Goal: Information Seeking & Learning: Learn about a topic

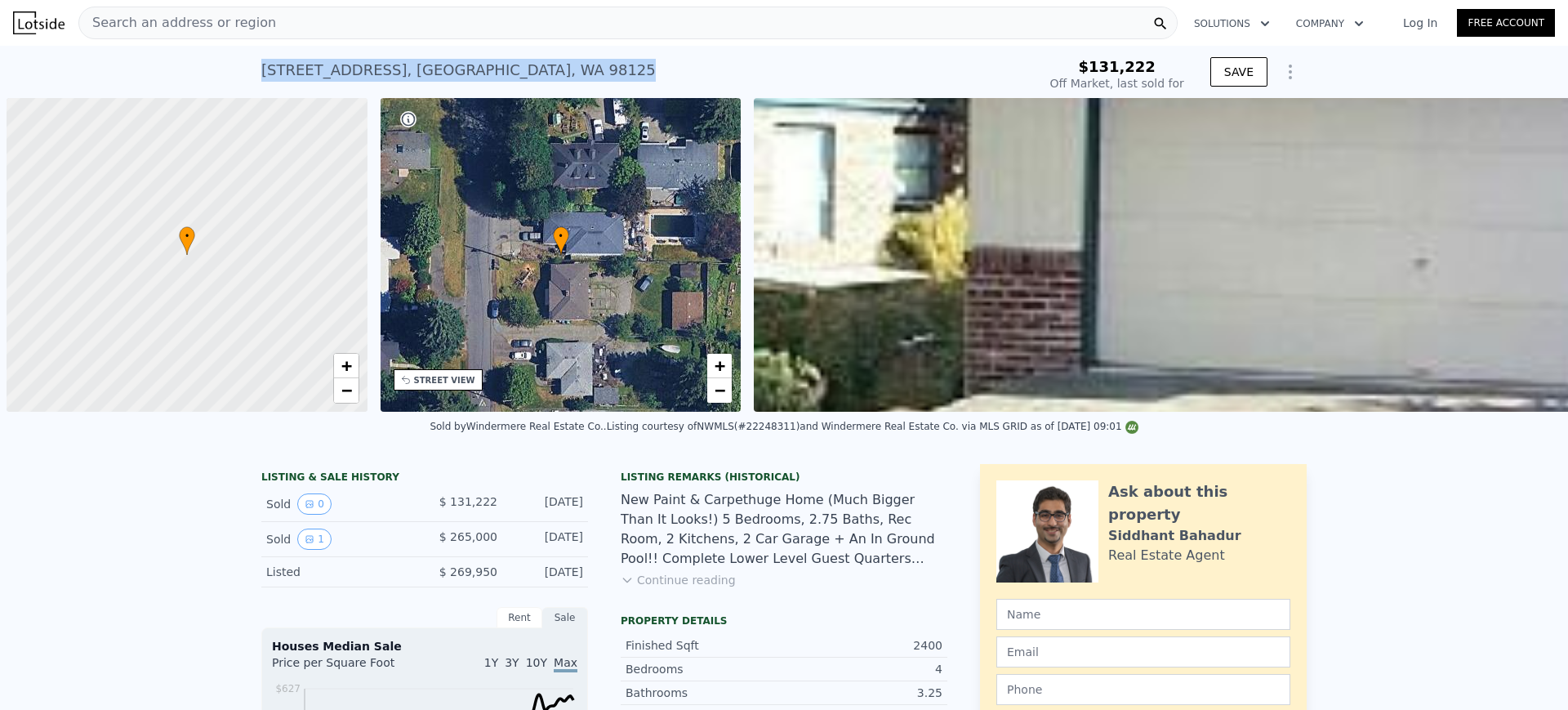
scroll to position [0, 7]
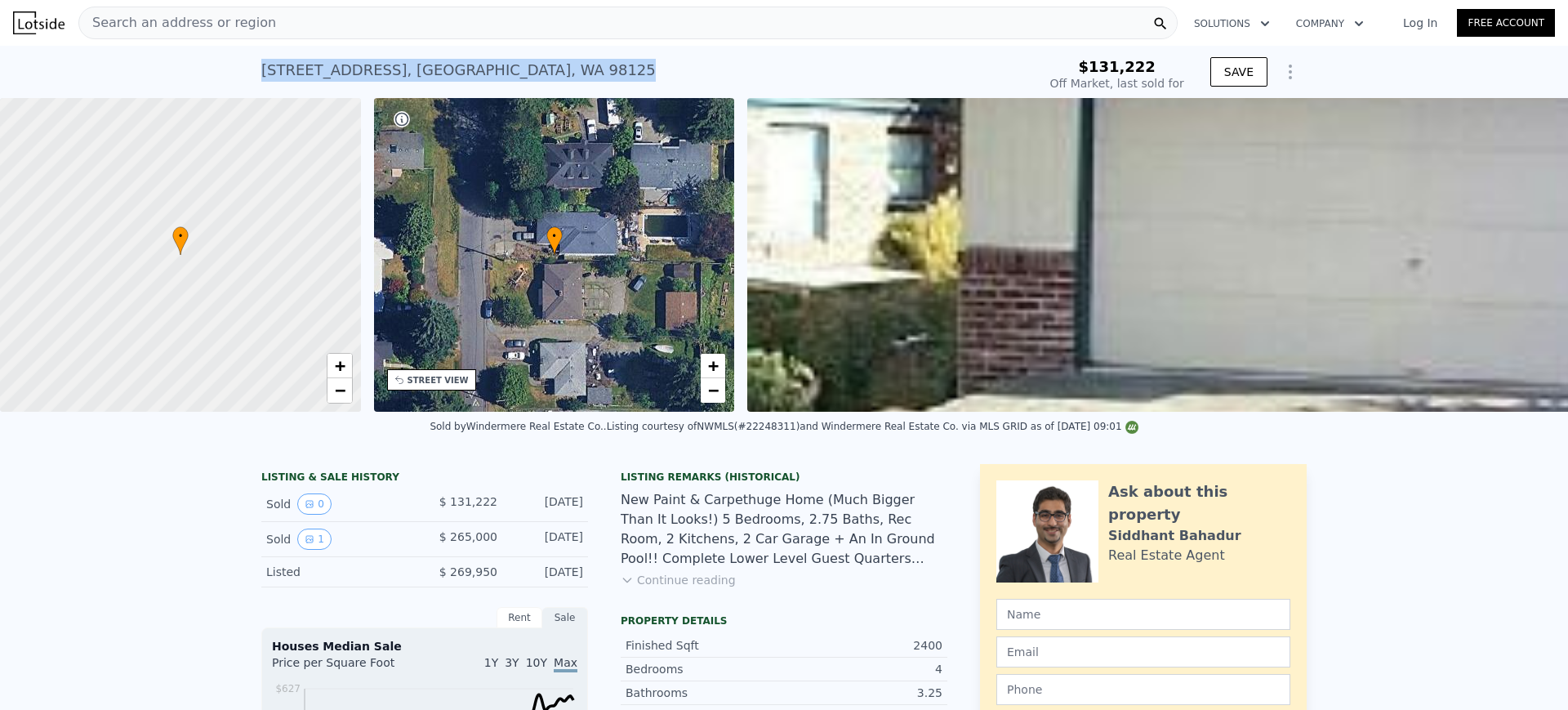
checkbox input "false"
checkbox input "true"
type input "$ 1,178,000"
type input "$ 803,757"
click at [495, 21] on div "Search an address or region" at bounding box center [628, 23] width 1100 height 33
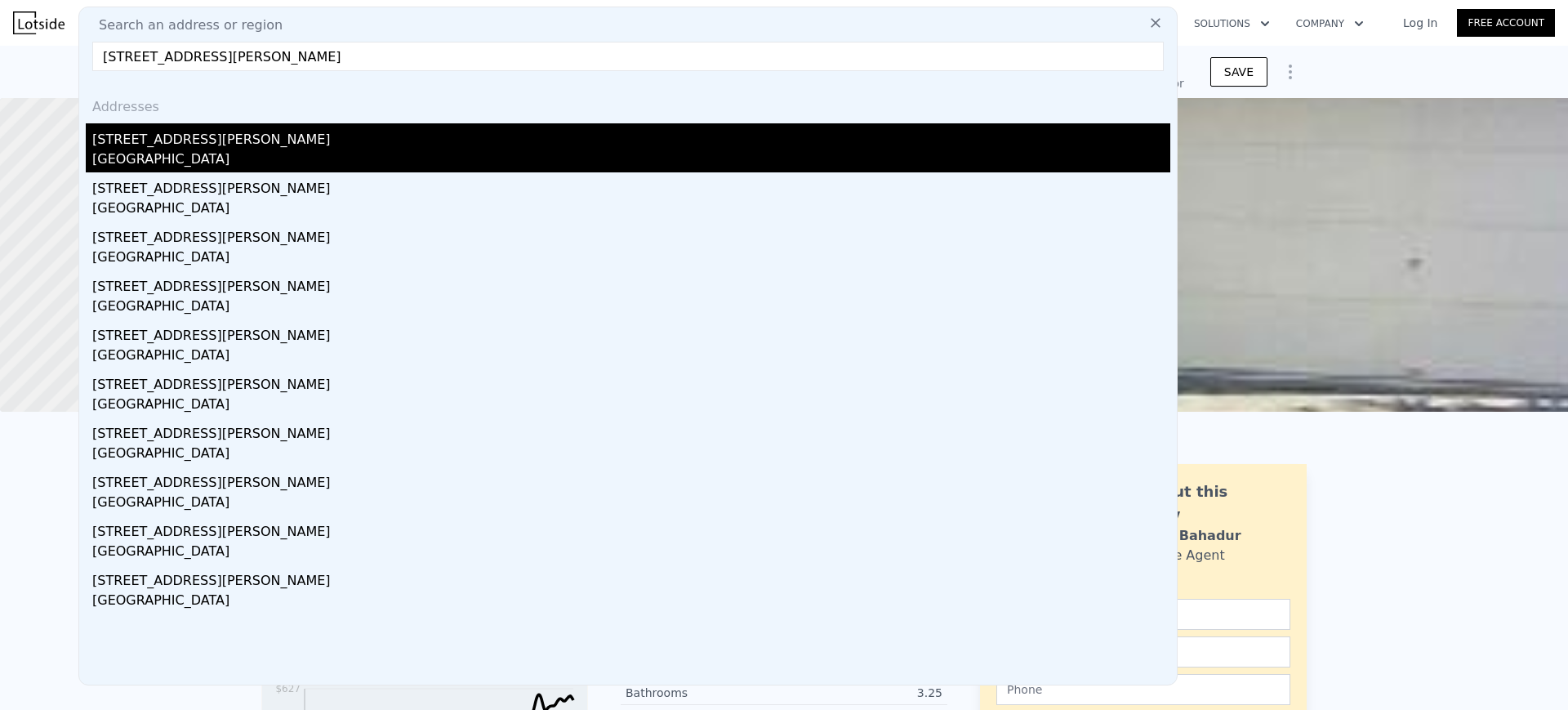
type input "909 Donald Ave Oak Harbor, WA 98277, Island County"
click at [368, 163] on div "Oak Harbor, WA 98277" at bounding box center [631, 161] width 1078 height 22
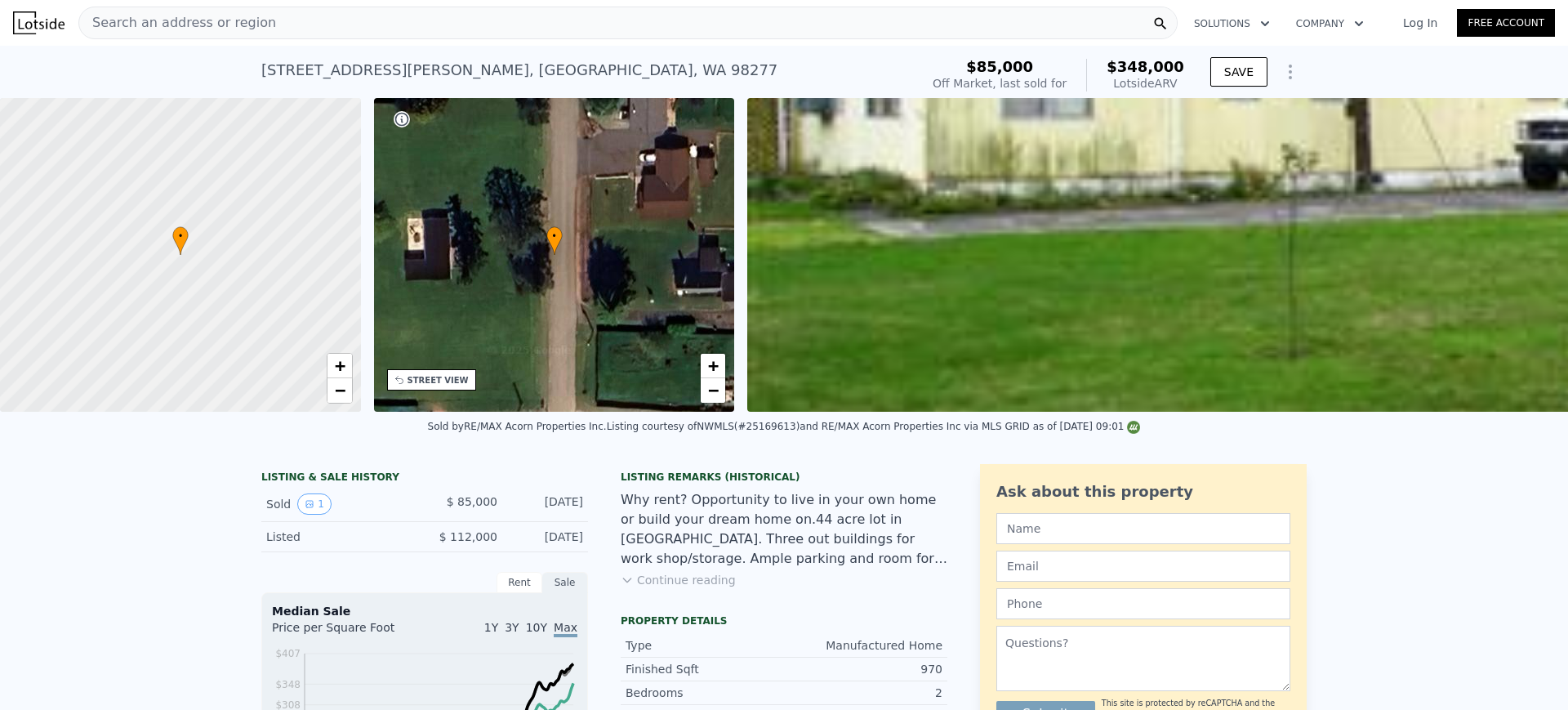
click at [566, 15] on div "Search an address or region" at bounding box center [628, 23] width 1100 height 33
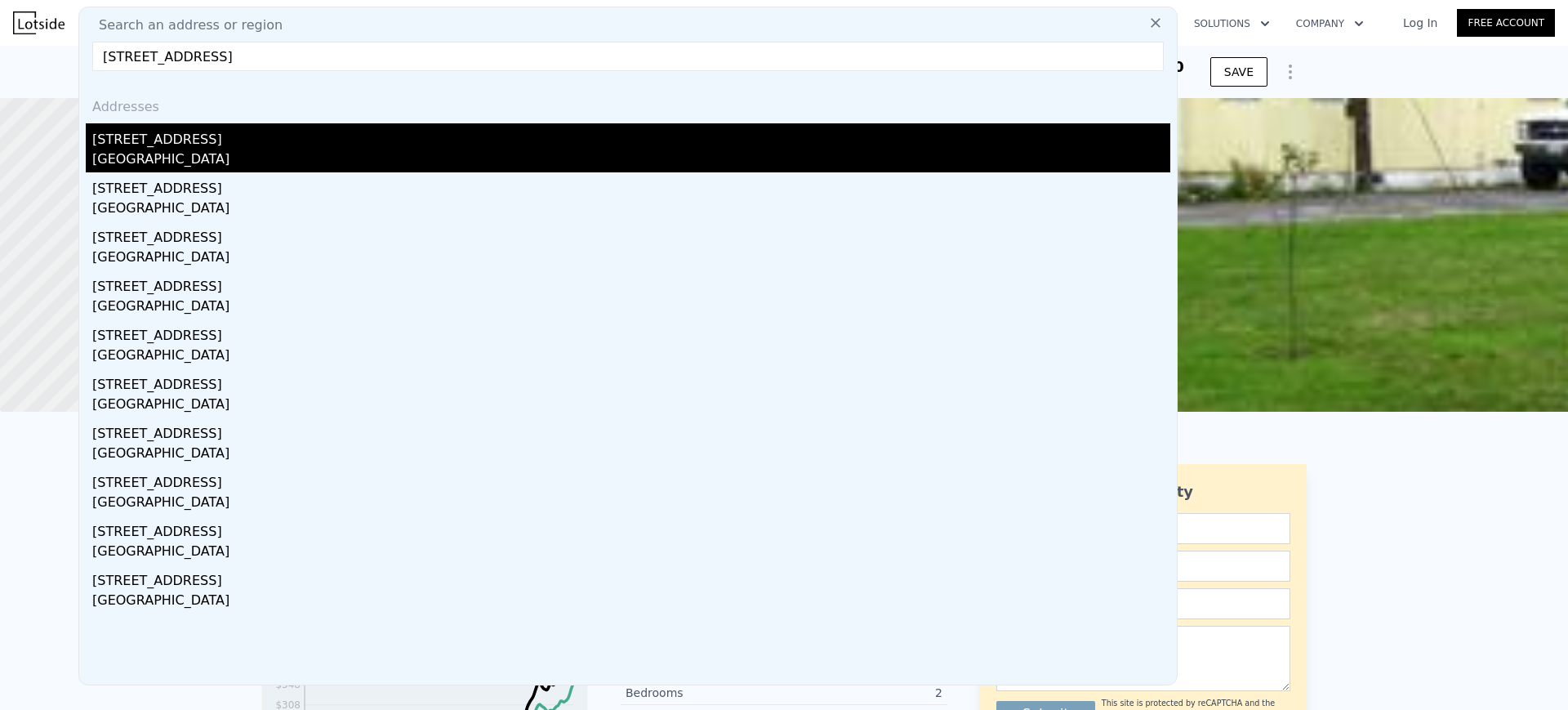
type input "4815 43rd Ave S, Seattle, WA 98118"
click at [433, 133] on div "4815 43rd Ave S" at bounding box center [631, 137] width 1078 height 26
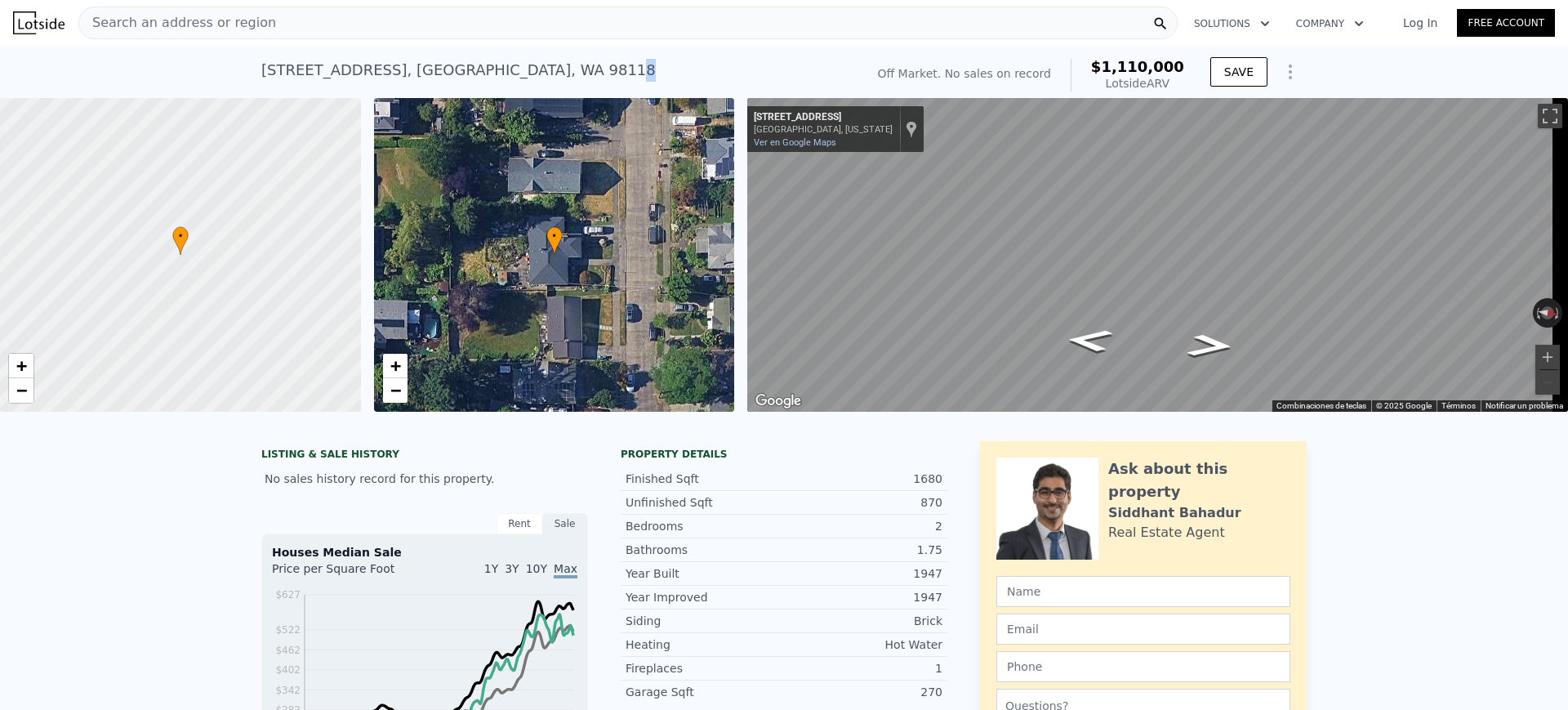
drag, startPoint x: 500, startPoint y: 74, endPoint x: 476, endPoint y: 69, distance: 24.5
click at [476, 69] on div "4815 43rd Ave S , Seattle , WA 98118 No sales on record (~ARV $1.110m )" at bounding box center [559, 74] width 597 height 46
drag, startPoint x: 908, startPoint y: 70, endPoint x: 1190, endPoint y: 80, distance: 282.2
click at [1190, 80] on div "4815 43rd Ave S , Seattle , WA 98118 No sales on record (~ARV $1.110m ) Off Mar…" at bounding box center [783, 74] width 1045 height 46
copy div "Off Market. No sales on record $1,110,000 Lotside ARV"
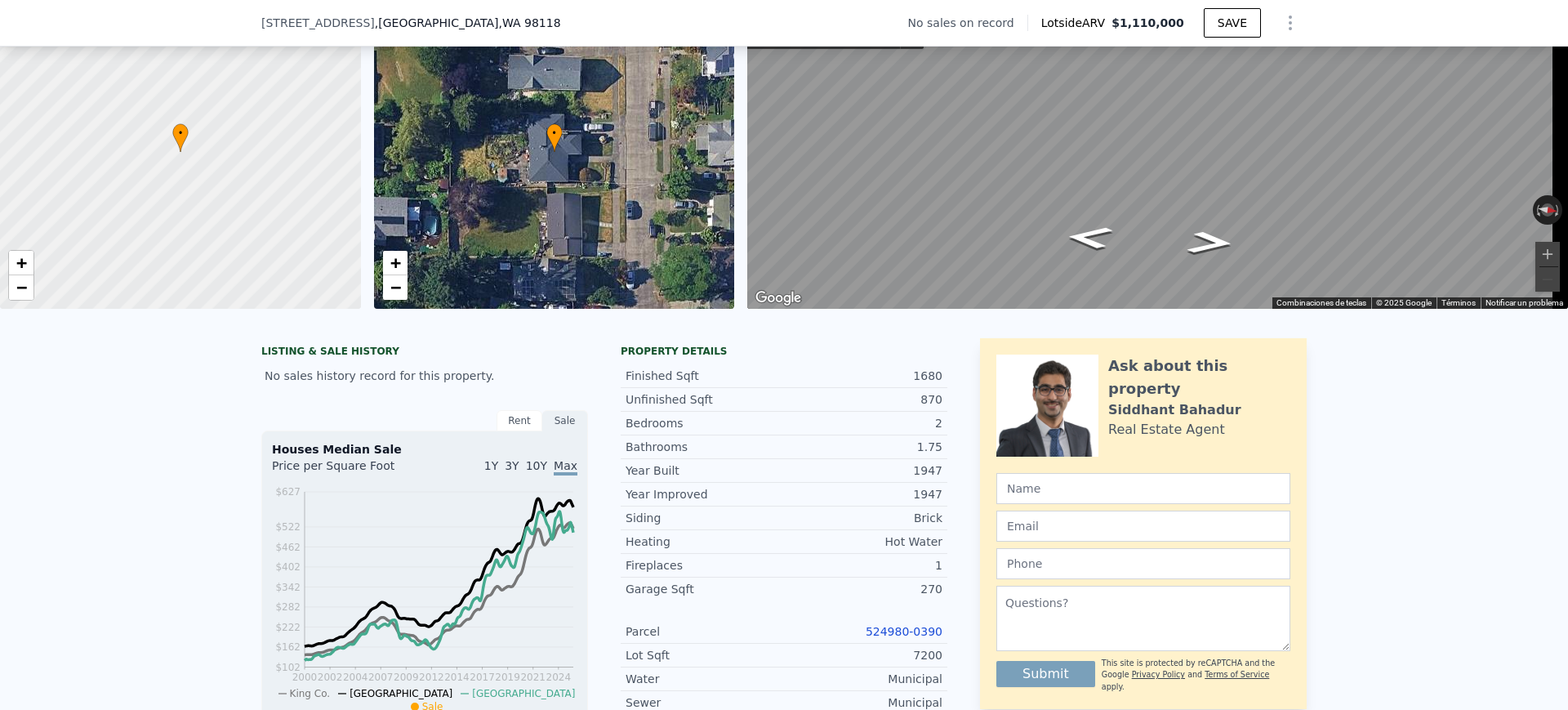
scroll to position [199, 0]
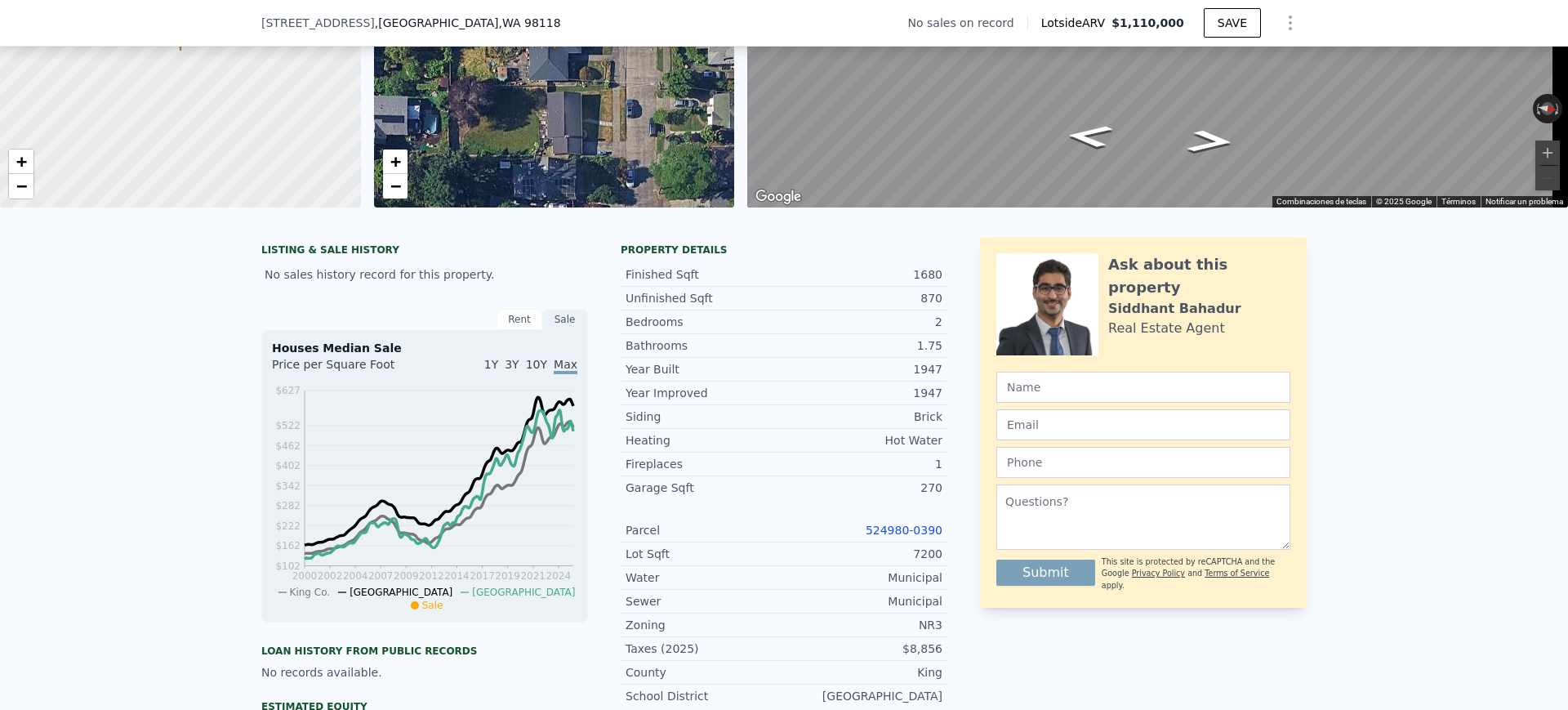
click at [894, 537] on link "524980-0390" at bounding box center [903, 530] width 77 height 13
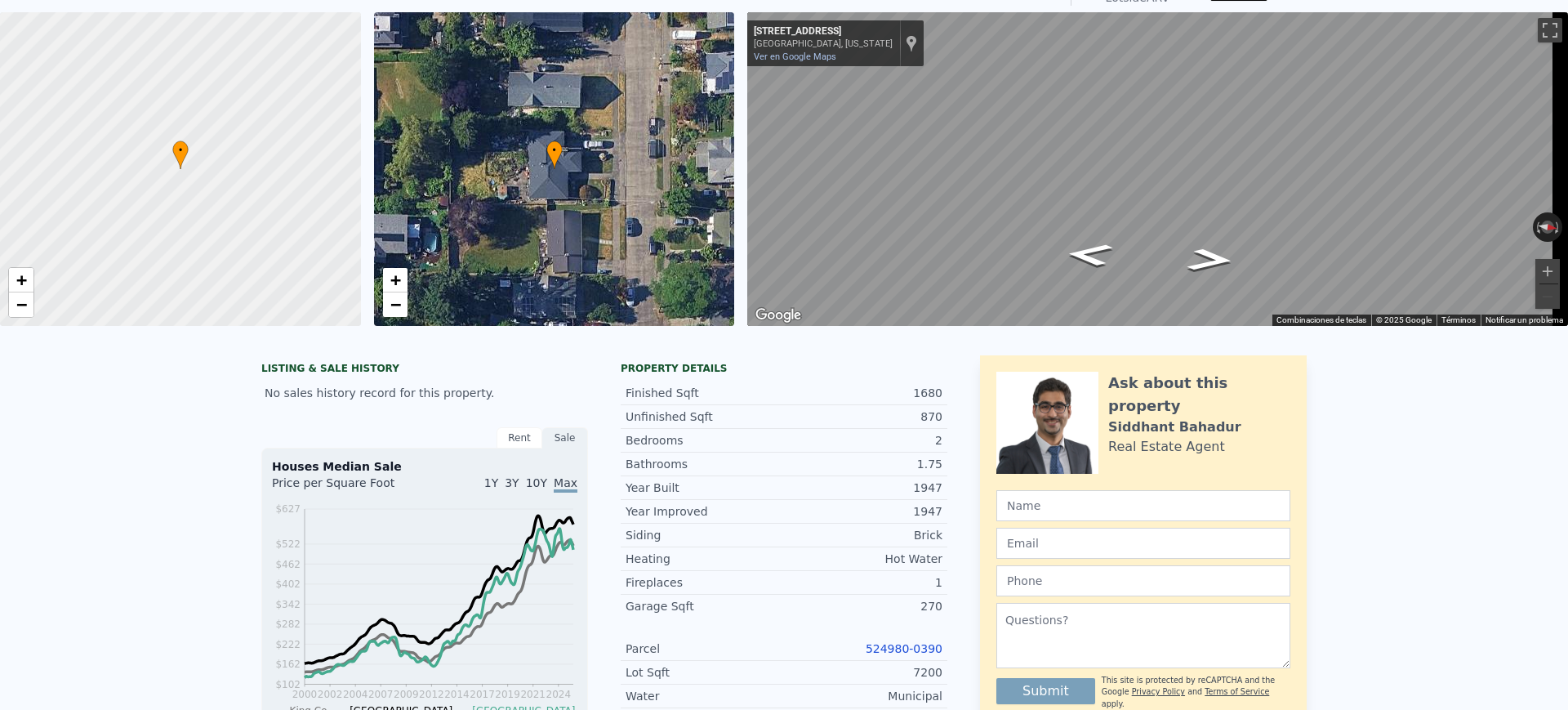
scroll to position [6, 0]
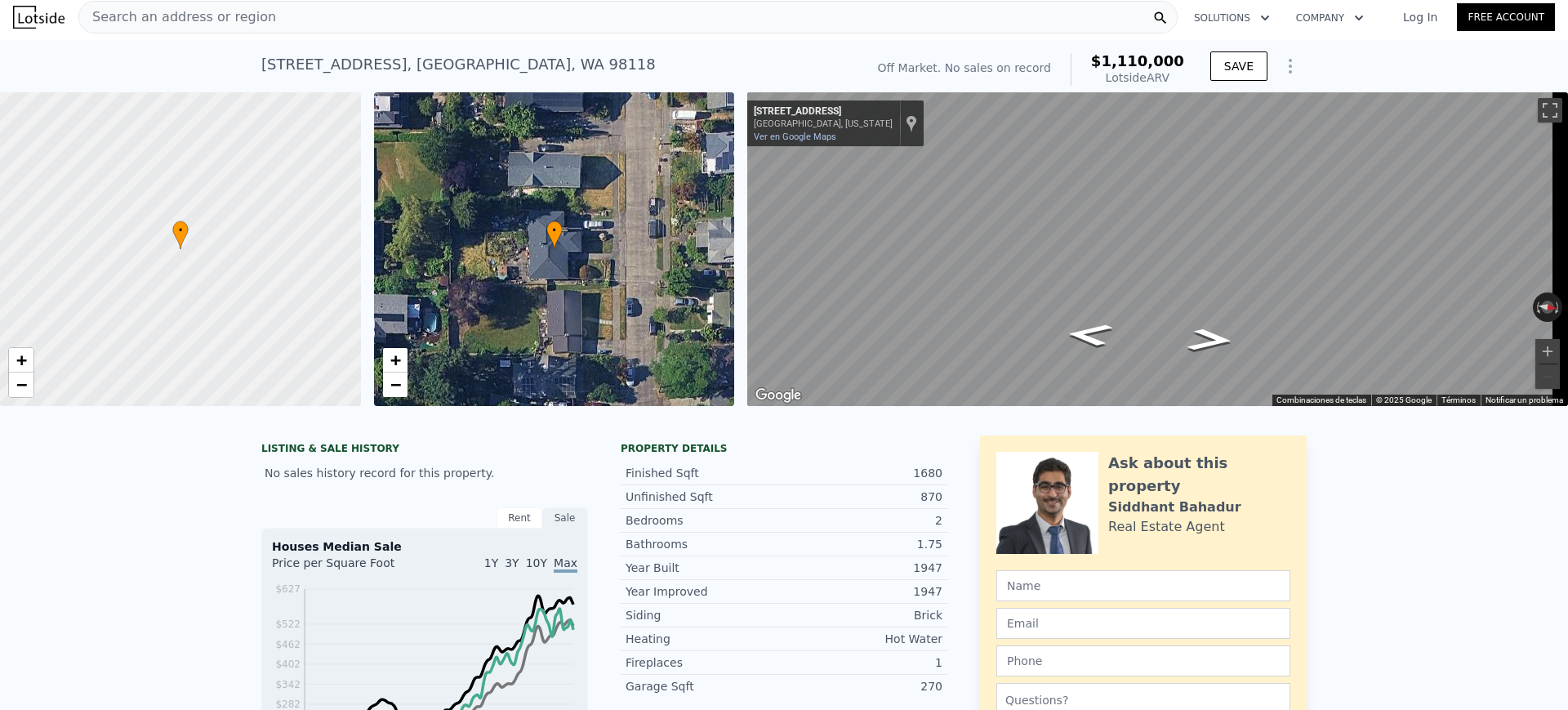
click at [445, 15] on div "Search an address or region" at bounding box center [628, 17] width 1100 height 33
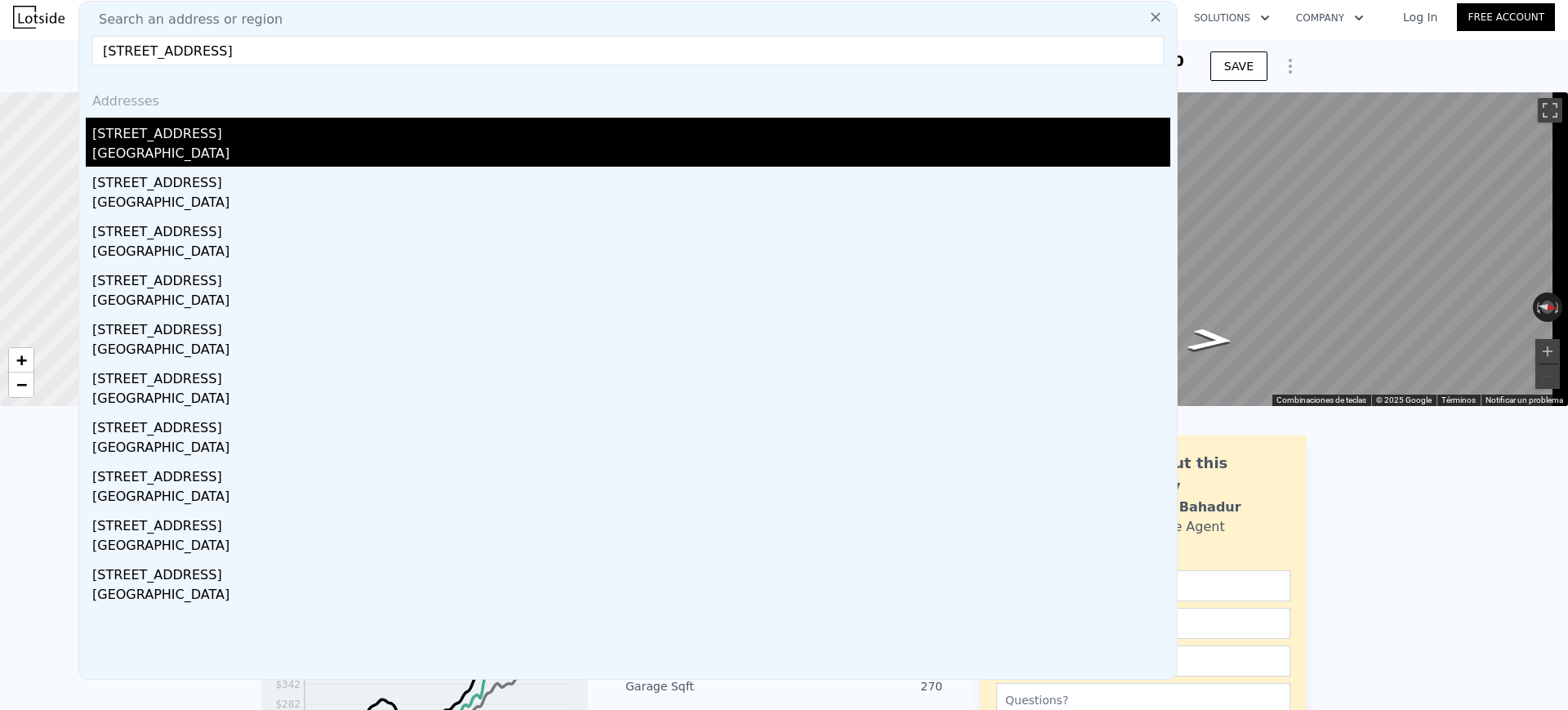
type input "4010 22nd Ave SW, Seattle, WA 98106"
click at [362, 134] on div "4010 22nd Ave SW" at bounding box center [631, 131] width 1078 height 26
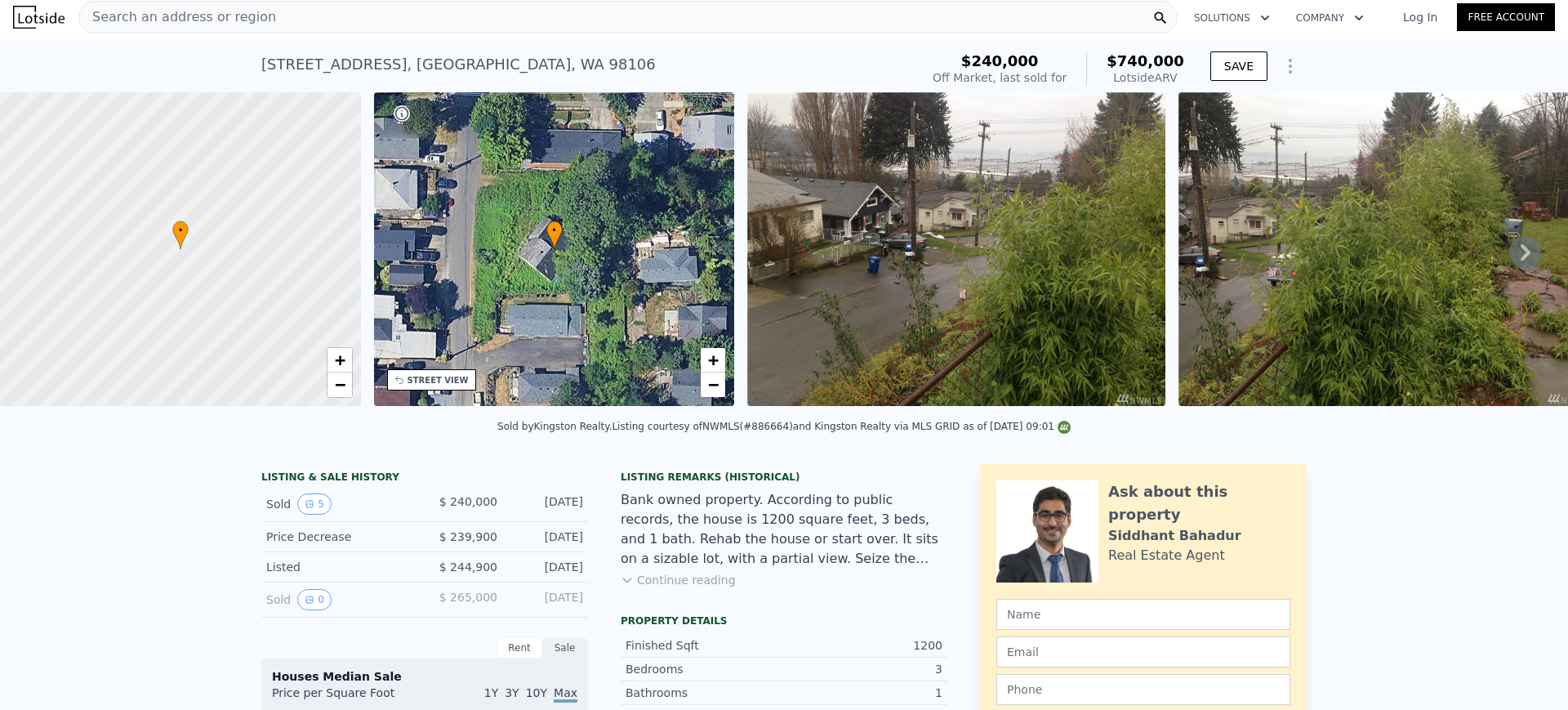
click at [400, 11] on div "Search an address or region" at bounding box center [628, 17] width 1100 height 33
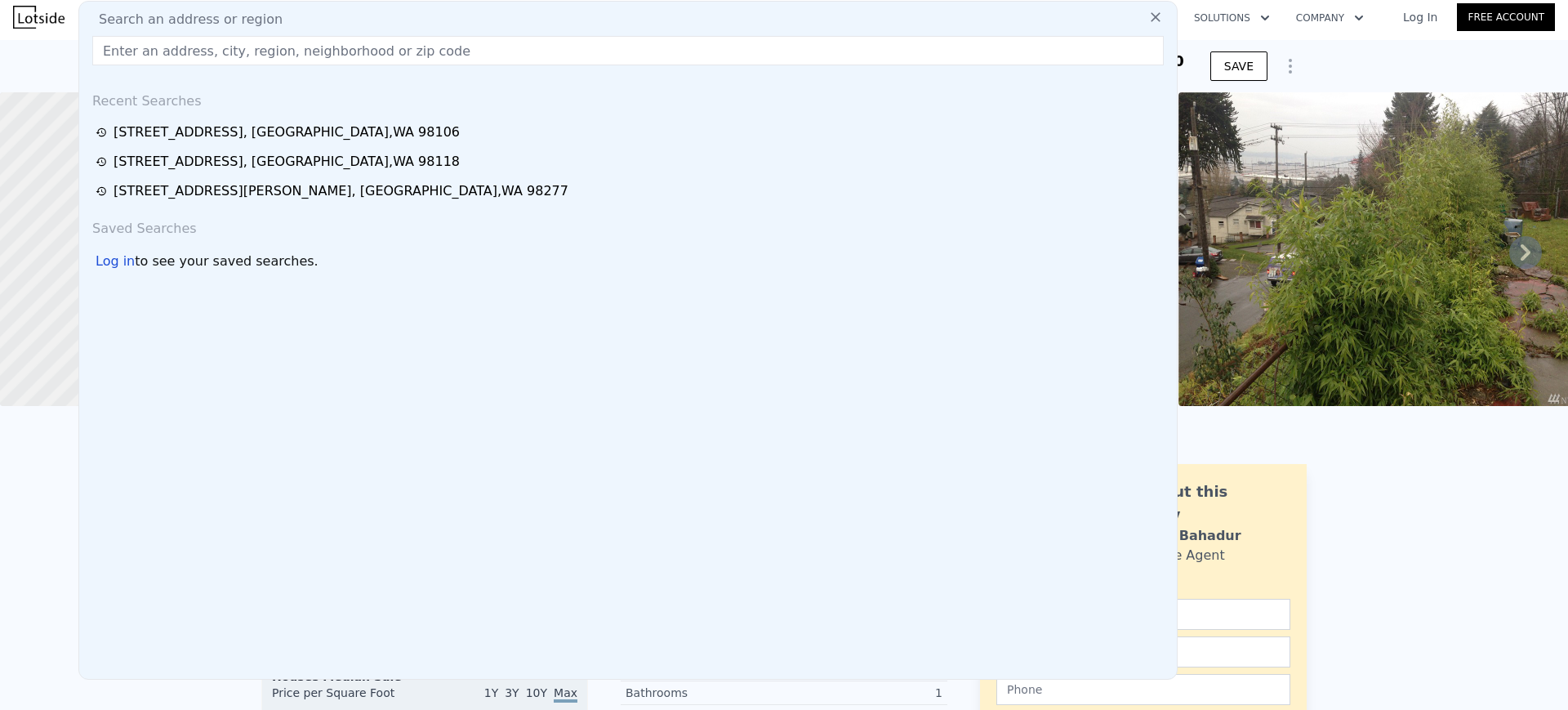
type input "9444 5th Ave SW, Seattle, WA 98106"
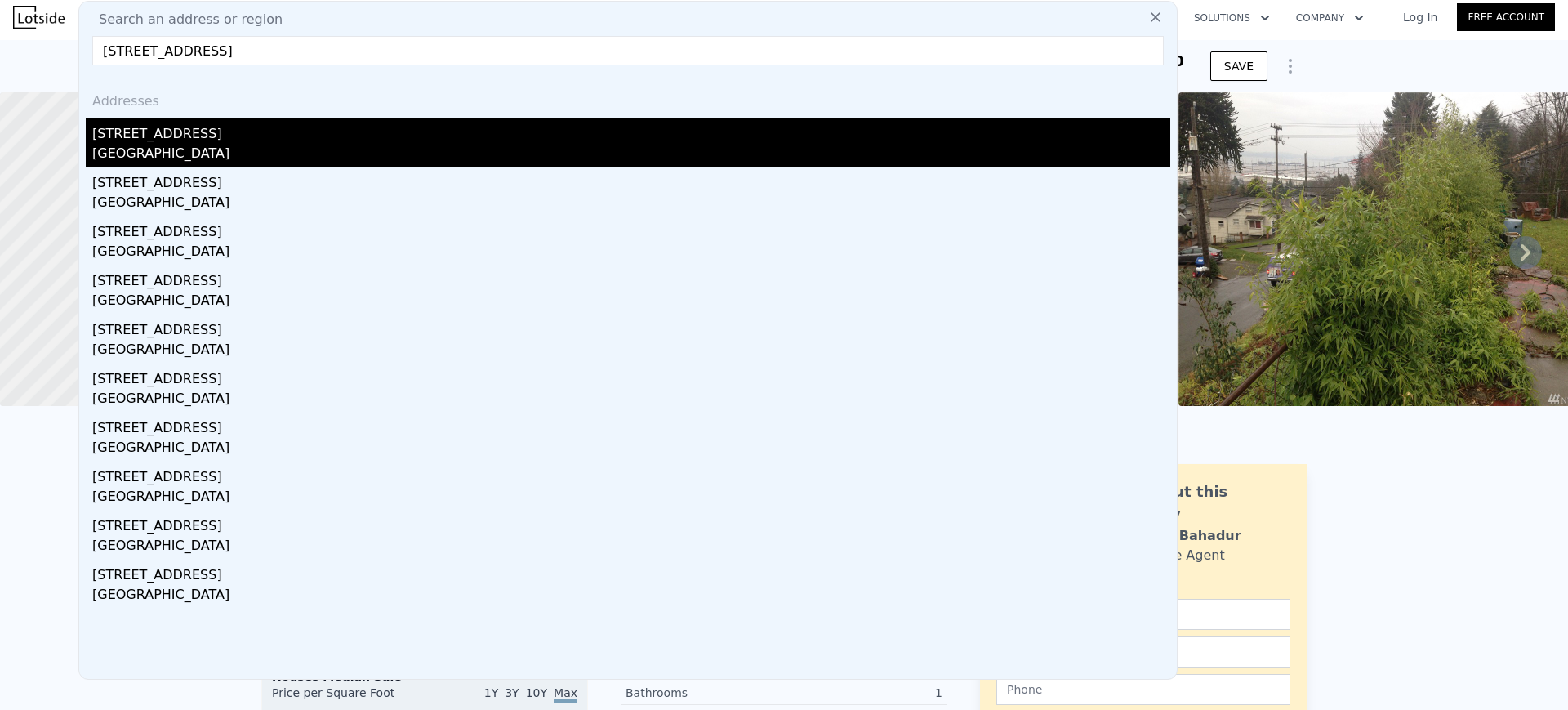
click at [341, 125] on div "9444 5th Ave SW" at bounding box center [631, 131] width 1078 height 26
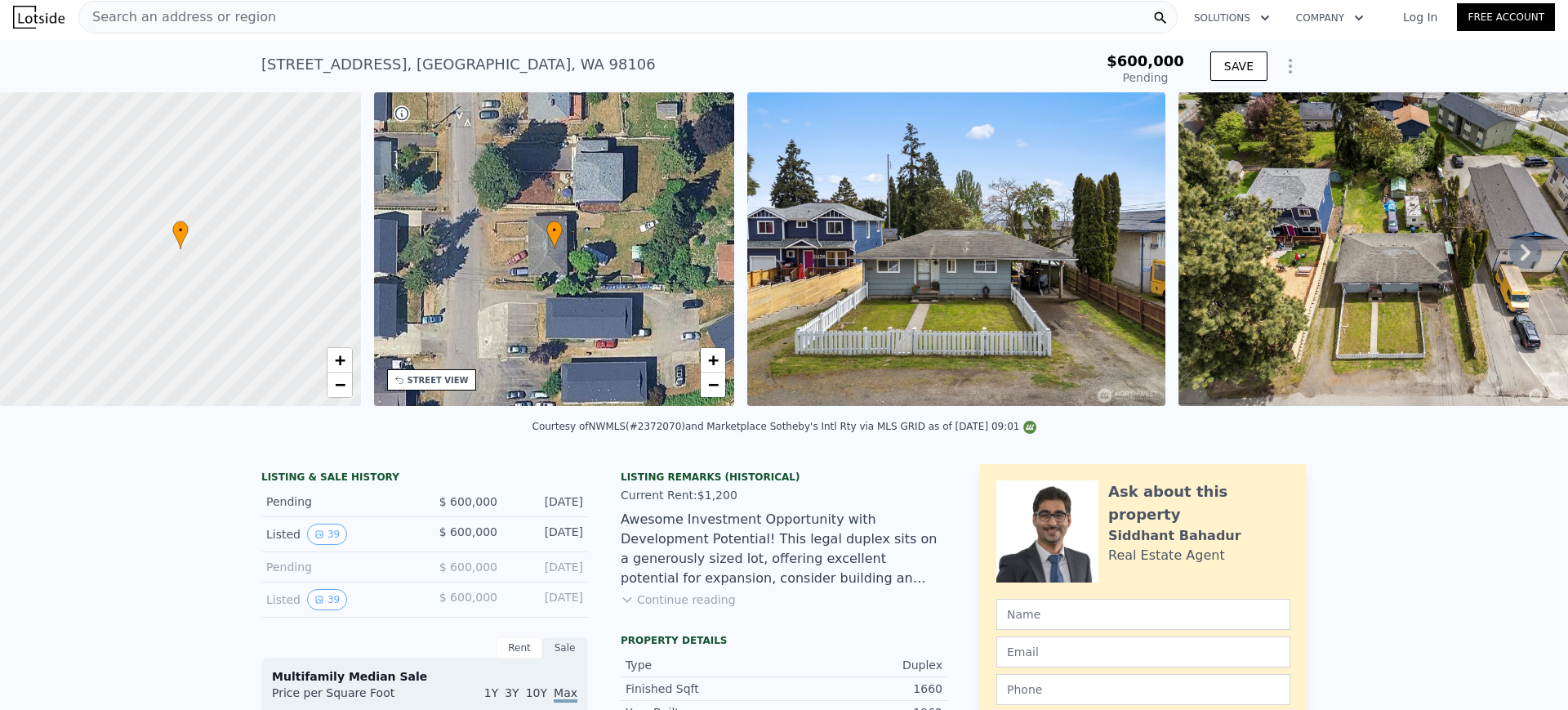
type input "$ 828,000"
type input "$ 122,661"
click at [473, 17] on div "Search an address or region" at bounding box center [628, 17] width 1100 height 33
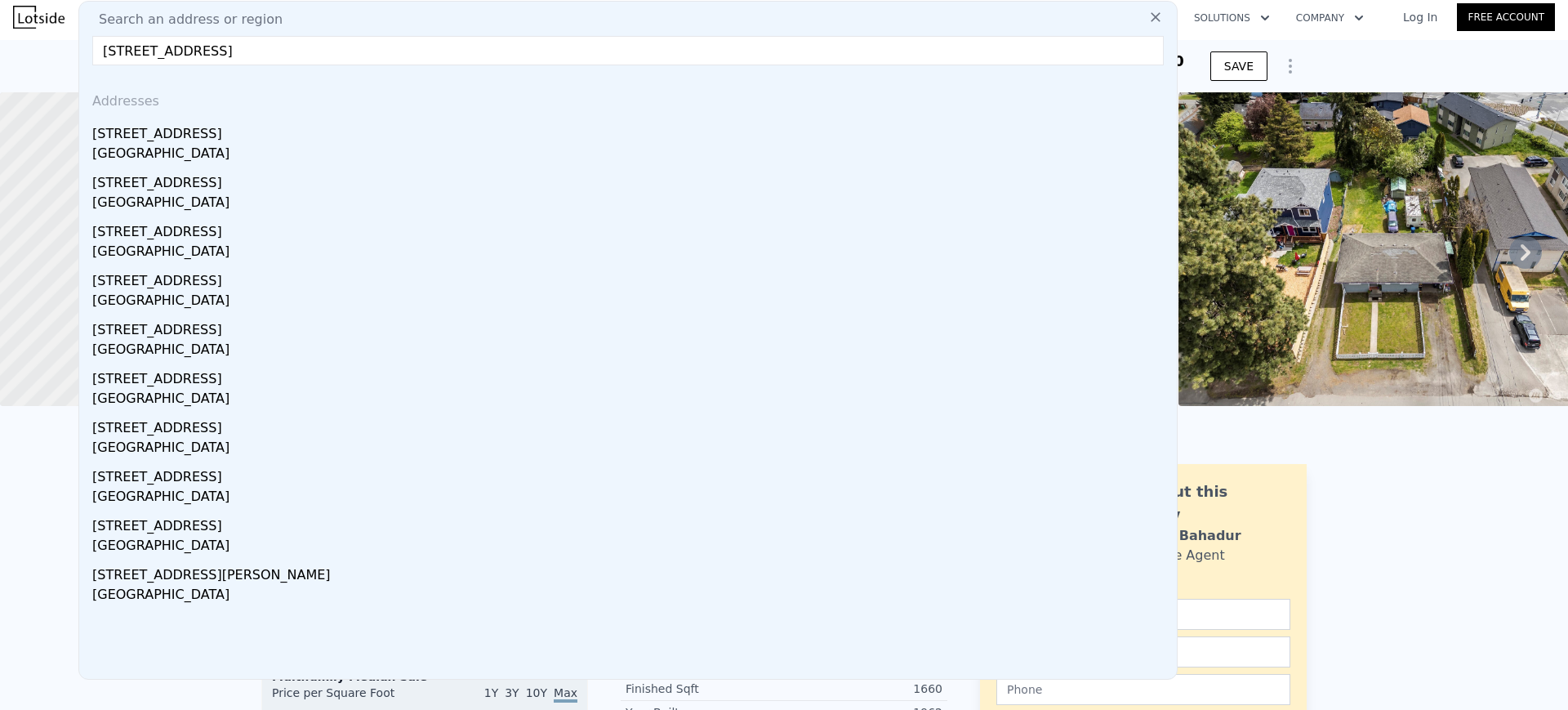
type input "11043 Marine View Pl SW, Seattle, WA 98146"
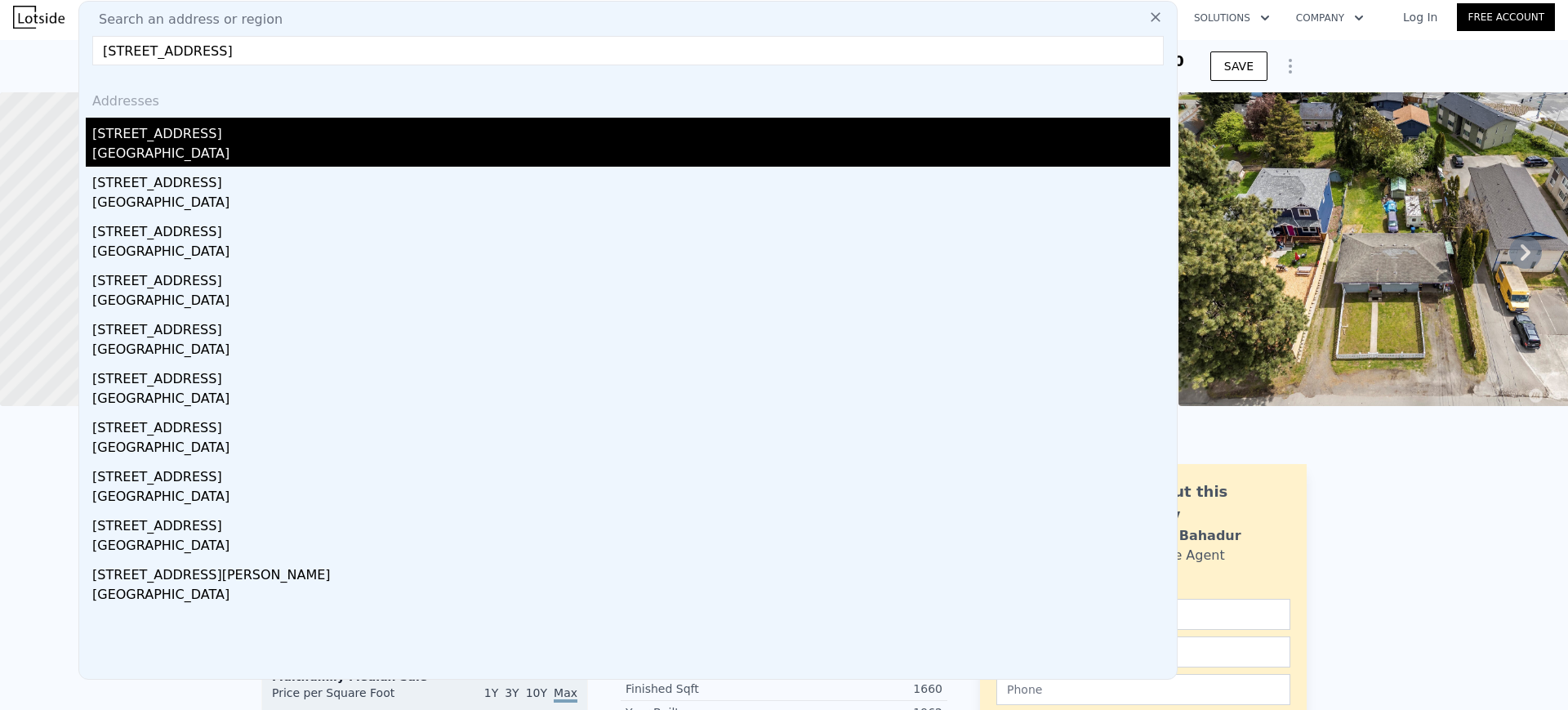
click at [431, 129] on div "11043 Marine View Pl SW" at bounding box center [631, 131] width 1078 height 26
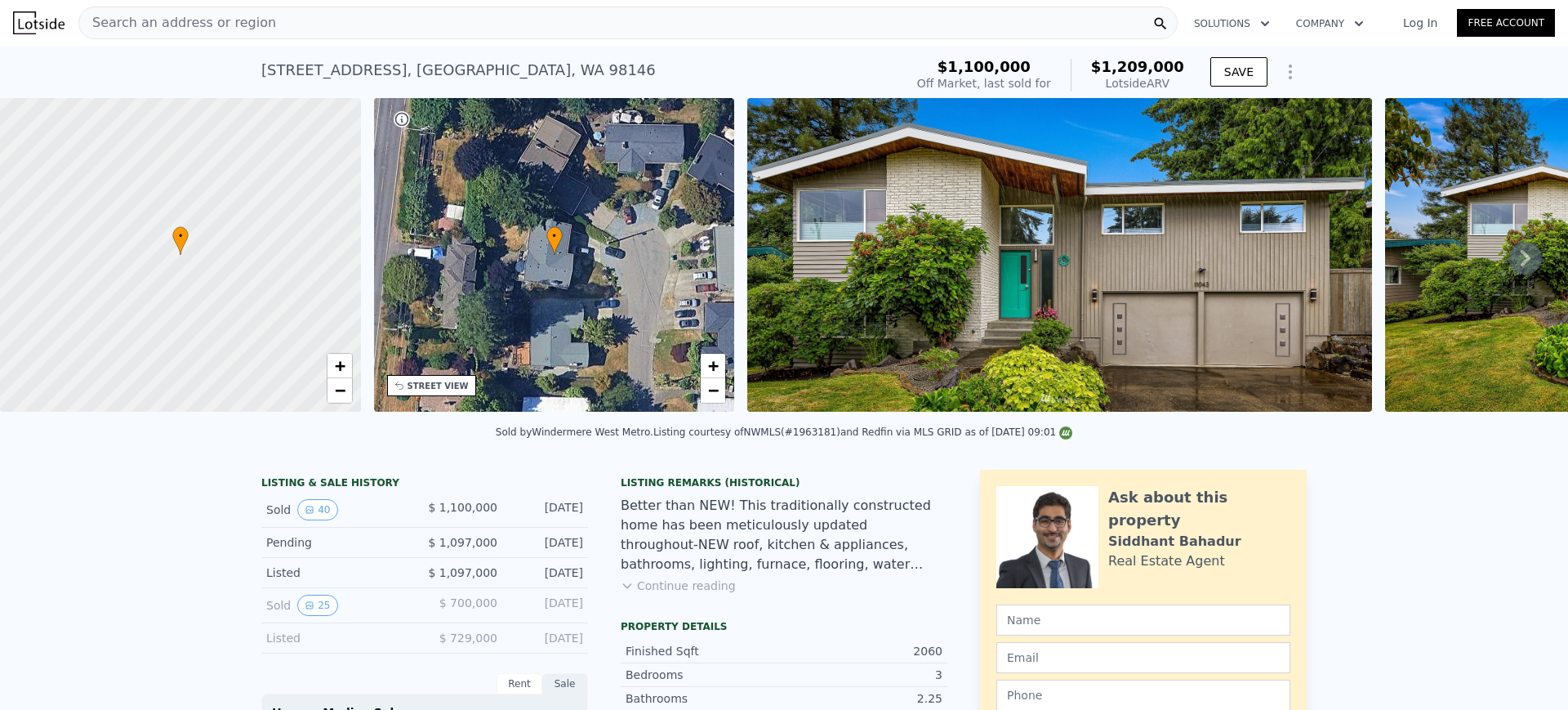
click at [1521, 265] on icon at bounding box center [1526, 259] width 33 height 33
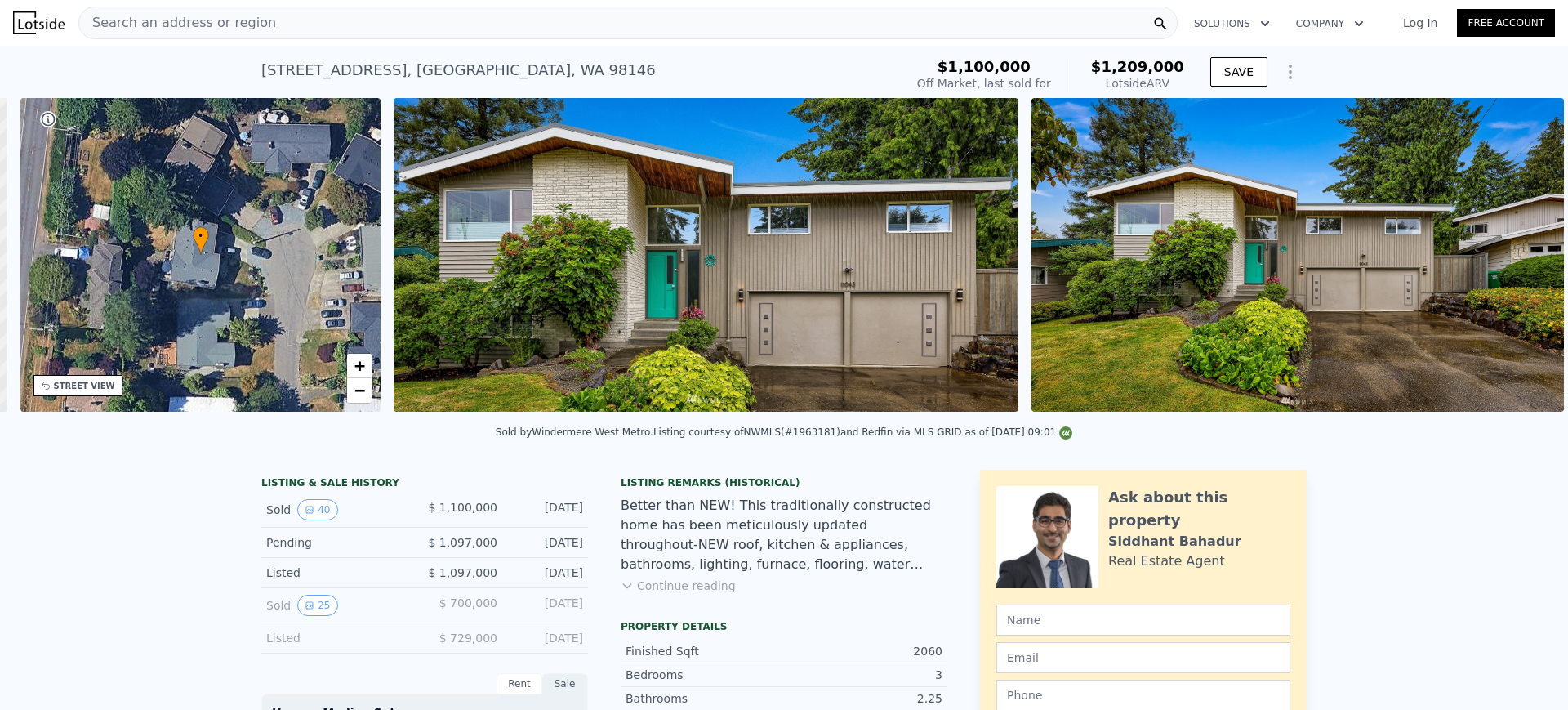
scroll to position [0, 380]
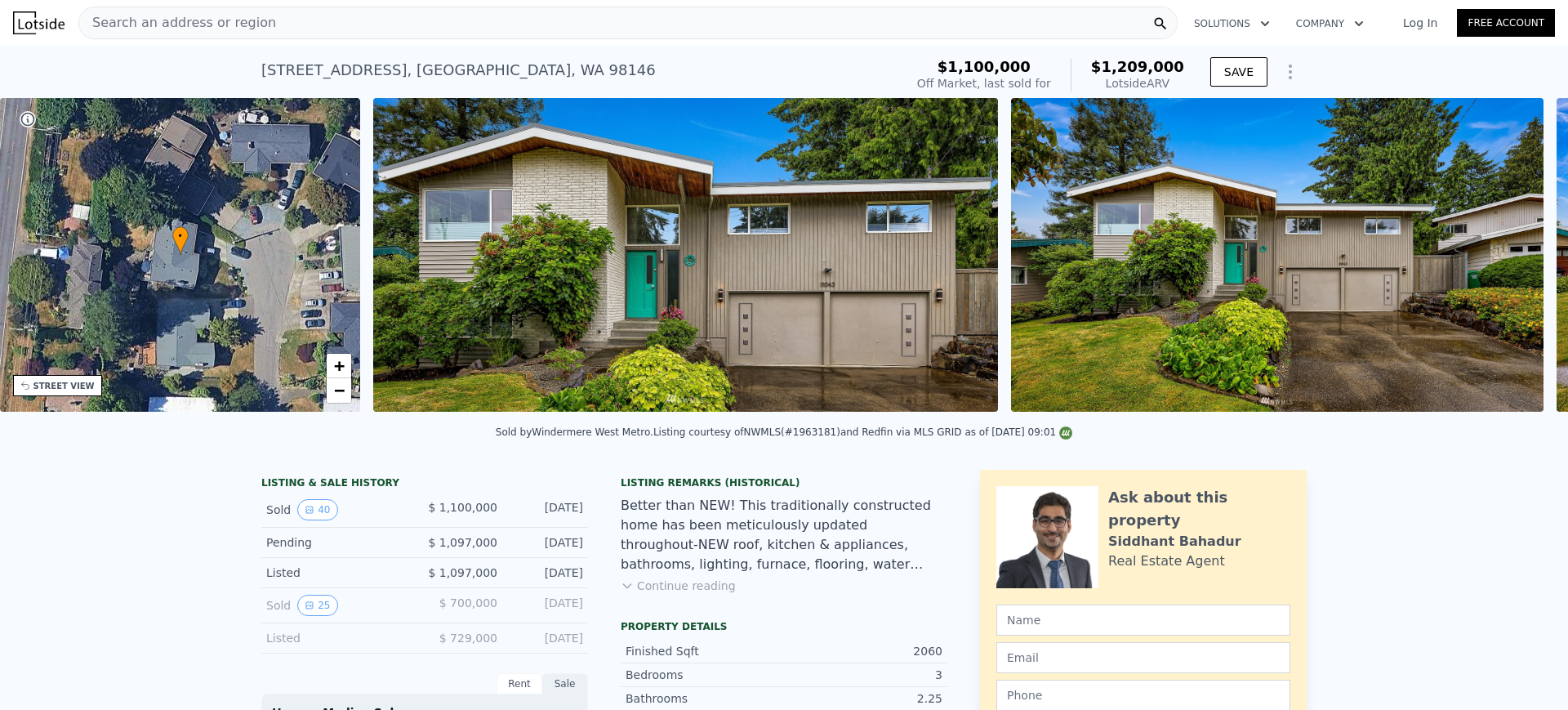
click at [1522, 265] on img at bounding box center [1278, 254] width 532 height 314
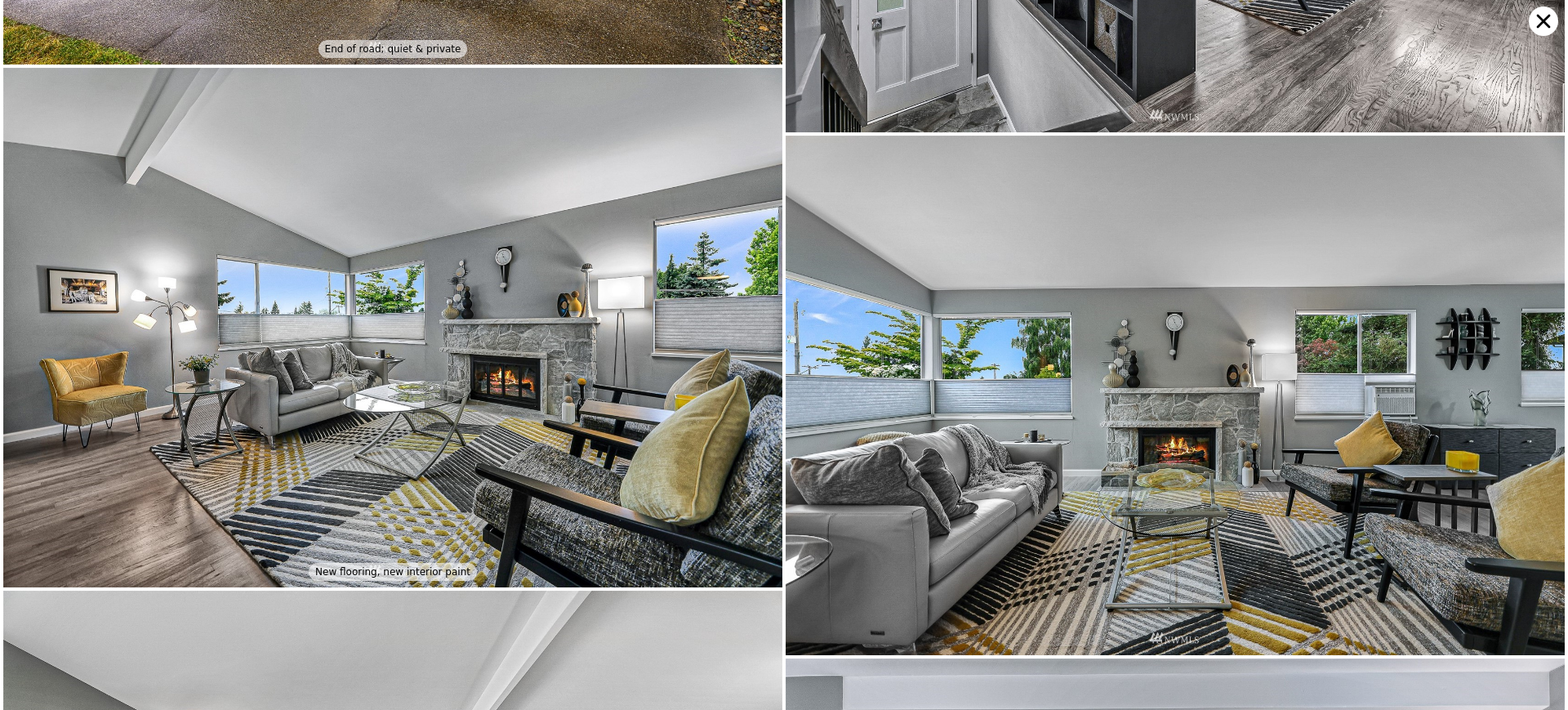
scroll to position [909, 0]
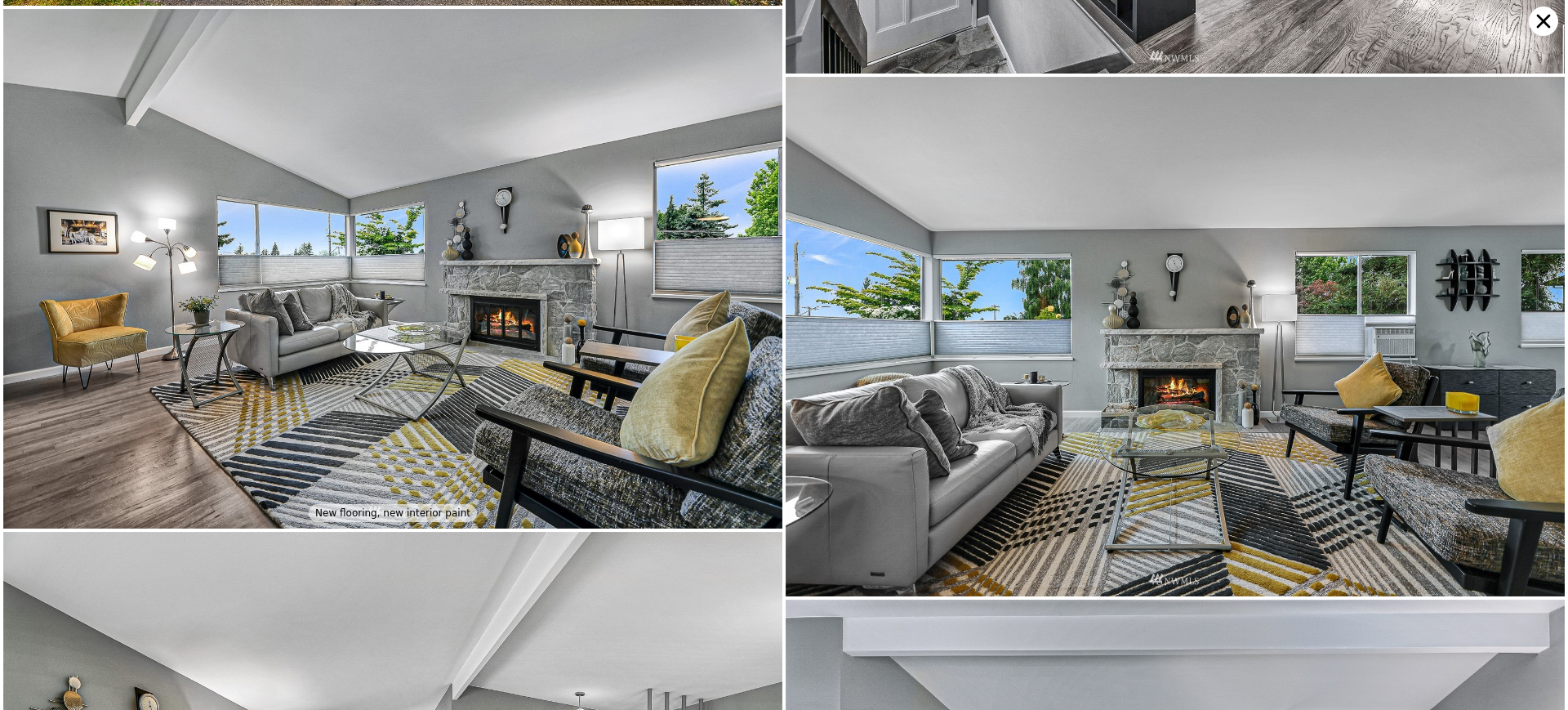
click at [1536, 28] on icon at bounding box center [1544, 22] width 29 height 29
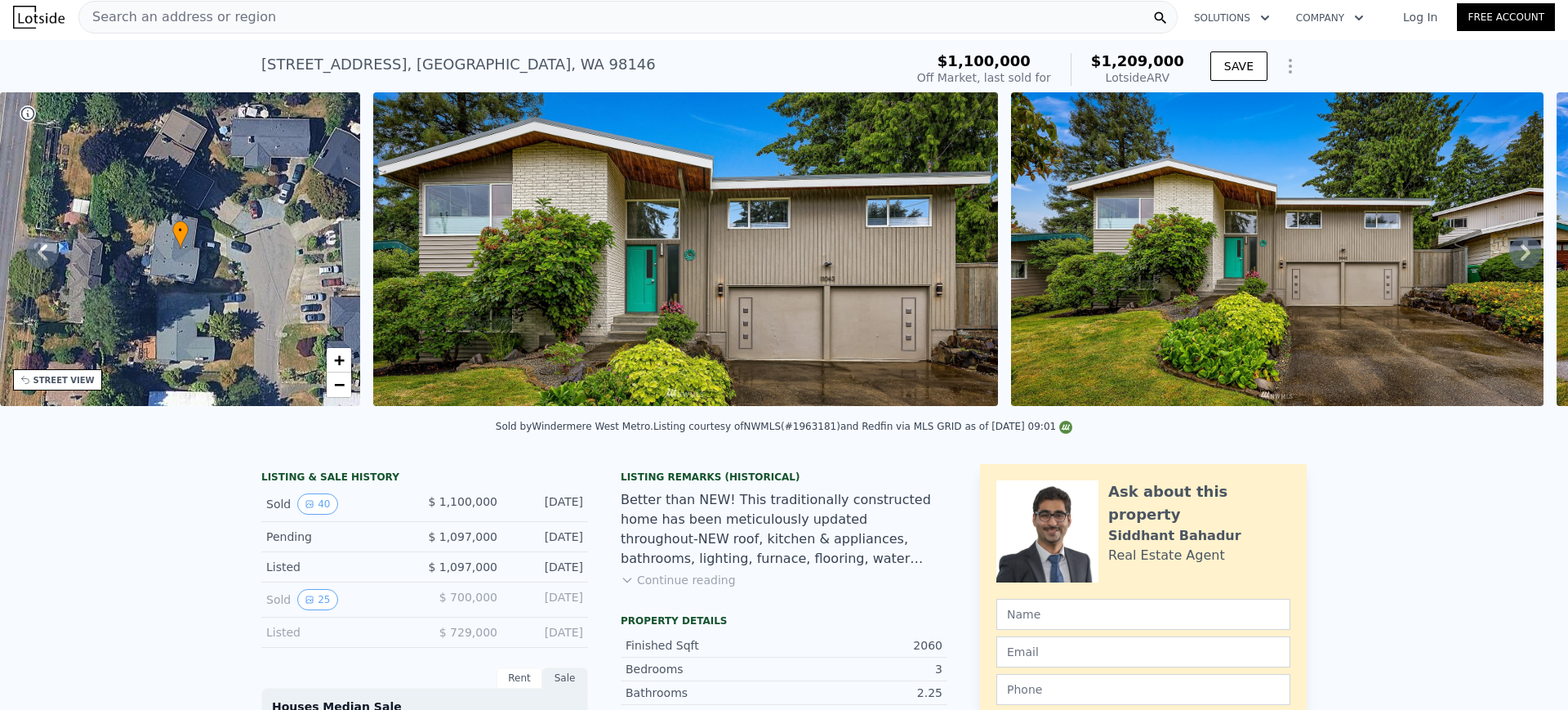
scroll to position [0, 0]
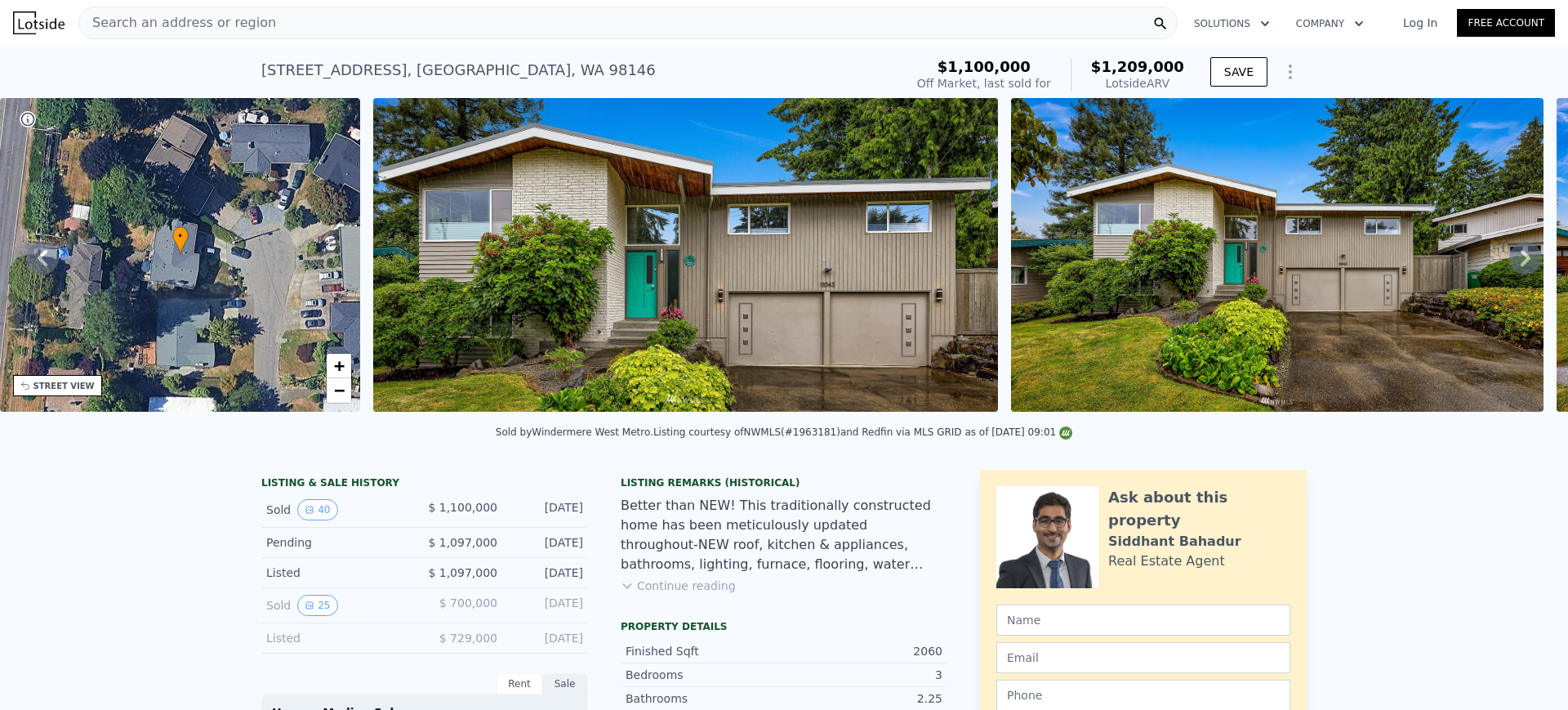
click at [478, 5] on div "Search an address or region Solutions Company Open main menu Log In Free Account" at bounding box center [784, 22] width 1542 height 39
click at [478, 16] on div "Search an address or region" at bounding box center [628, 23] width 1100 height 33
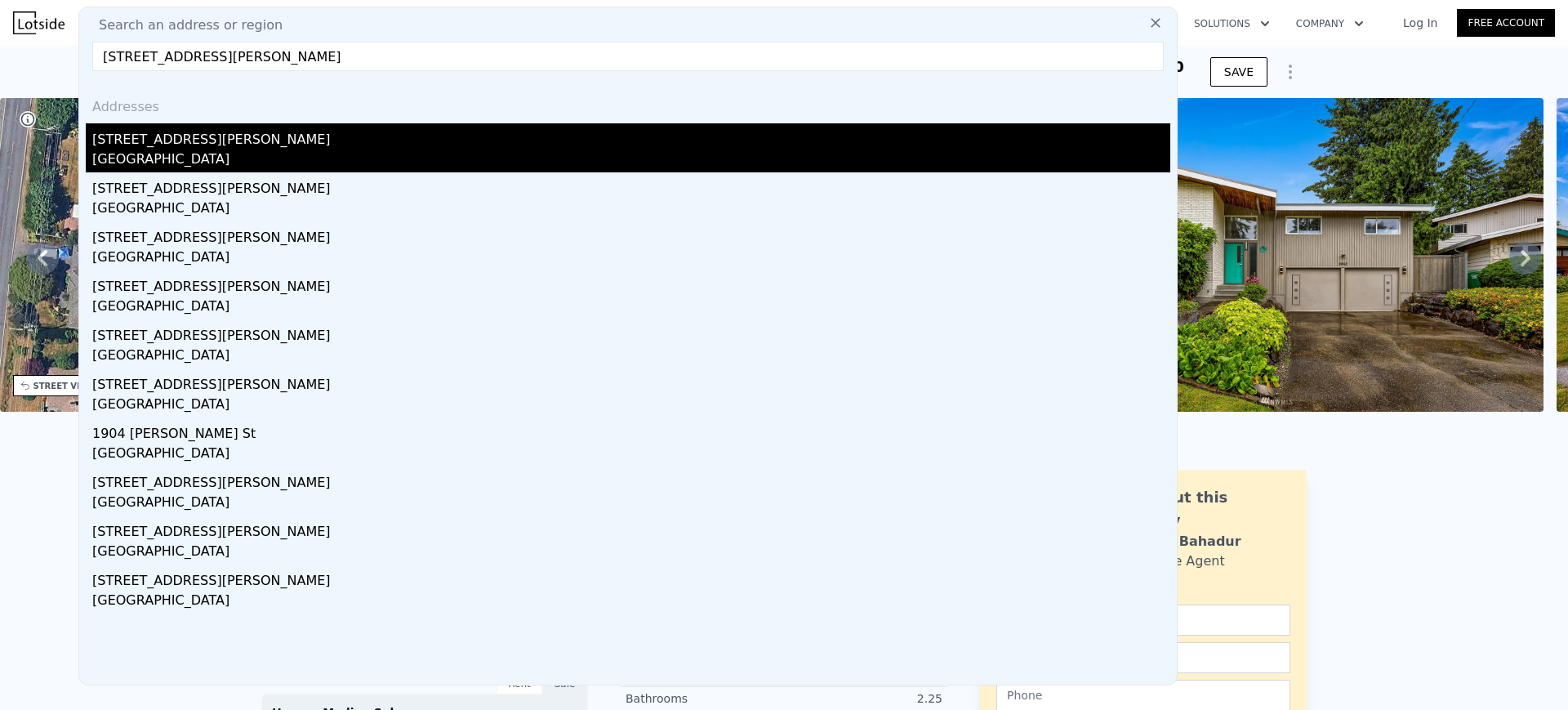
type input "2444 SW Holden St, Seattle, WA 98106"
click at [406, 157] on div "Seattle, WA 98106" at bounding box center [631, 161] width 1078 height 22
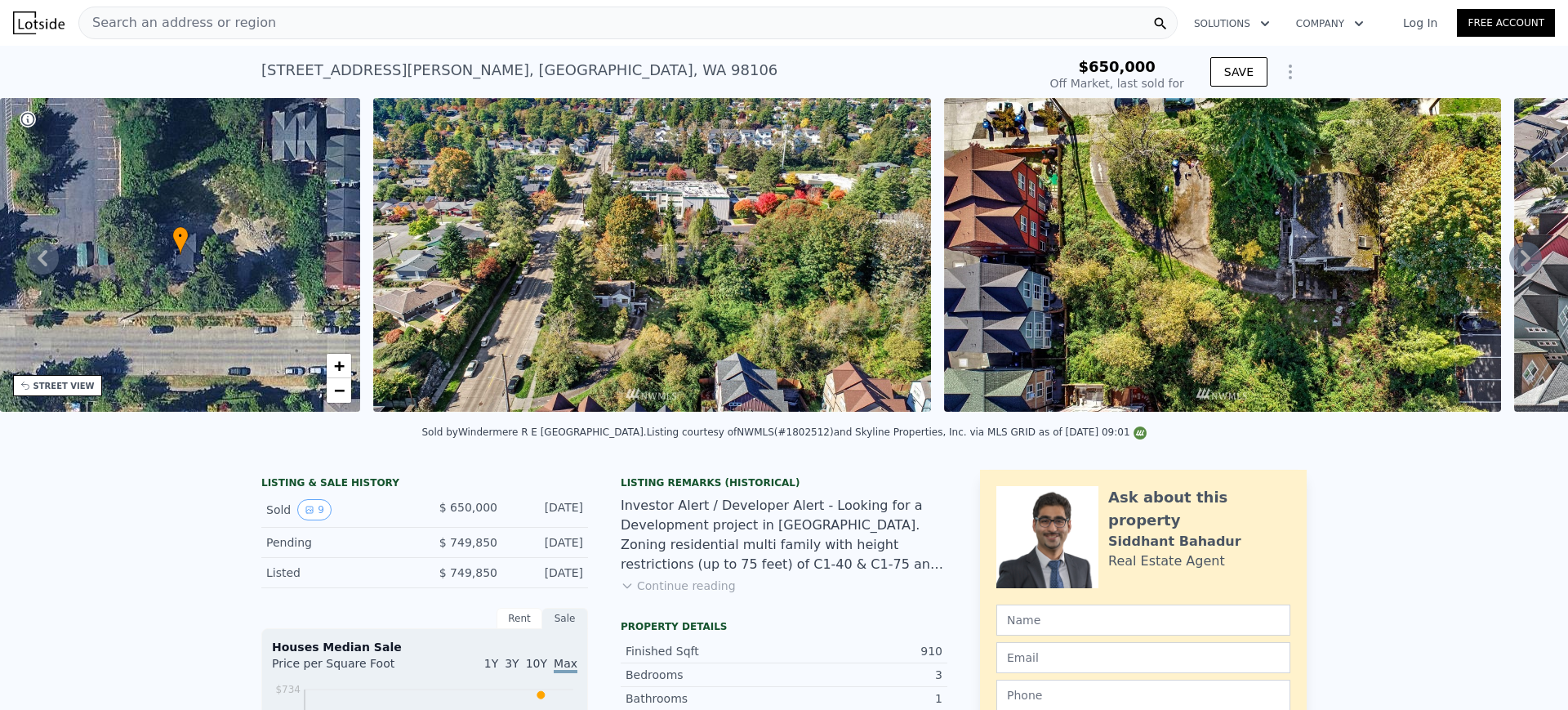
click at [643, 32] on div "Search an address or region" at bounding box center [628, 23] width 1100 height 33
type input "$ 718,000"
type input "-$ 31,235"
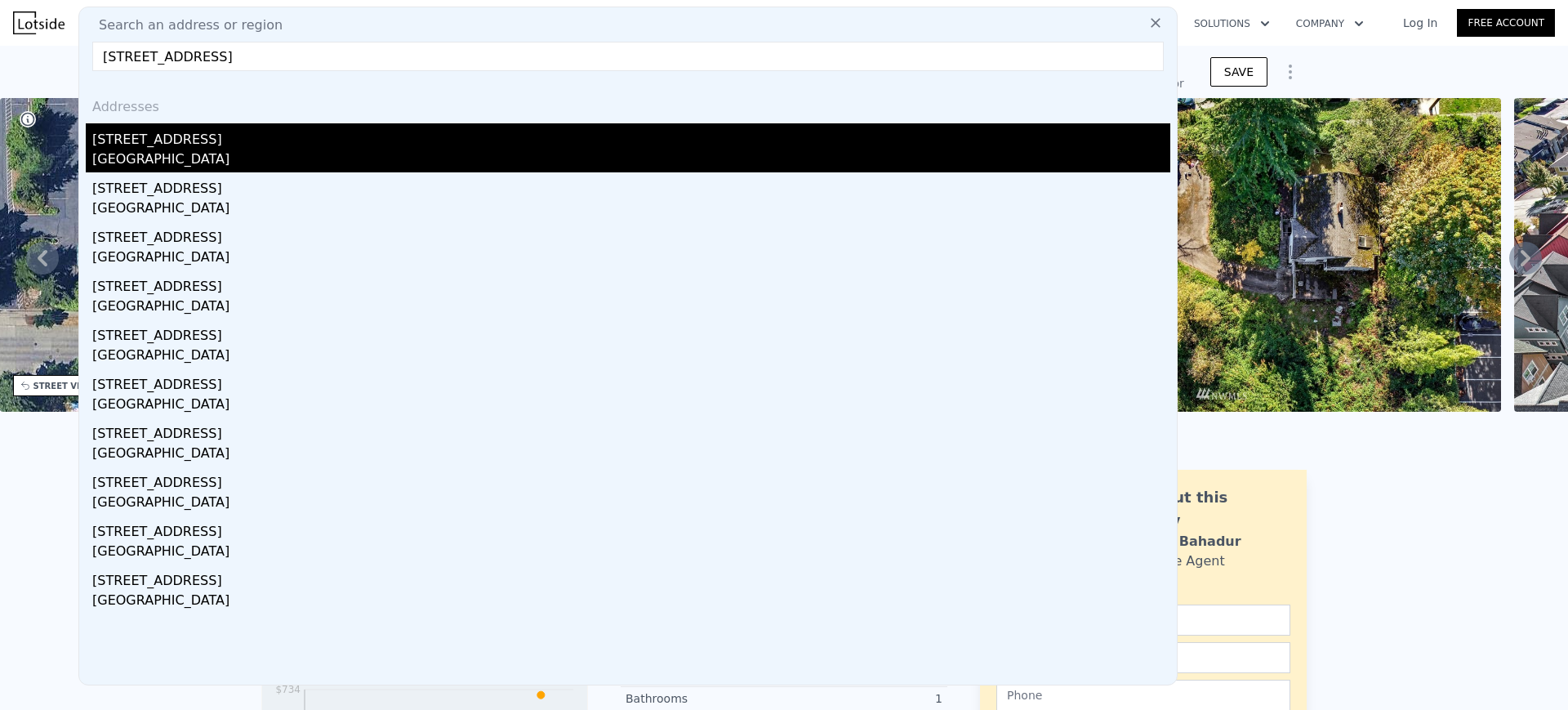
type input "5201 28th Ave S, Seattle, WA 98108"
click at [430, 157] on div "Seattle, WA 98108" at bounding box center [631, 161] width 1078 height 22
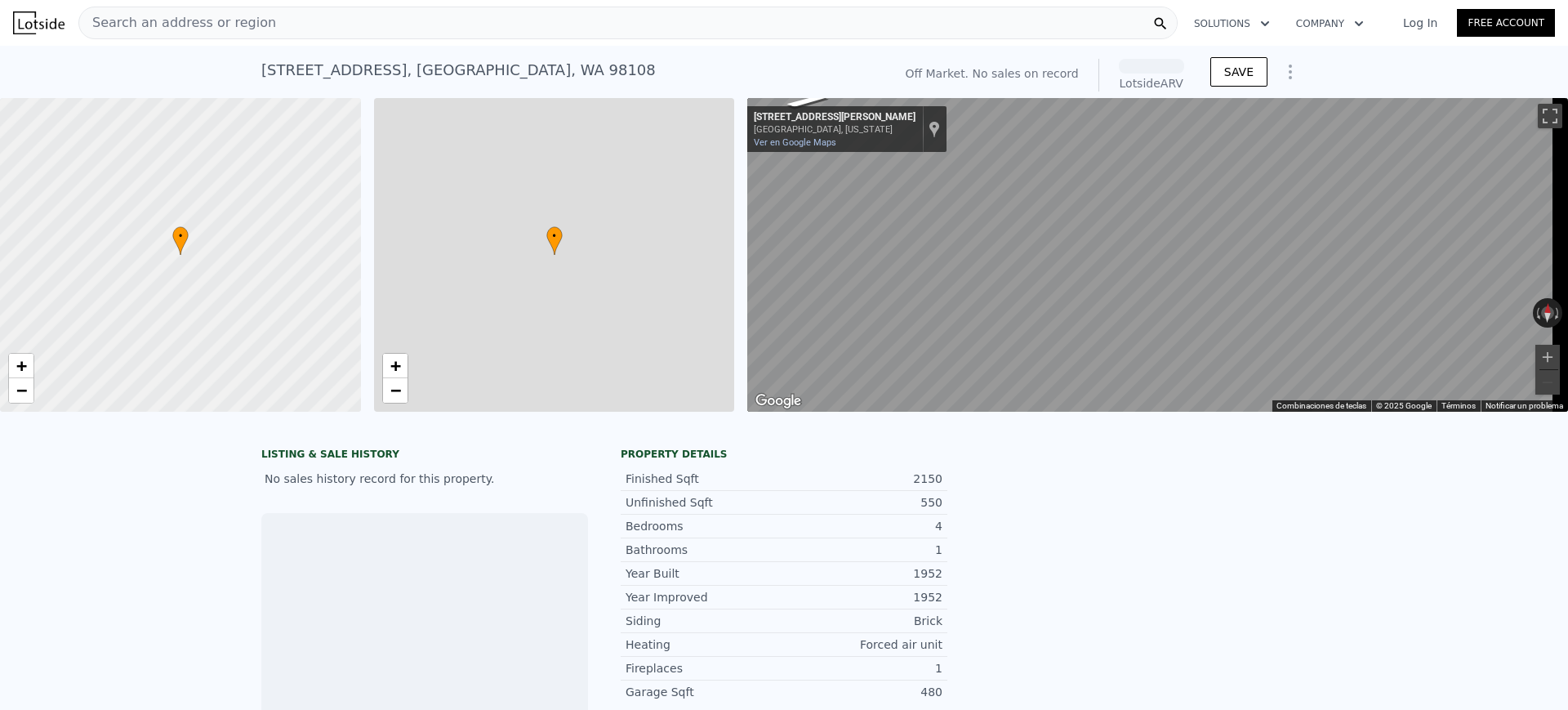
scroll to position [0, 7]
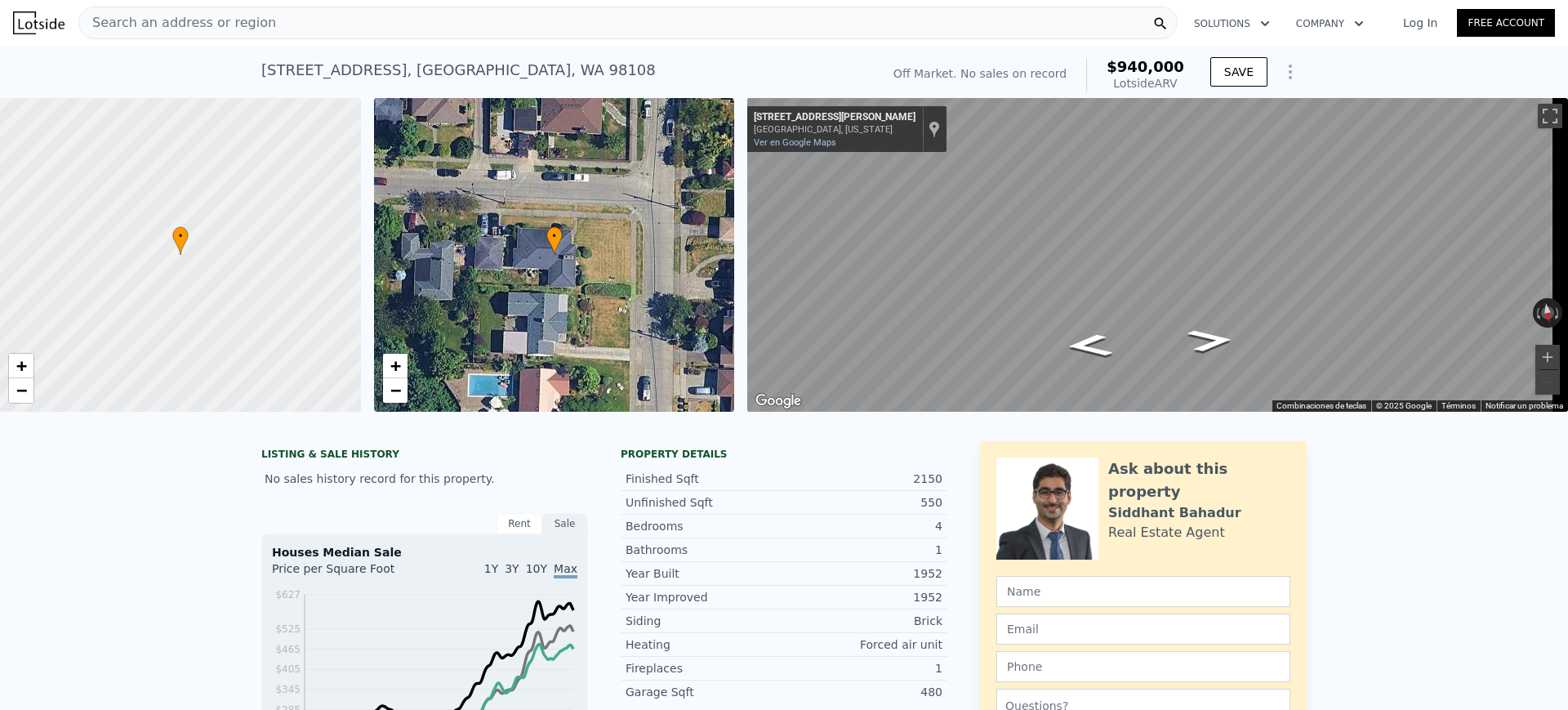
click at [562, 31] on div "Search an address or region" at bounding box center [628, 23] width 1100 height 33
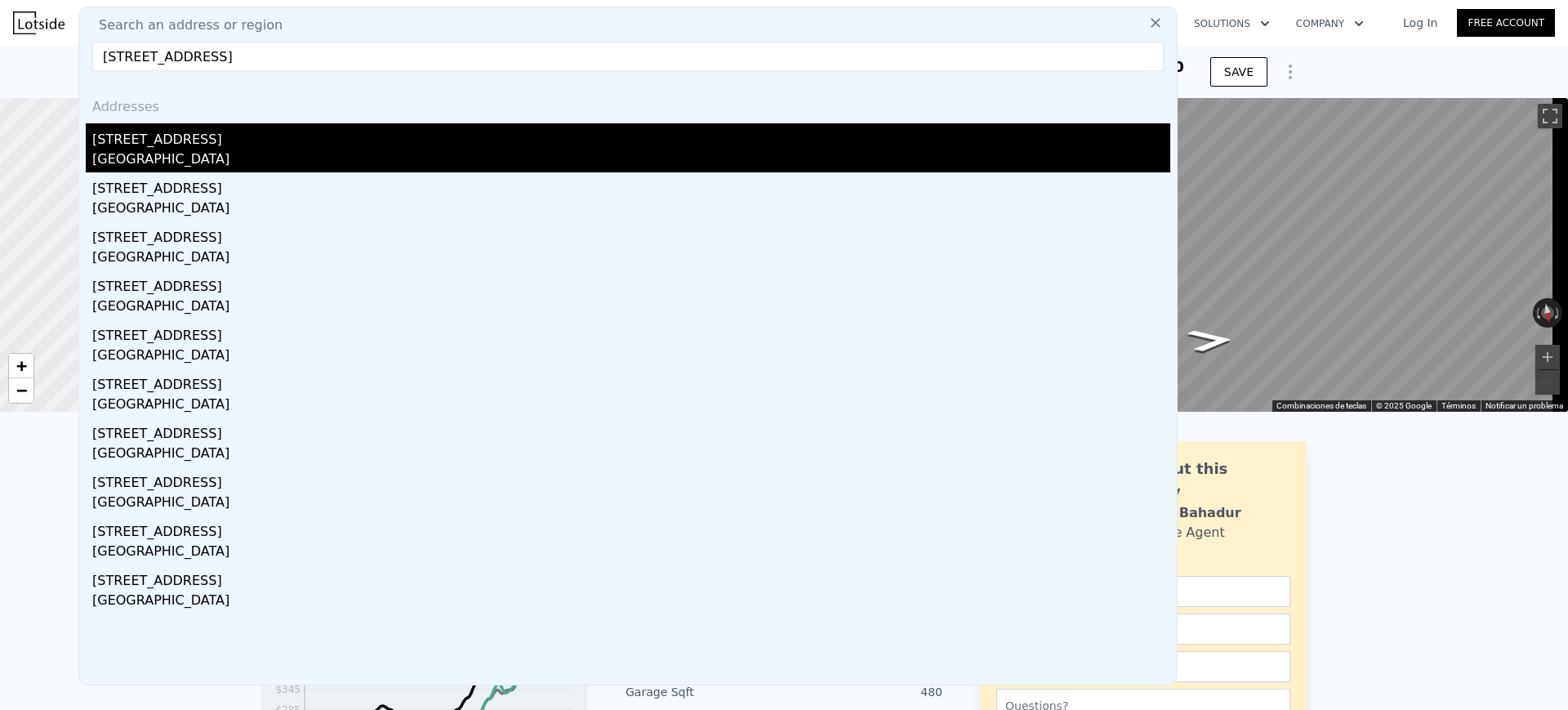
type input "3012 S Bradford St, Seattle, WA 98108"
click at [418, 159] on div "Seattle, WA 98108" at bounding box center [631, 161] width 1078 height 22
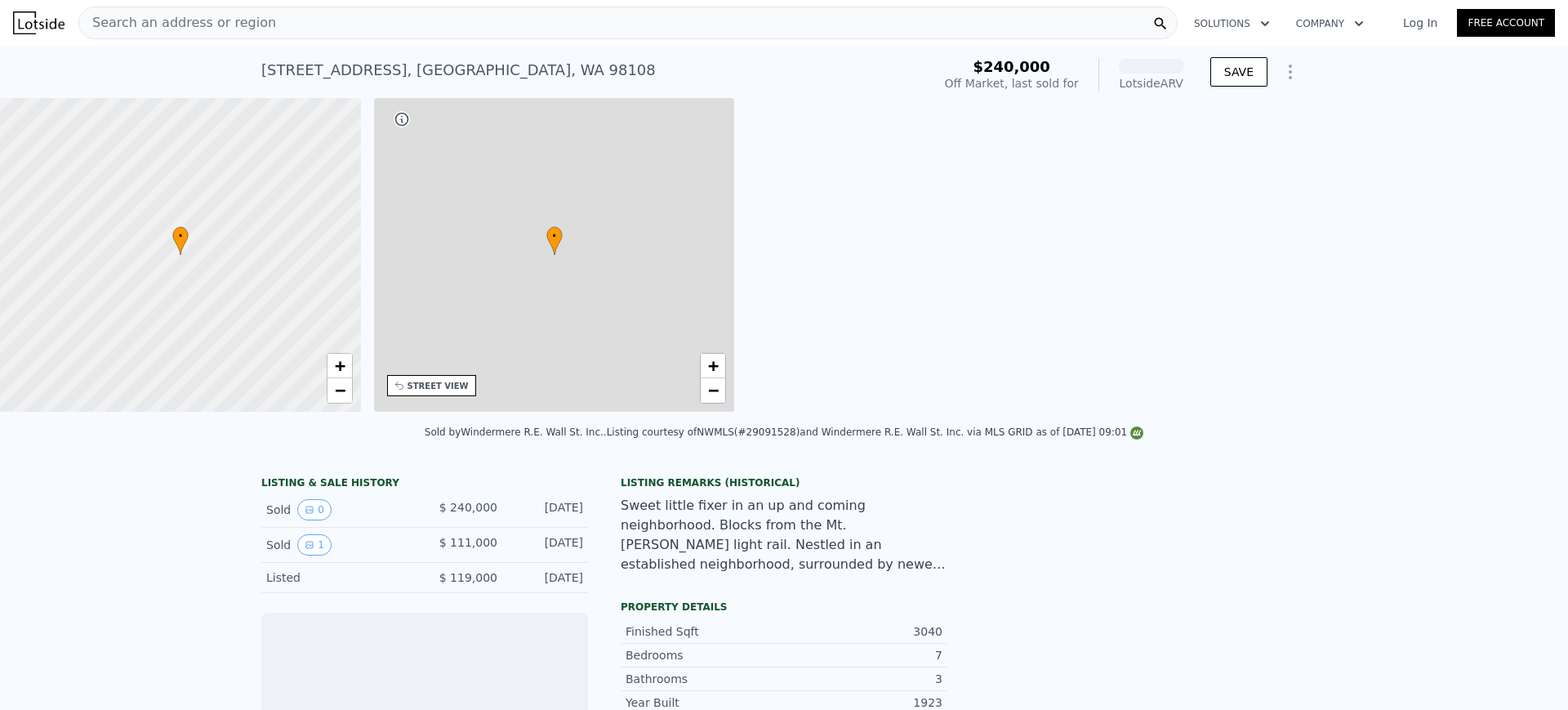
scroll to position [0, 380]
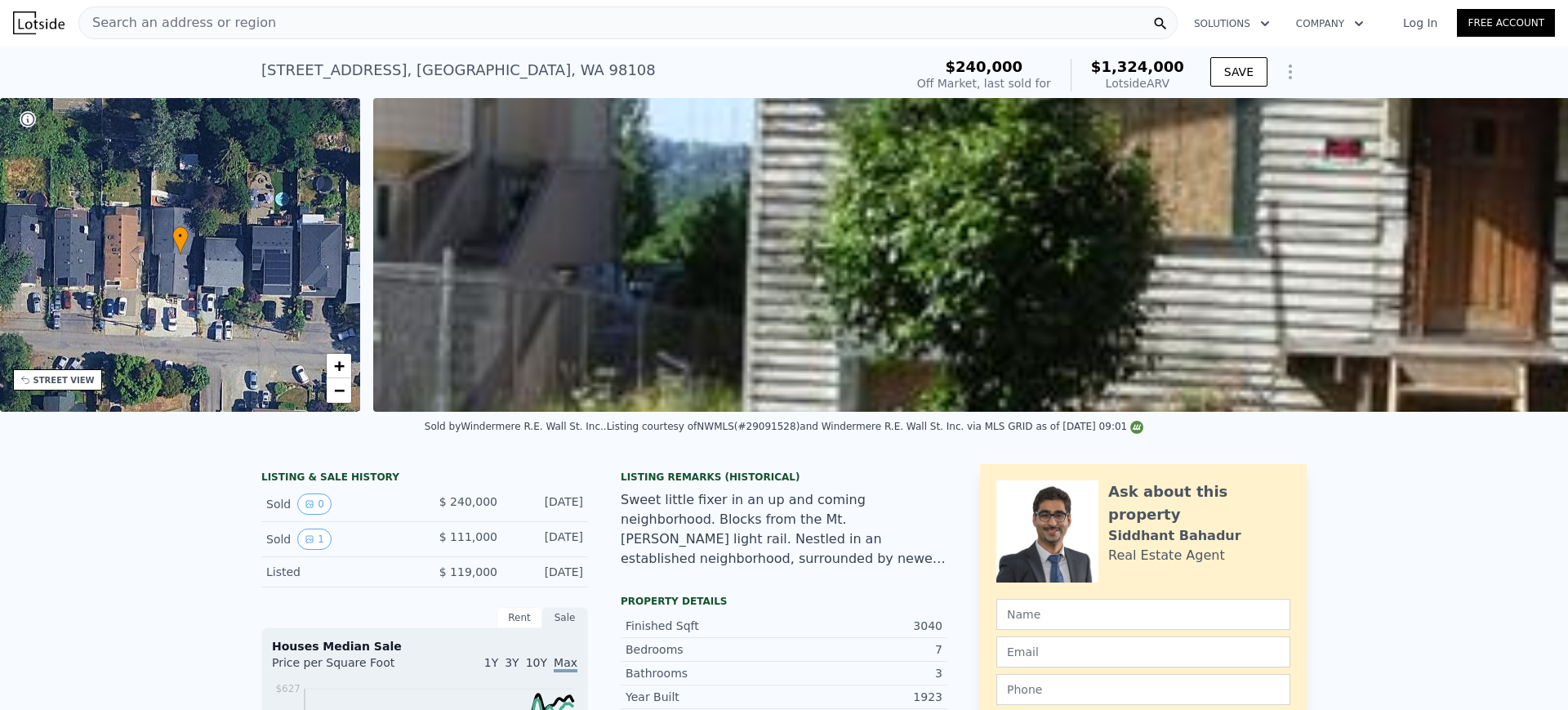
drag, startPoint x: 974, startPoint y: 63, endPoint x: 1182, endPoint y: 82, distance: 208.9
click at [1182, 82] on div "$240,000 Off Market, last sold for $1,324,000 Lotside ARV" at bounding box center [1050, 74] width 280 height 46
copy div "$240,000 Off Market, last sold for $1,324,000 Lotside ARV"
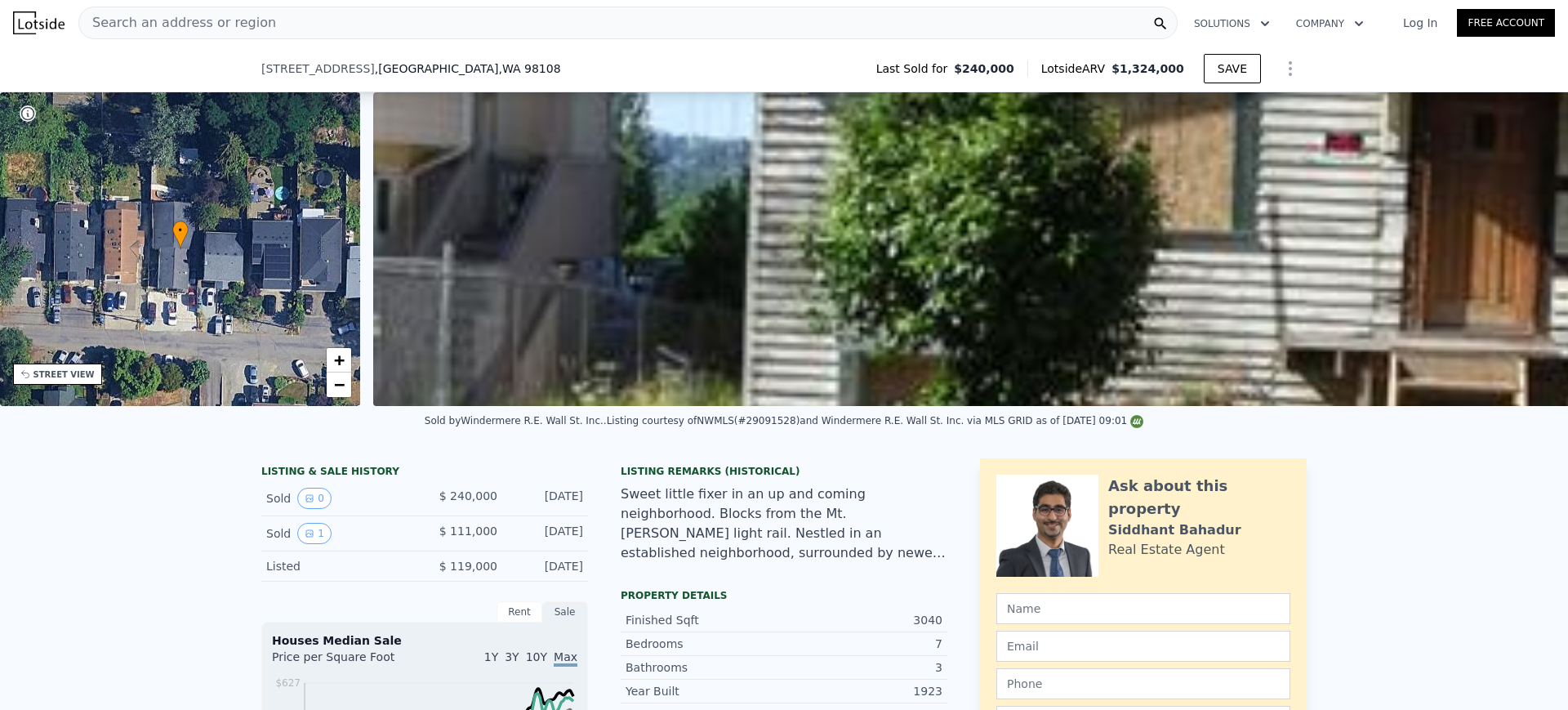
scroll to position [505, 0]
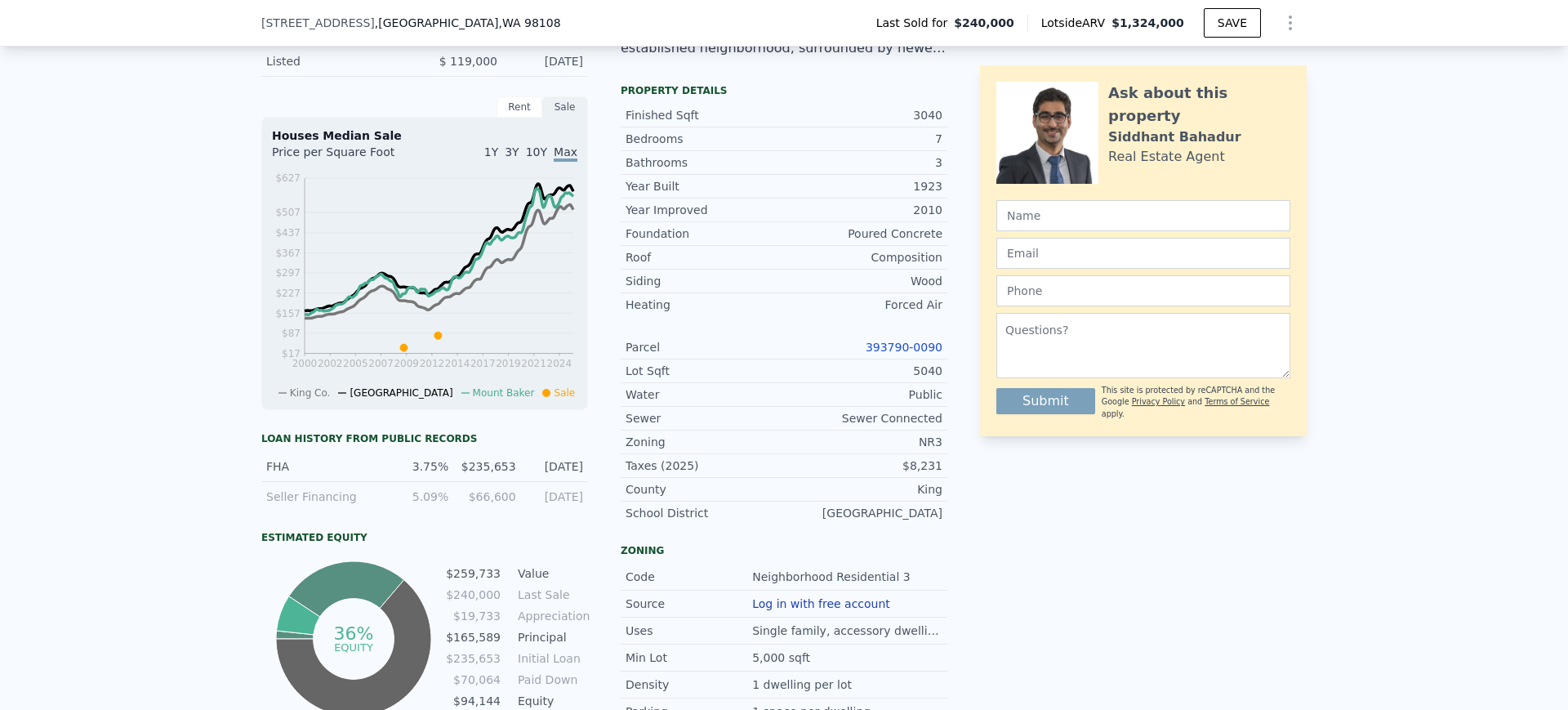
click at [906, 354] on link "393790-0090" at bounding box center [903, 347] width 77 height 13
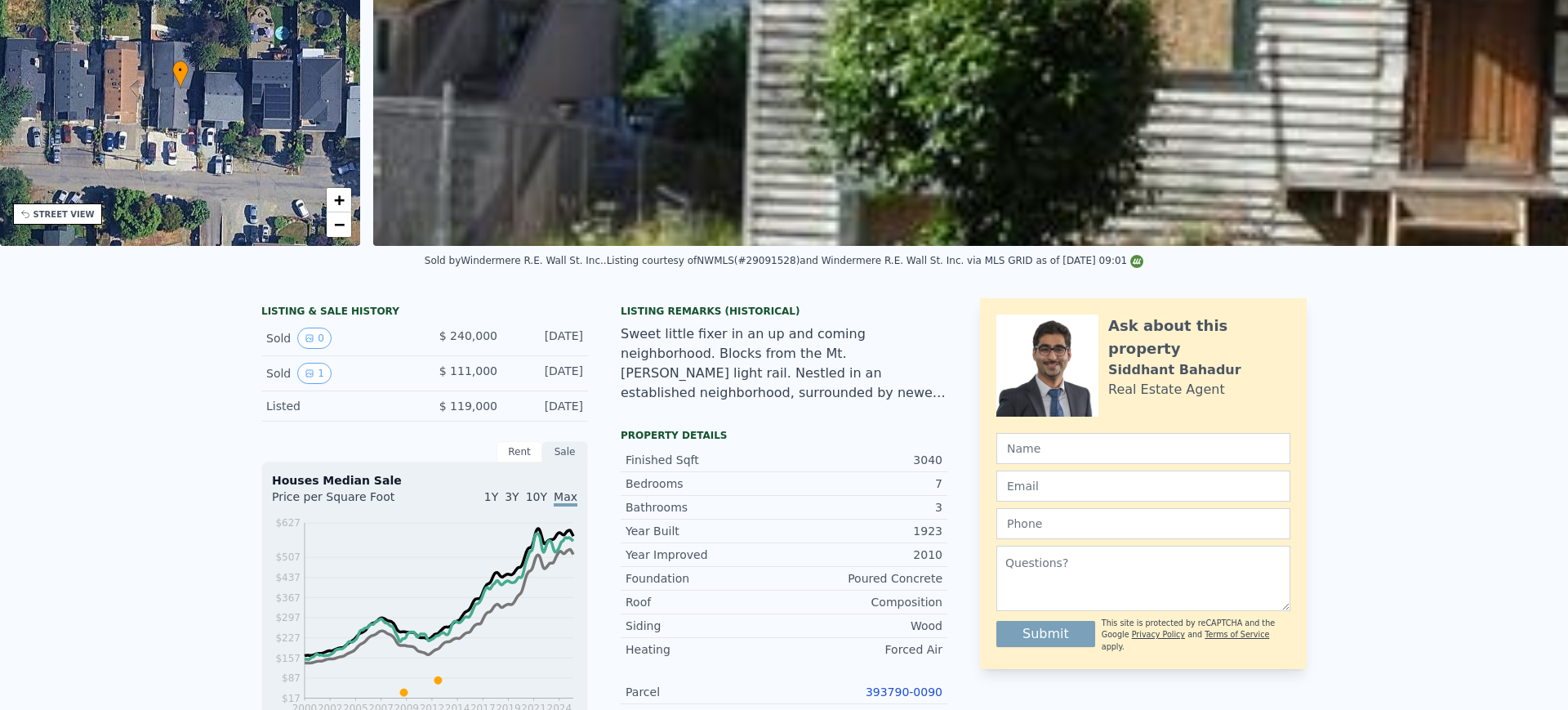
scroll to position [6, 0]
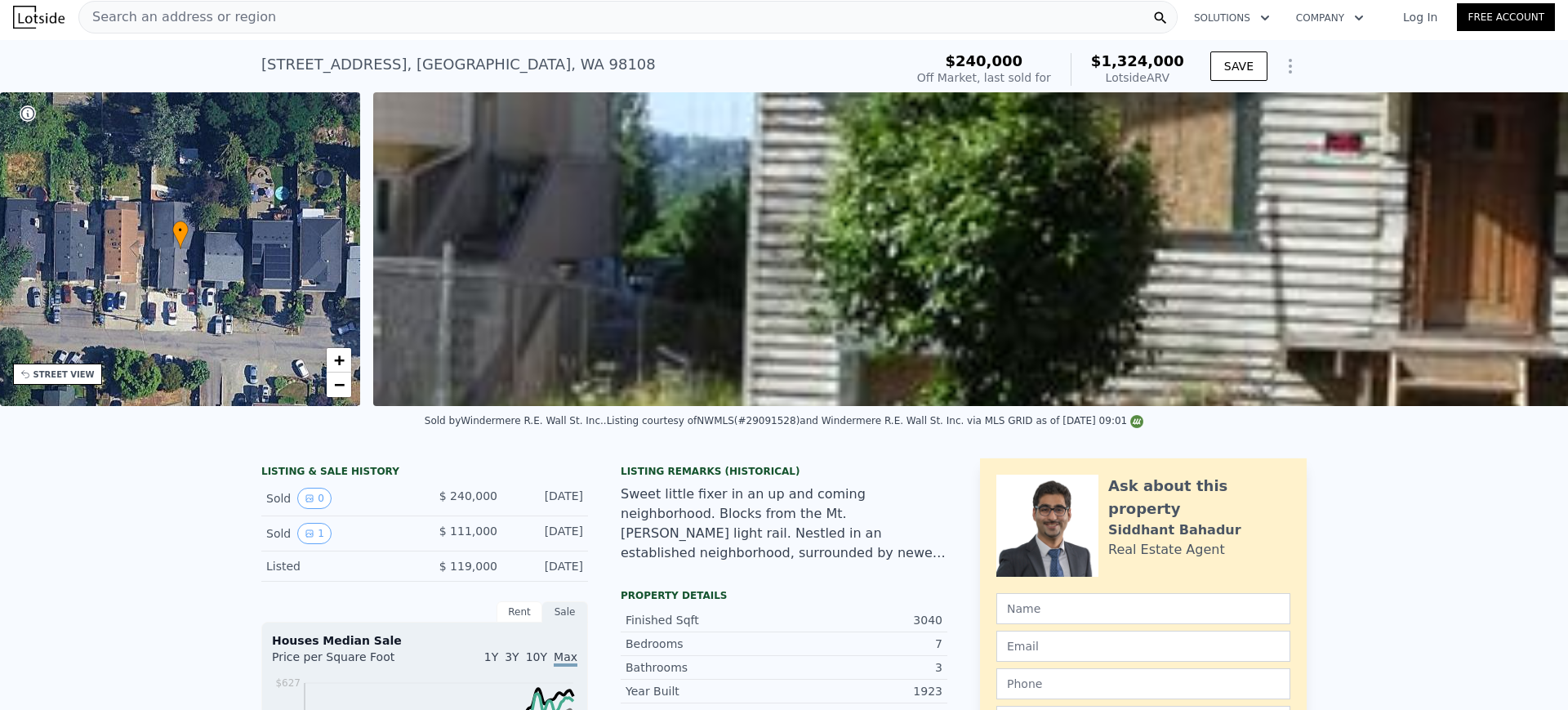
click at [508, 22] on div "Search an address or region" at bounding box center [628, 17] width 1100 height 33
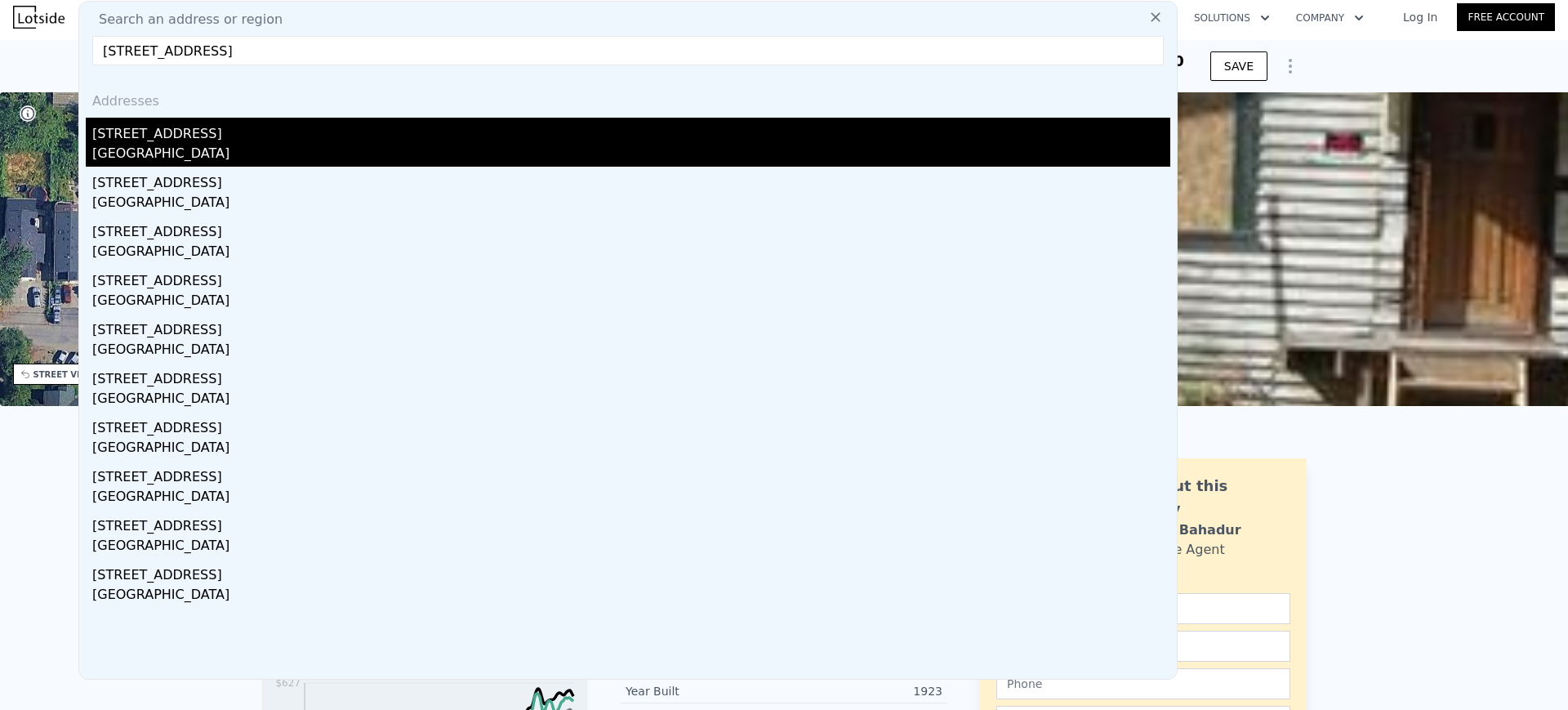
type input "181 26th Ave, Seattle, WA 98122"
click at [430, 124] on div "1810 26th Ave" at bounding box center [631, 131] width 1078 height 26
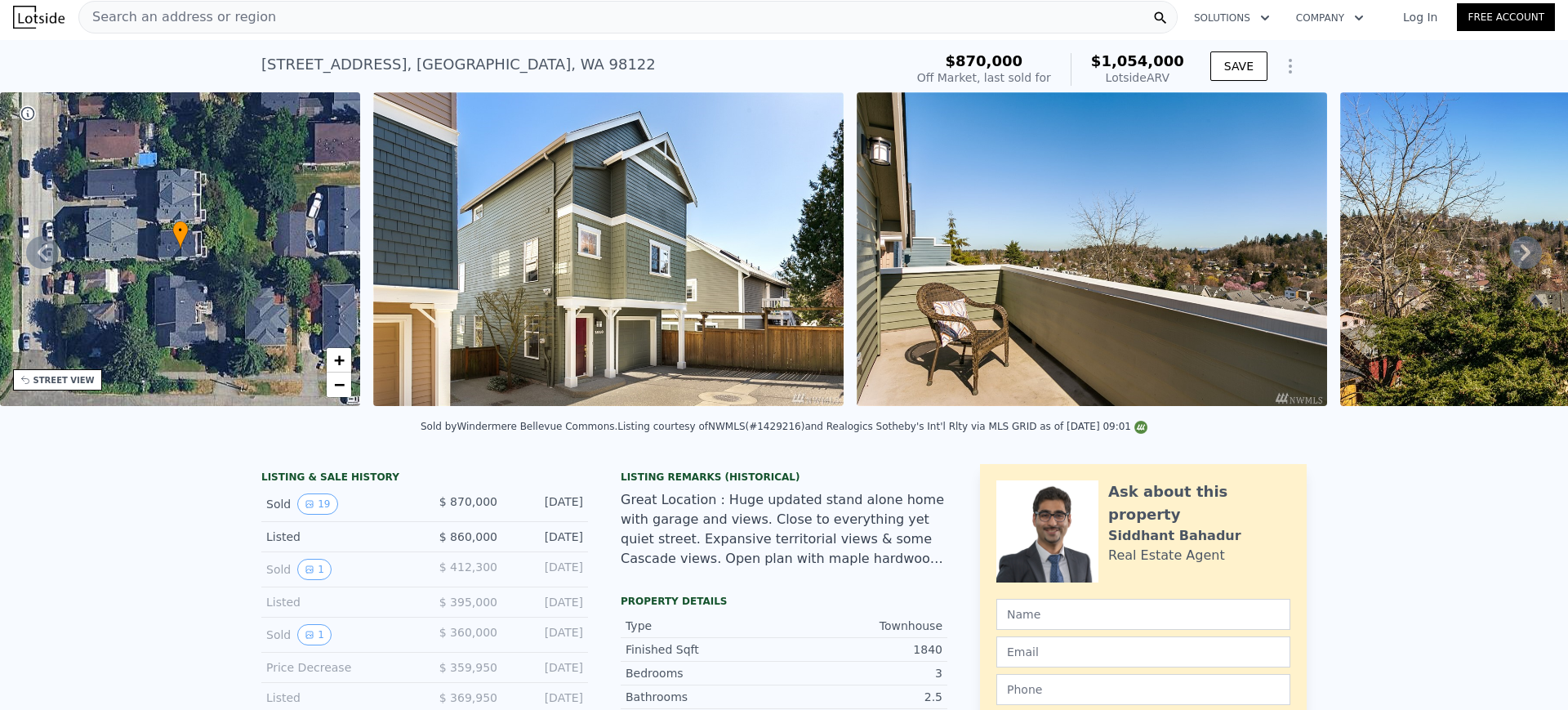
click at [1511, 248] on icon at bounding box center [1526, 253] width 33 height 33
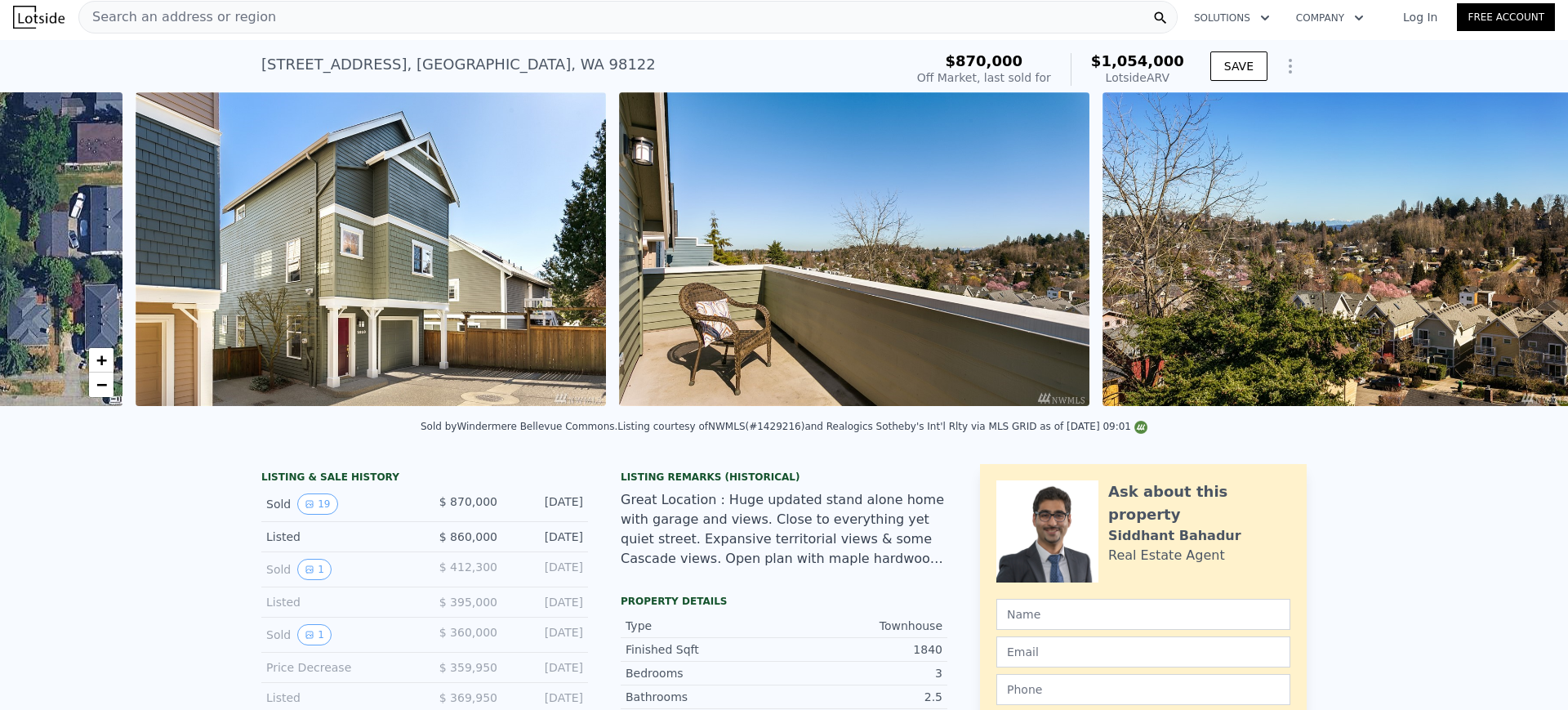
scroll to position [0, 747]
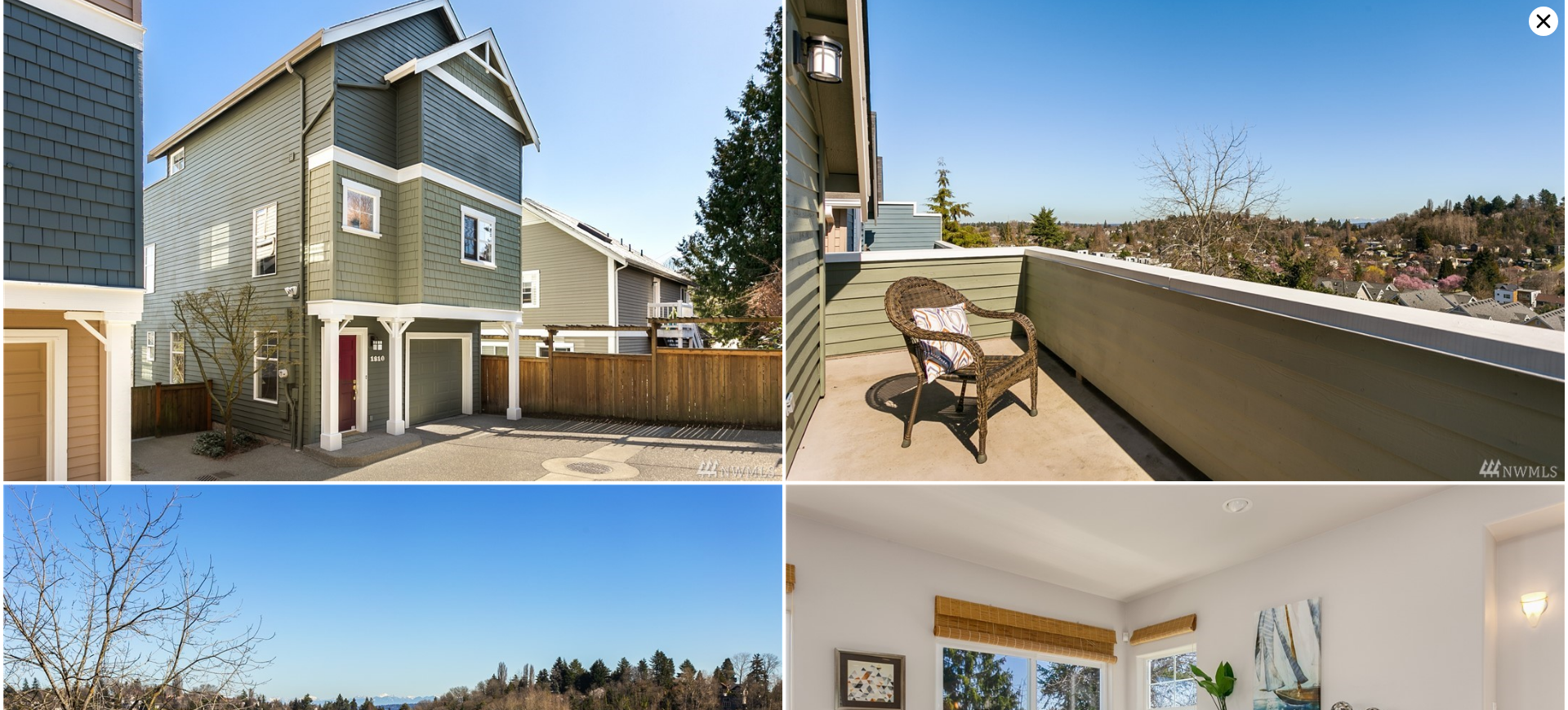
scroll to position [0, 0]
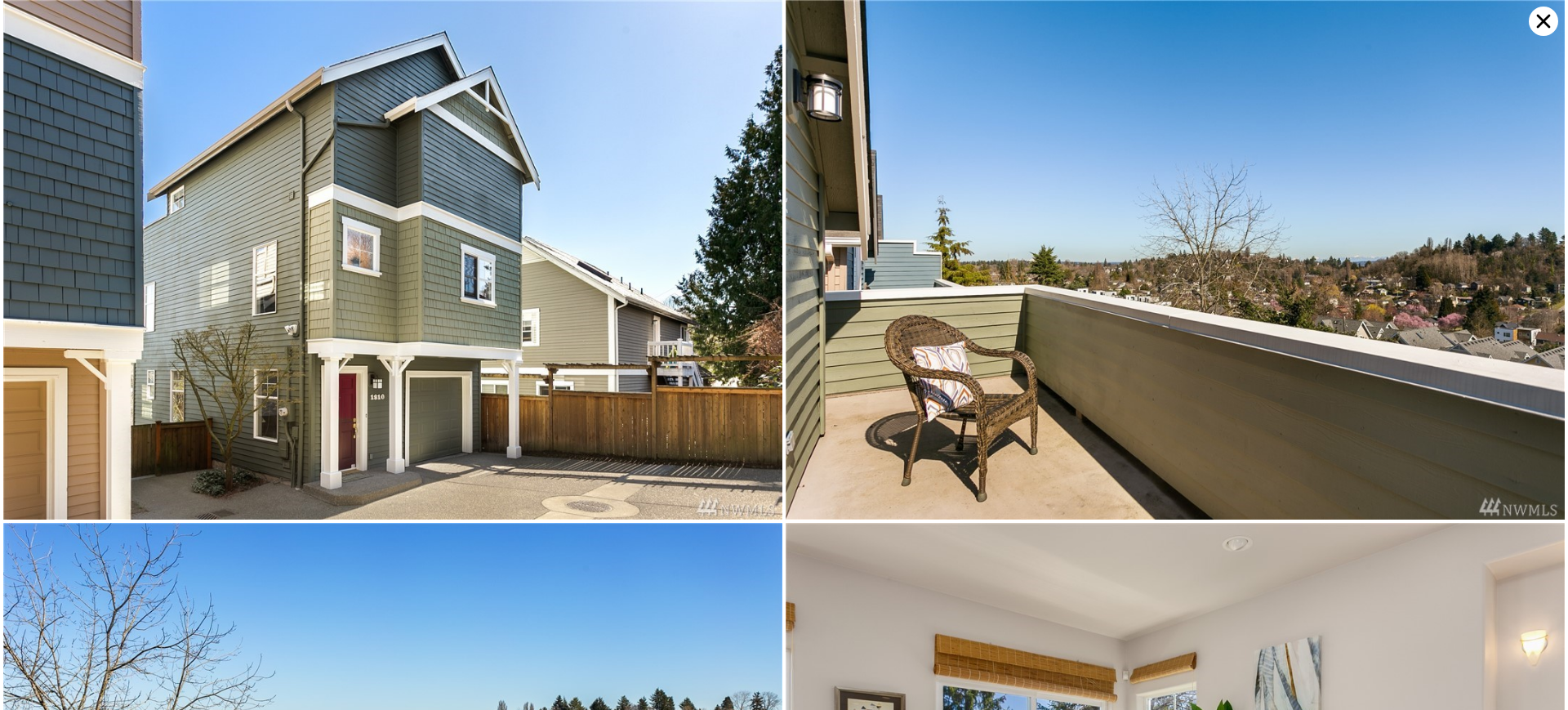
click at [1538, 23] on icon at bounding box center [1544, 22] width 29 height 29
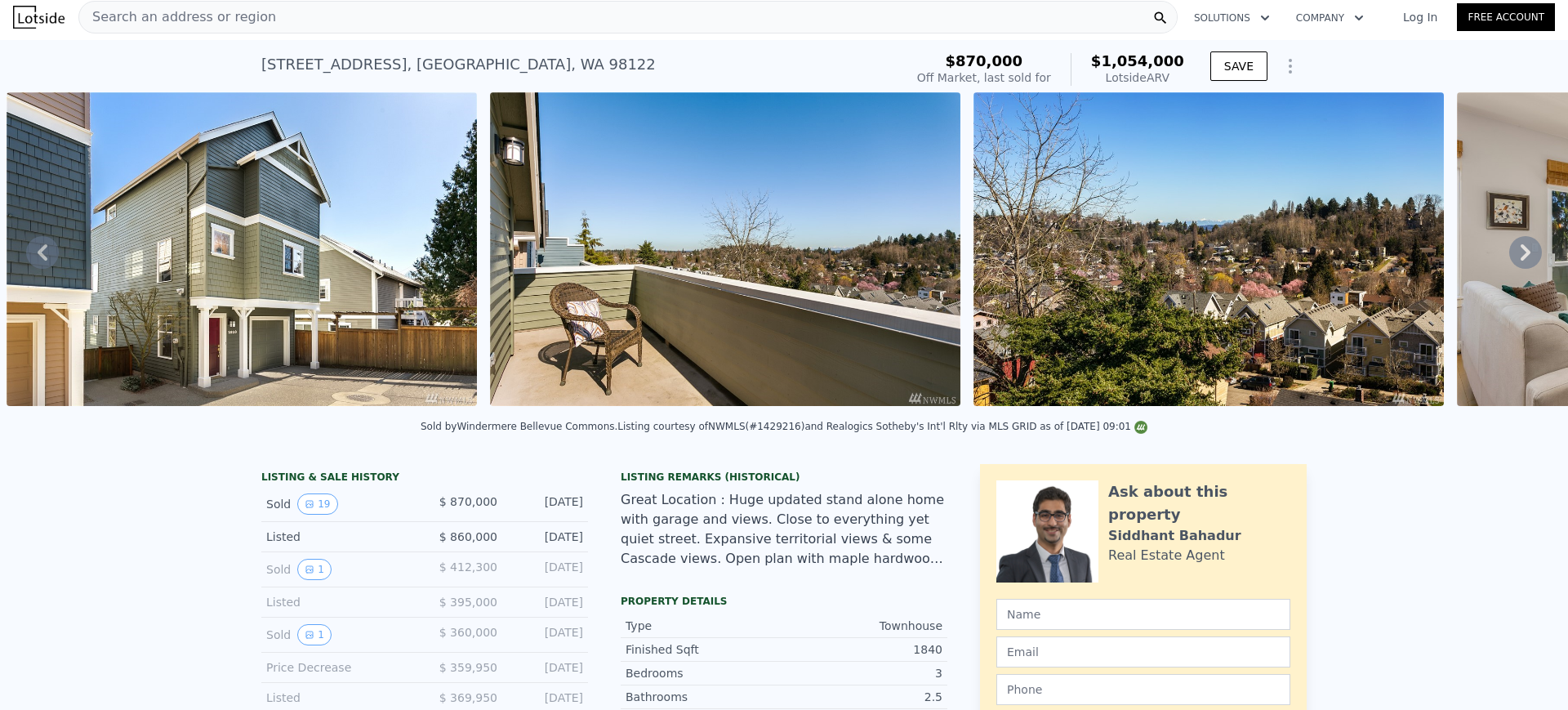
drag, startPoint x: 967, startPoint y: 61, endPoint x: 1177, endPoint y: 76, distance: 210.5
click at [1177, 76] on div "$870,000 Off Market, last sold for $1,054,000 Lotside ARV" at bounding box center [1050, 69] width 267 height 33
copy div "$870,000 Off Market, last sold for $1,054,000 Lotside ARV"
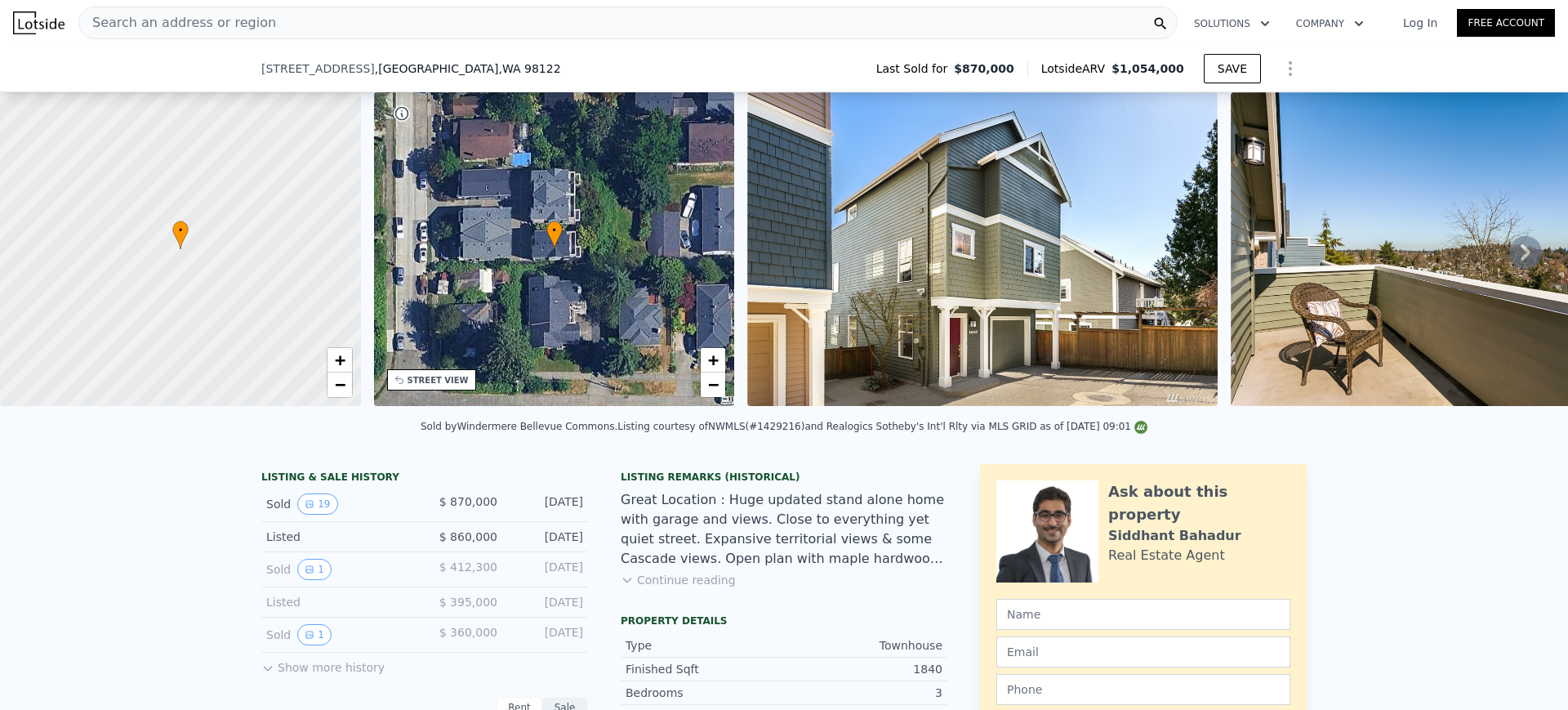
scroll to position [505, 0]
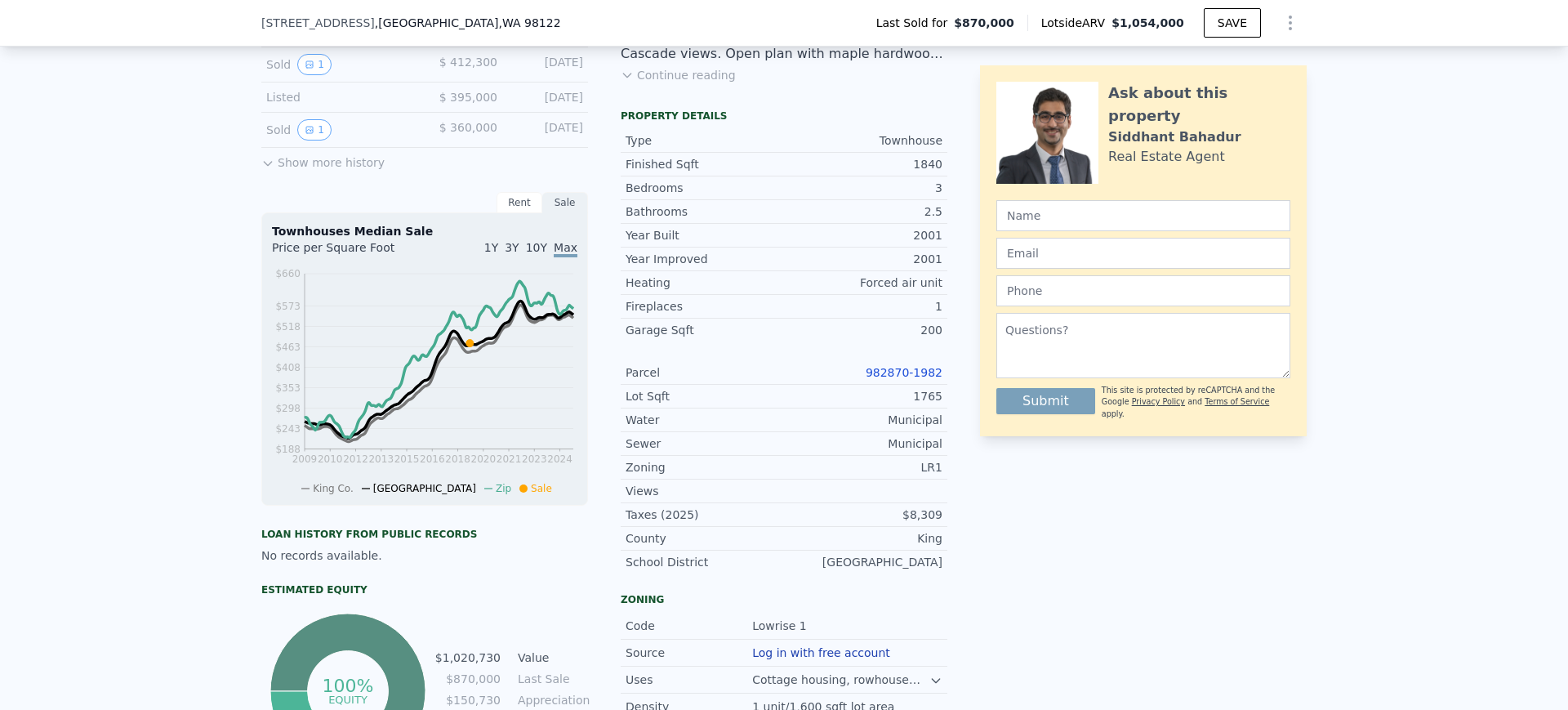
click at [897, 379] on link "982870-1982" at bounding box center [903, 372] width 77 height 13
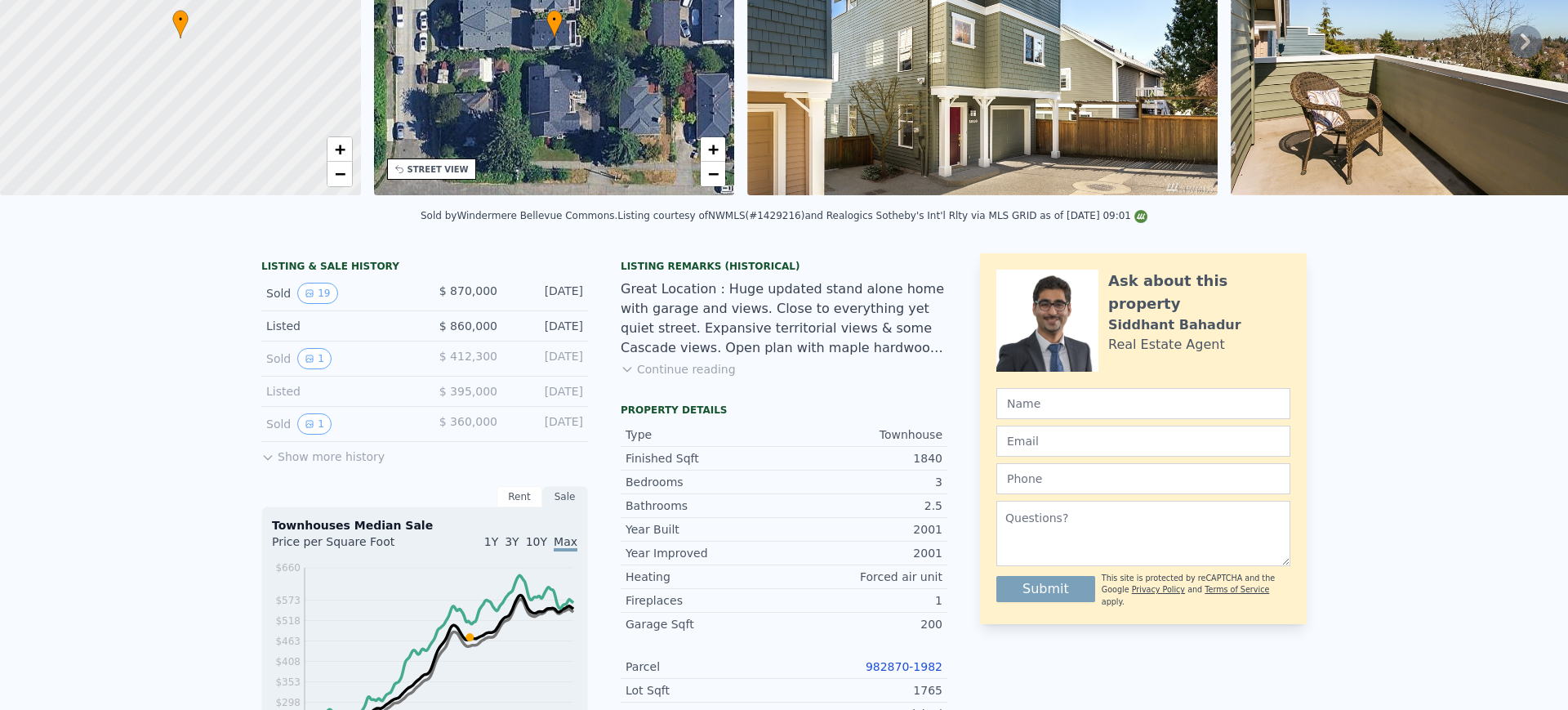
scroll to position [0, 0]
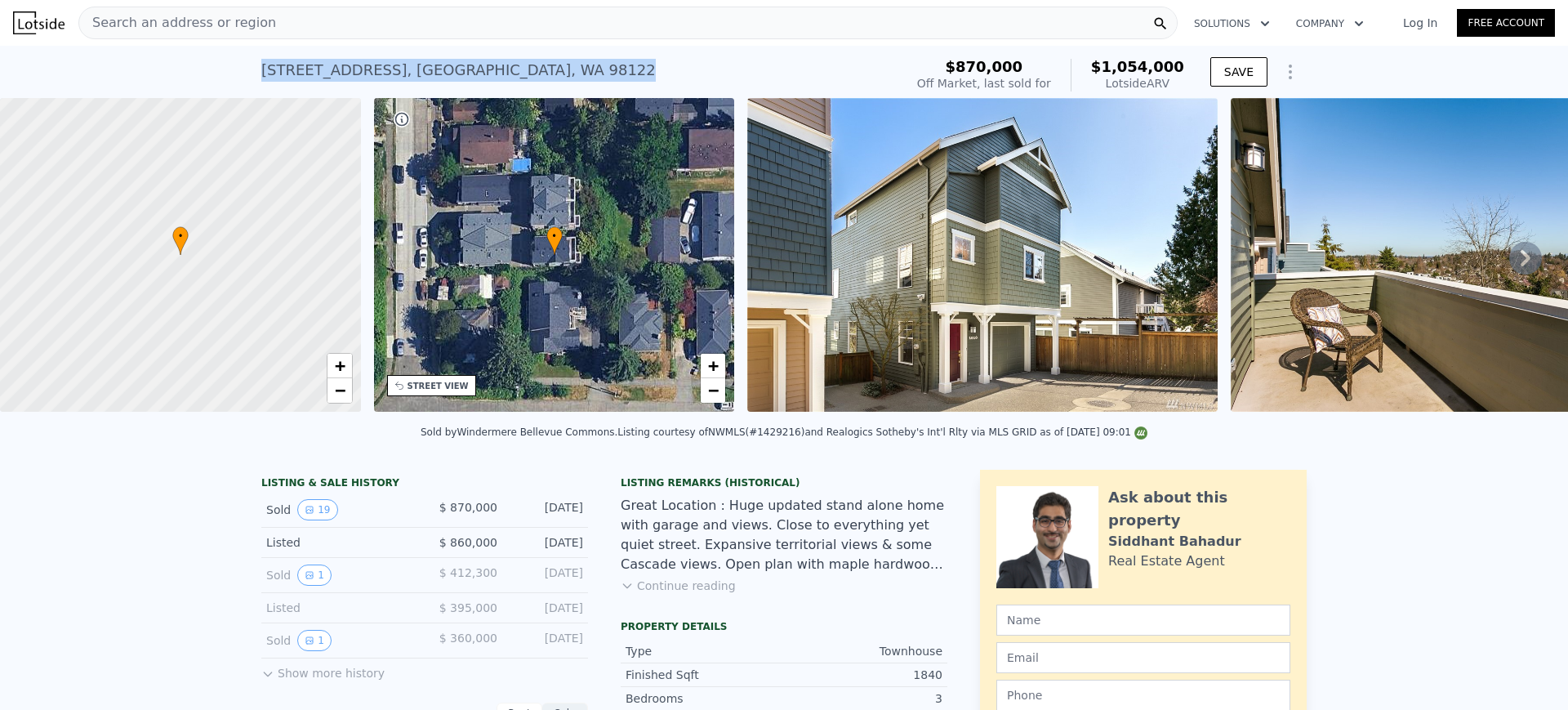
drag, startPoint x: 488, startPoint y: 74, endPoint x: 254, endPoint y: 80, distance: 234.1
click at [261, 80] on div "1810 26th Ave , Seattle , WA 98122 Sold Apr 2019 for $870k (~ARV $1.054m )" at bounding box center [579, 74] width 636 height 46
copy div "1810 26th Ave , Seattle , WA 98122"
click at [336, 366] on span "+" at bounding box center [339, 366] width 10 height 21
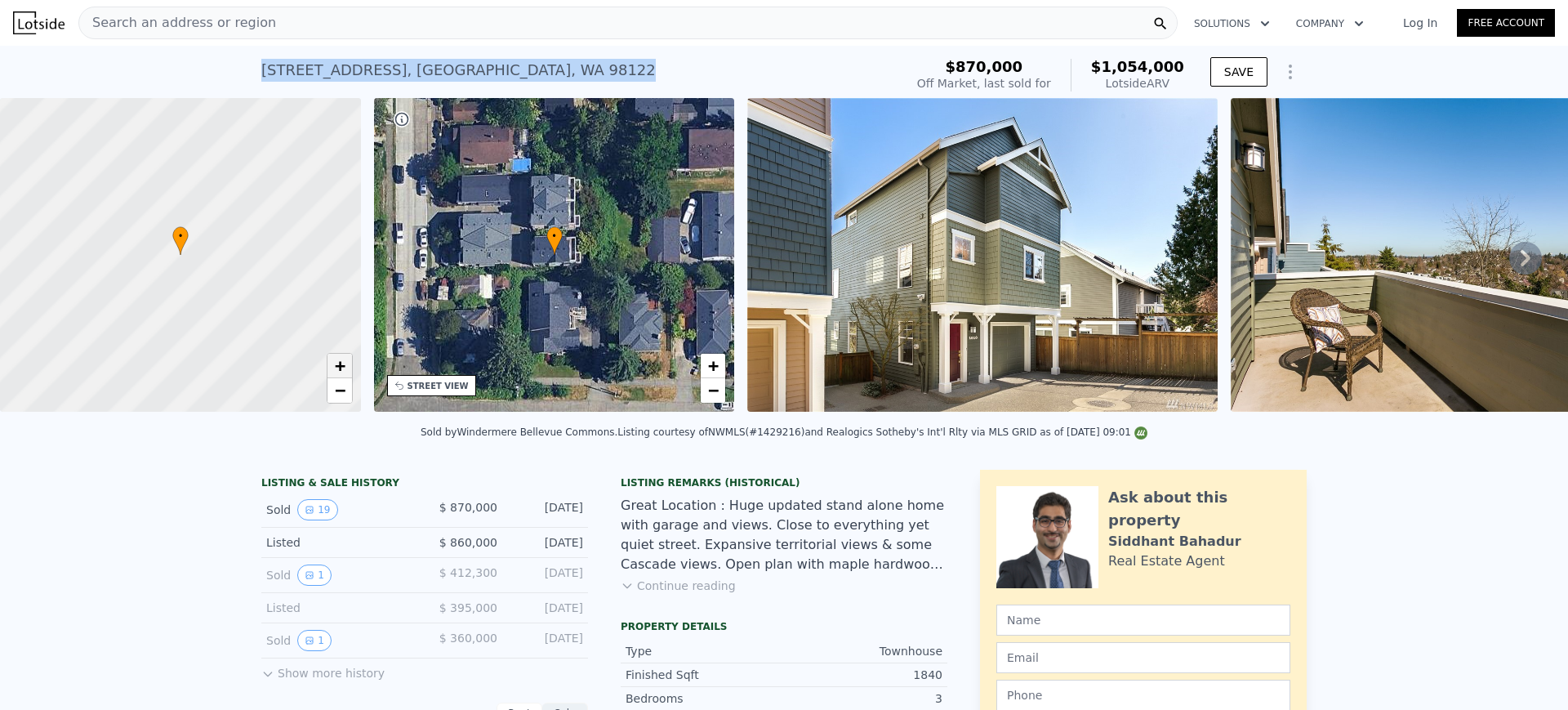
click at [336, 366] on span "+" at bounding box center [339, 366] width 10 height 21
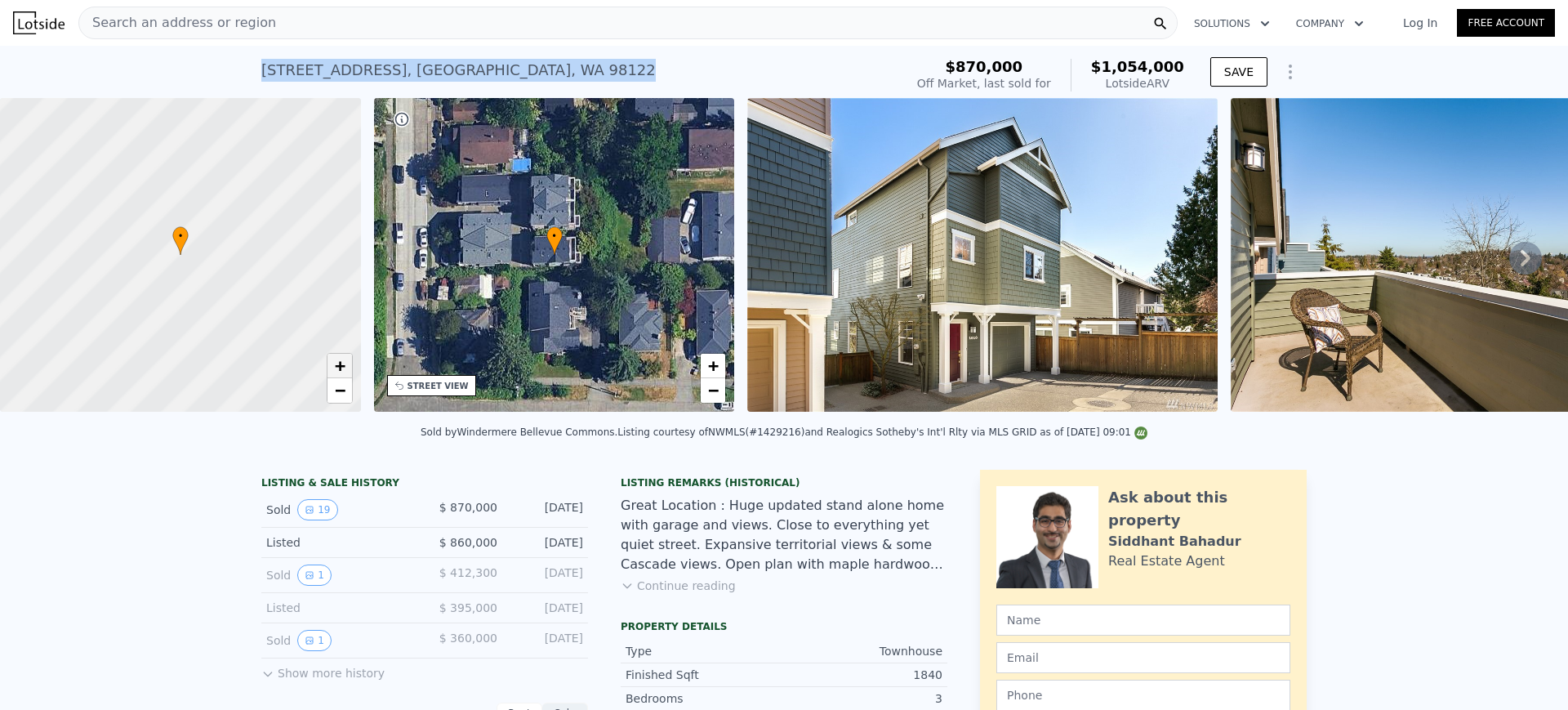
click at [336, 366] on span "+" at bounding box center [339, 366] width 10 height 21
click at [373, 11] on div "Search an address or region" at bounding box center [628, 23] width 1100 height 33
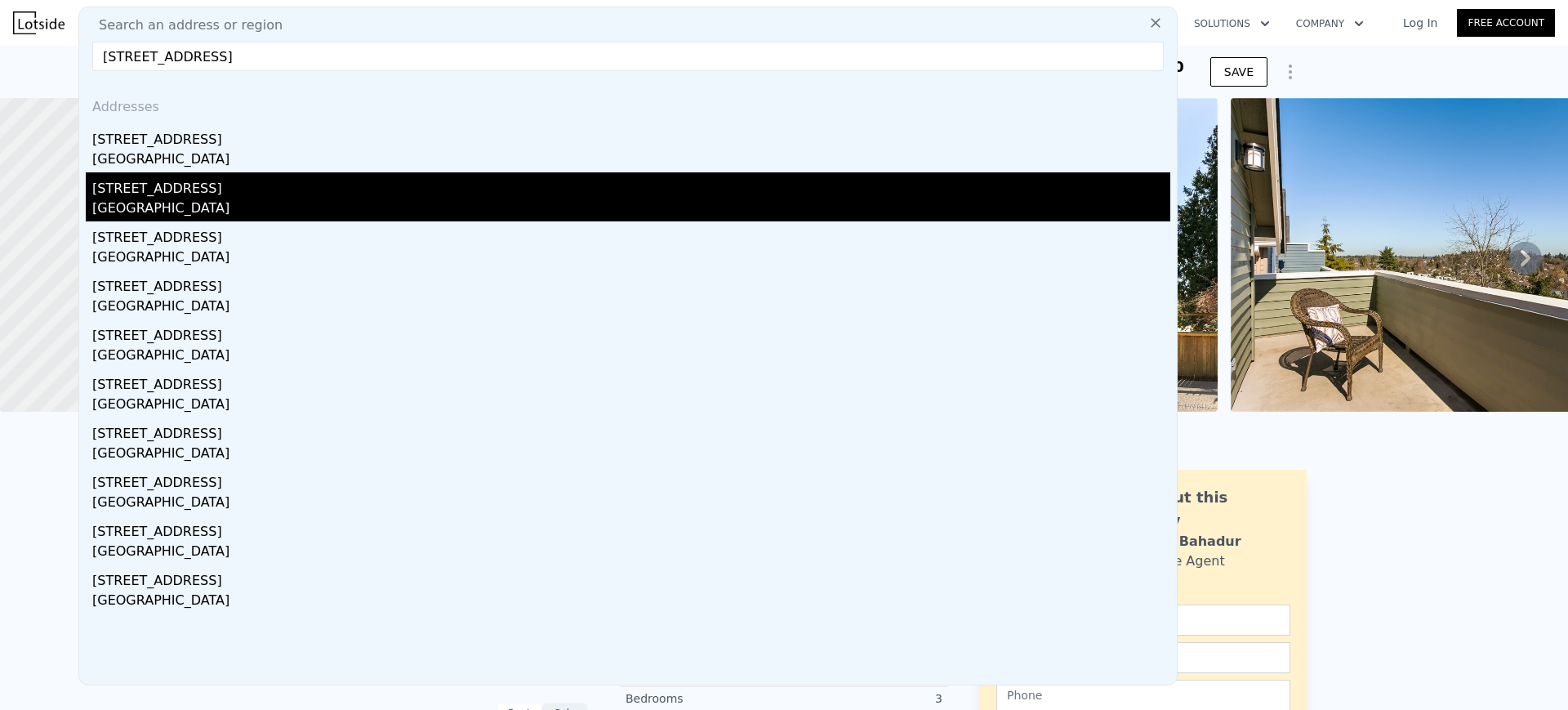
type input "181 26th Ave, Seattle, WA 98122"
click at [211, 199] on div "Seattle, WA 98122" at bounding box center [631, 210] width 1078 height 22
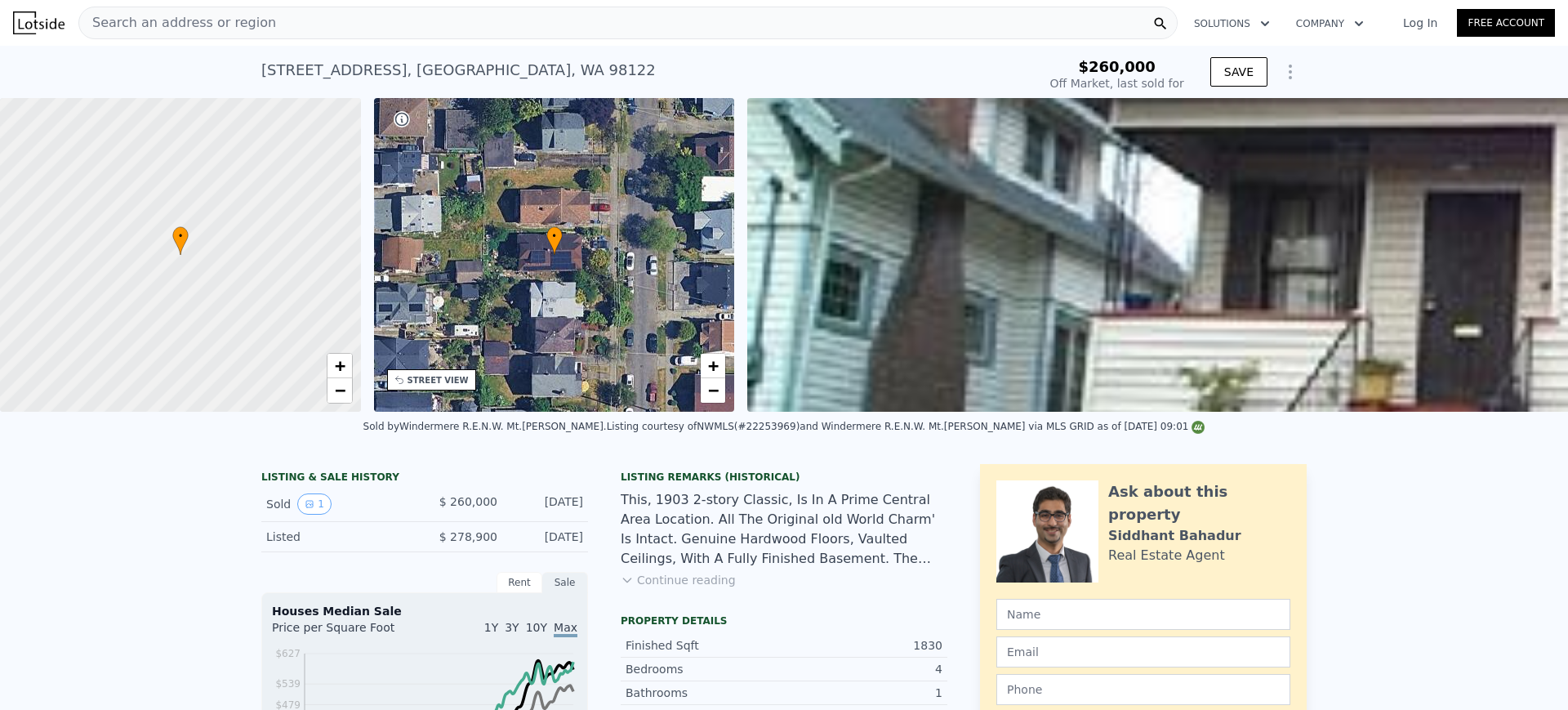
click at [472, 22] on div "Search an address or region" at bounding box center [628, 23] width 1100 height 33
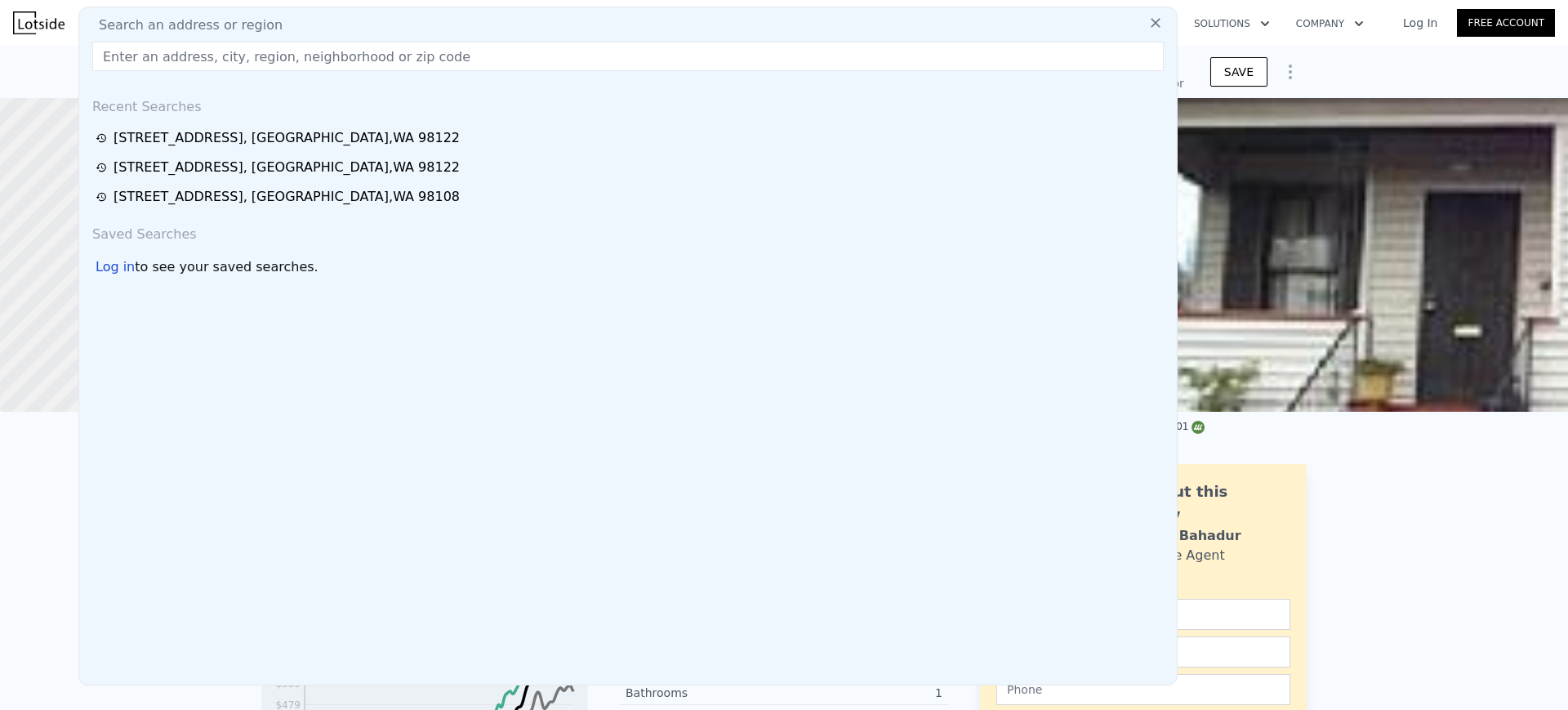
type input "733 N 104th St, Seattle, WA 98133"
type input "$ 1,003,000"
type input "$ 644,123"
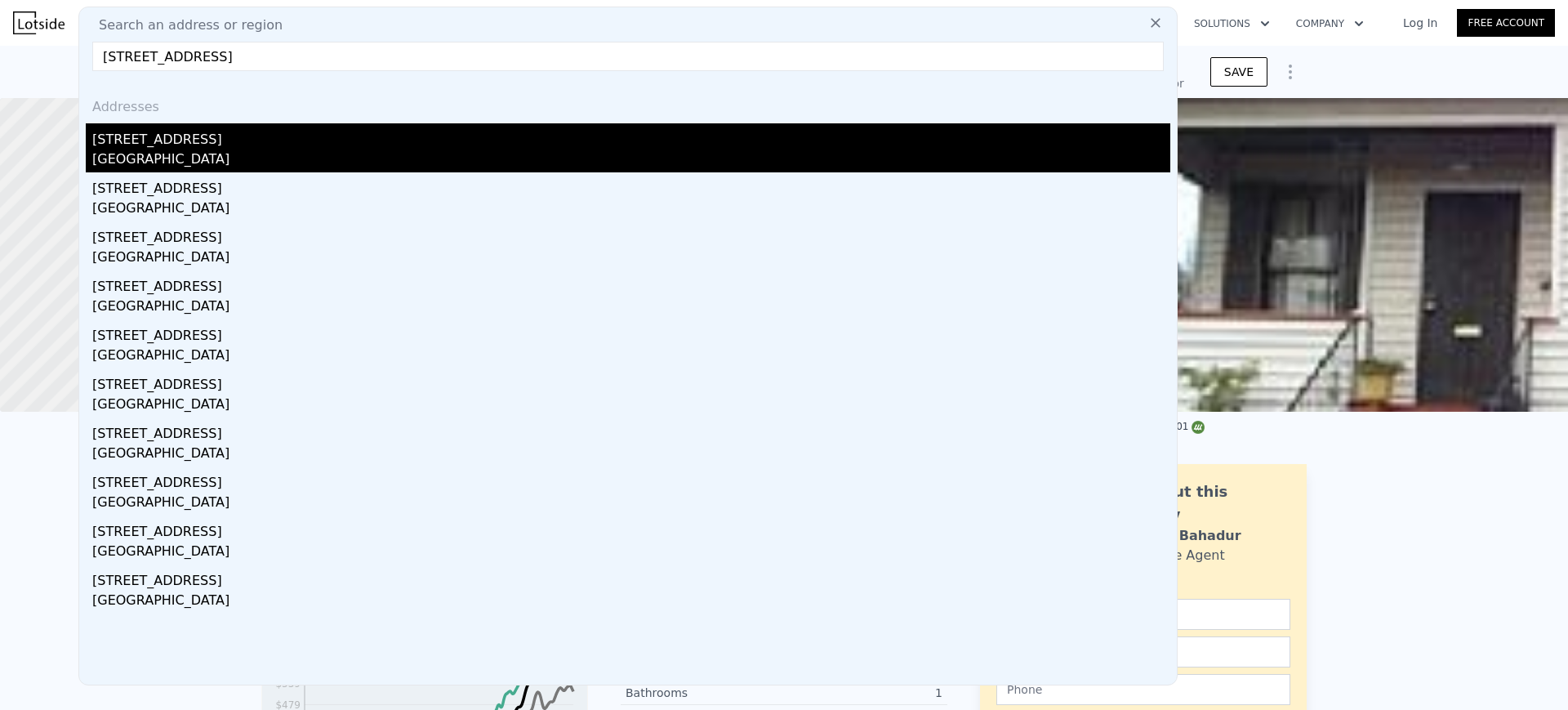
type input "733 N 104th St, Seattle, WA 98133"
click at [333, 147] on div "733 N 104th St" at bounding box center [631, 137] width 1078 height 26
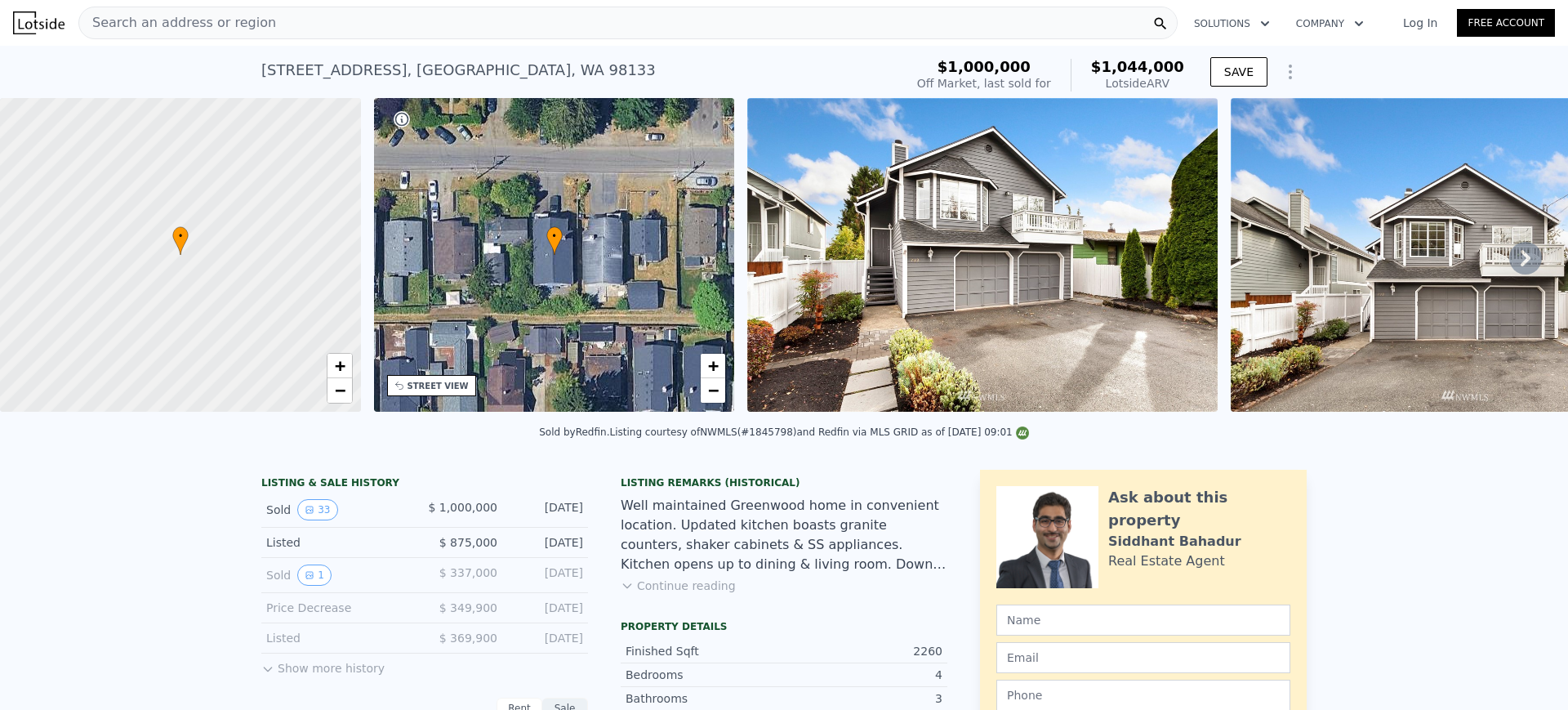
click at [481, 31] on div "Search an address or region" at bounding box center [628, 23] width 1100 height 33
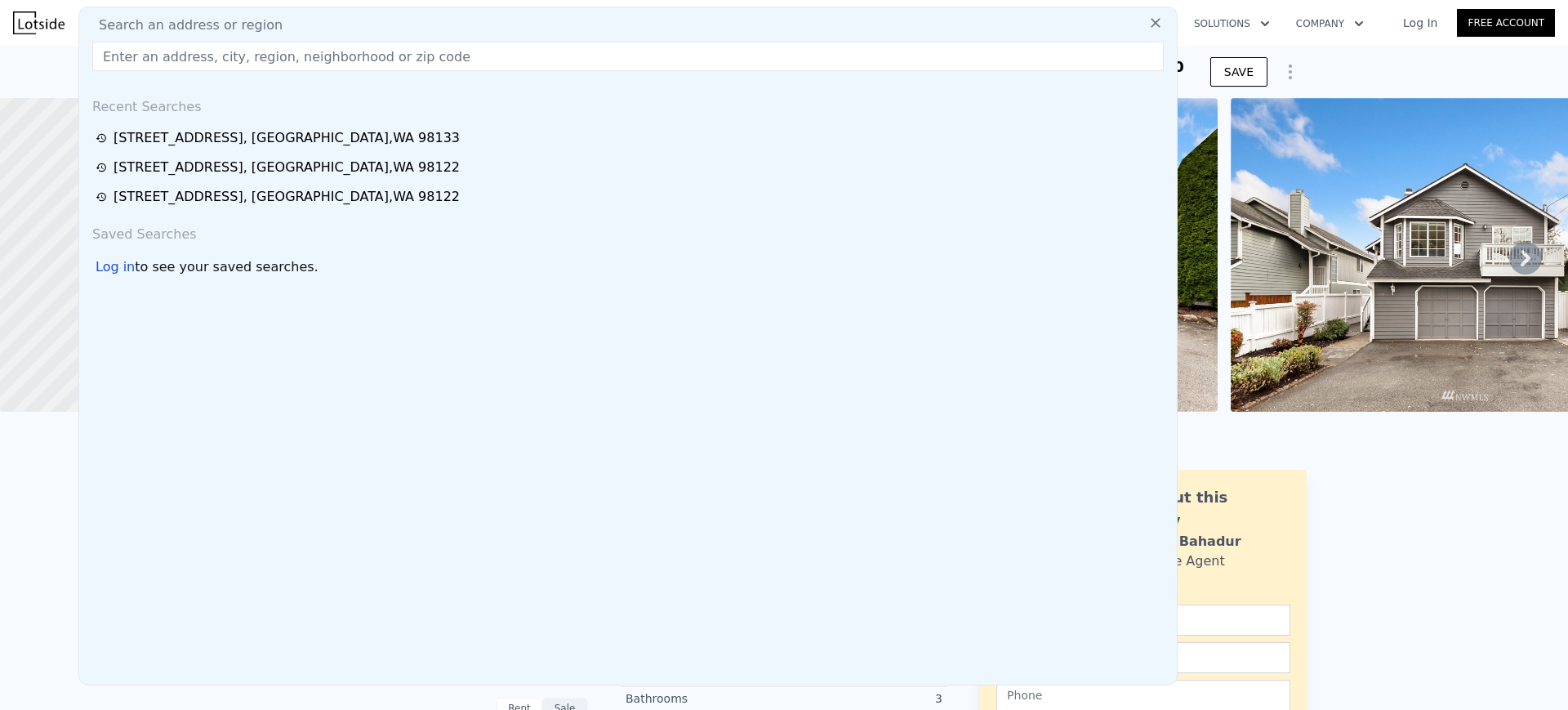
type input "10547 Midvale Ave N UNIT A, Seattle, WA 98133"
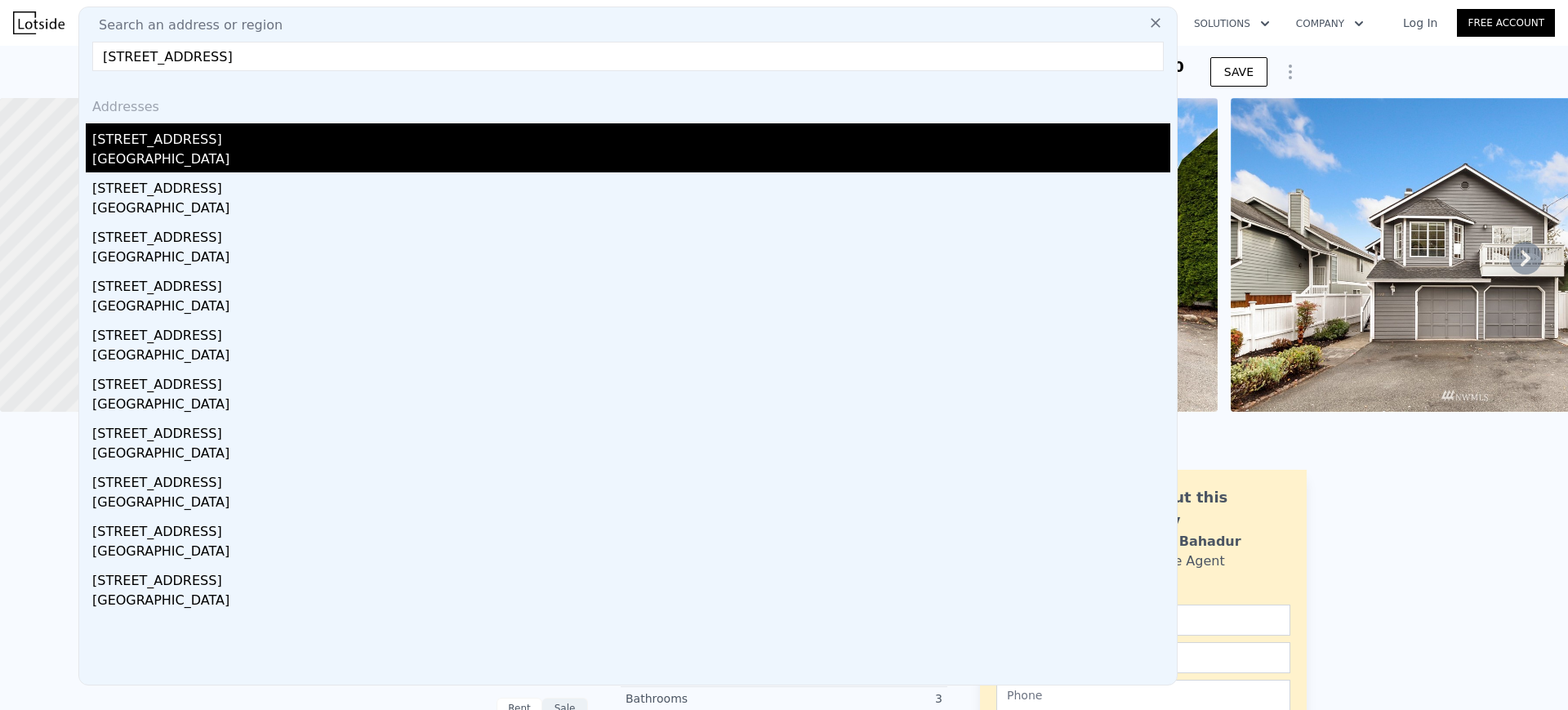
click at [406, 125] on div "[STREET_ADDRESS]" at bounding box center [631, 137] width 1078 height 26
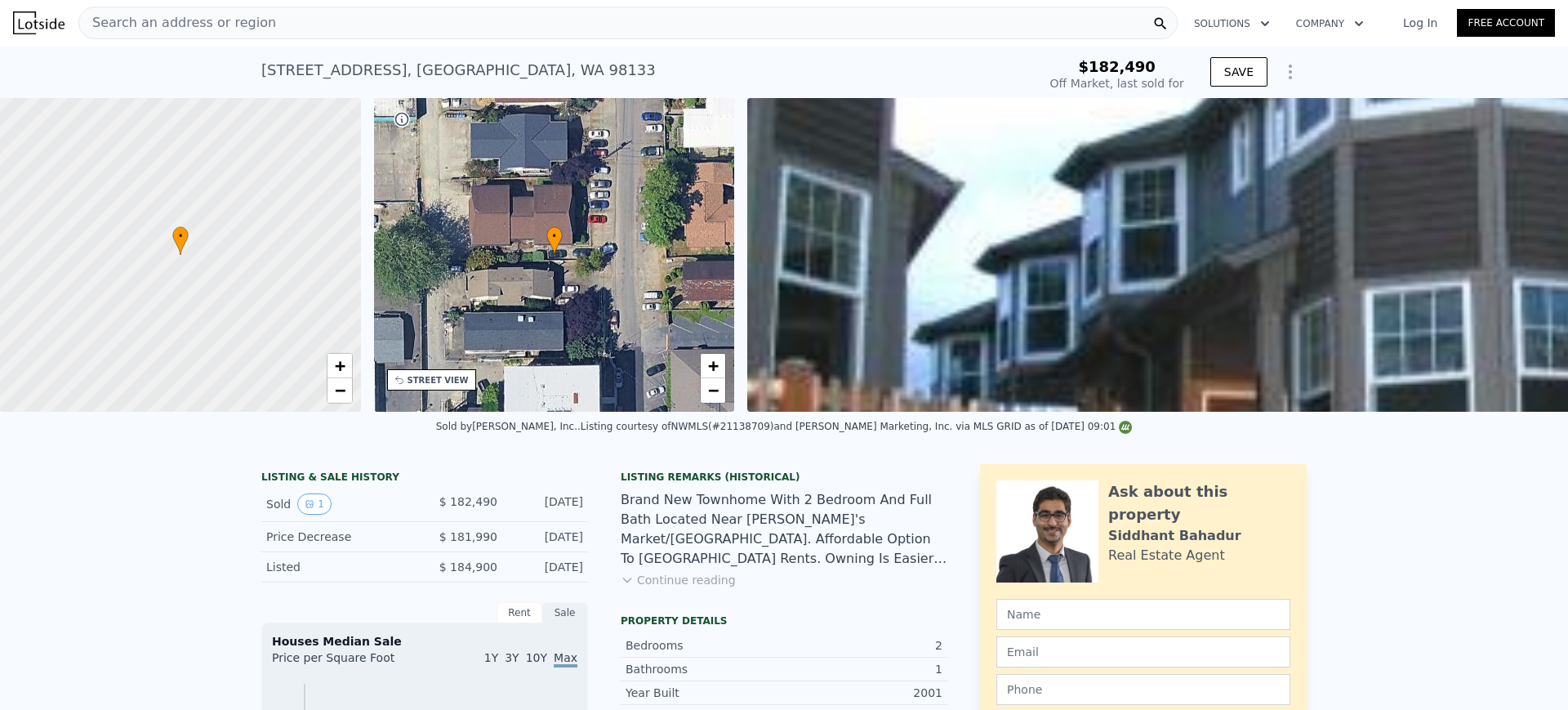
click at [596, 31] on div "Search an address or region" at bounding box center [628, 23] width 1100 height 33
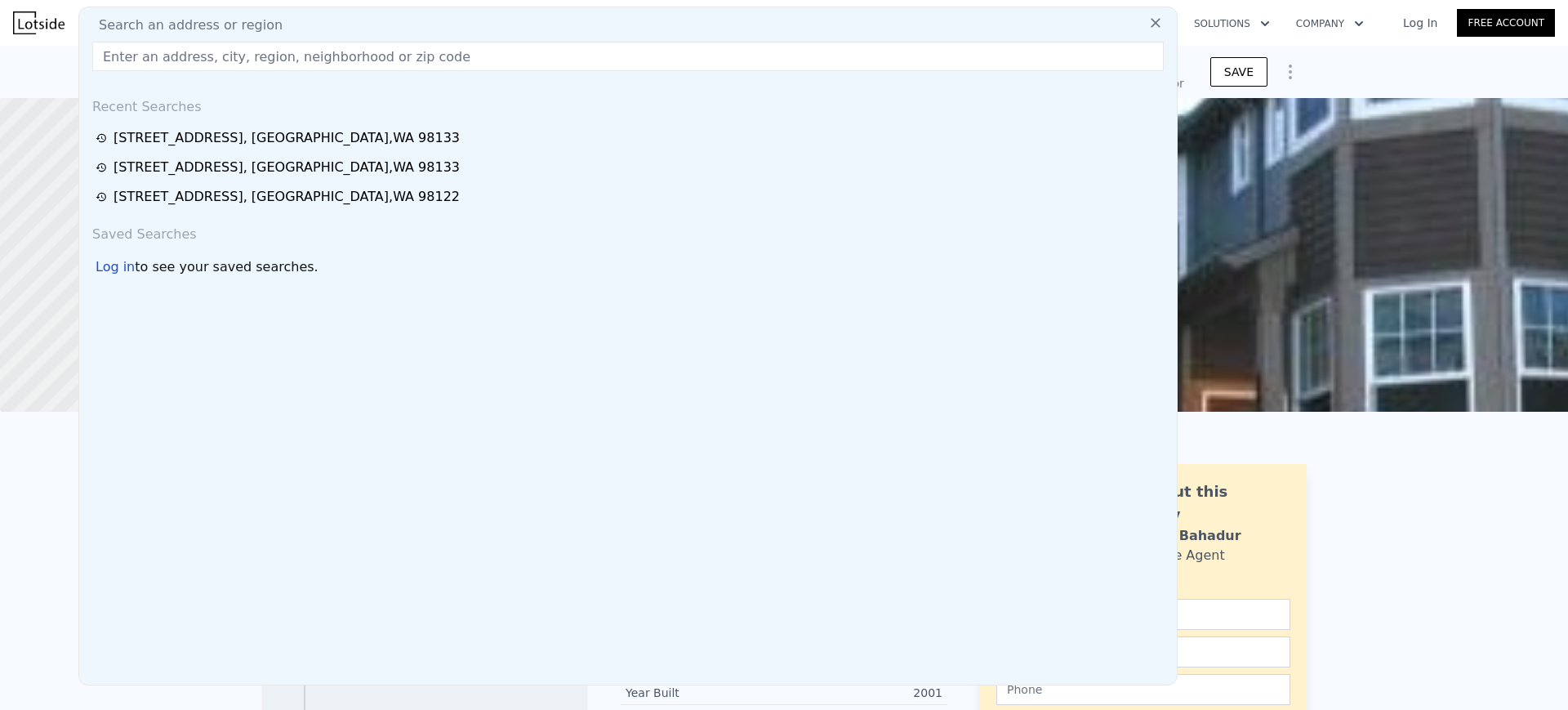
type input "1305 NW 103rd St, Seattle, WA 98177"
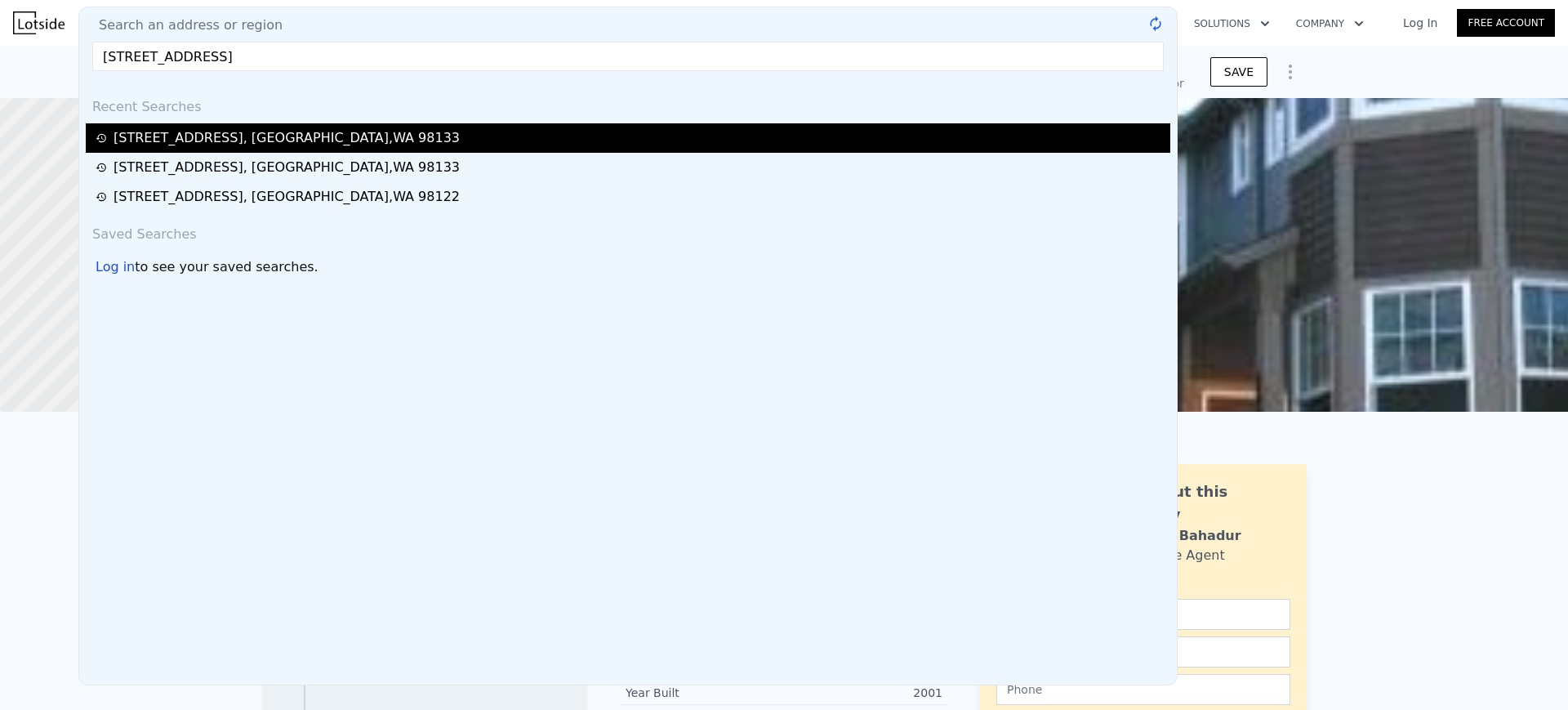
type input "$ 718,000"
type input "$ 470,037"
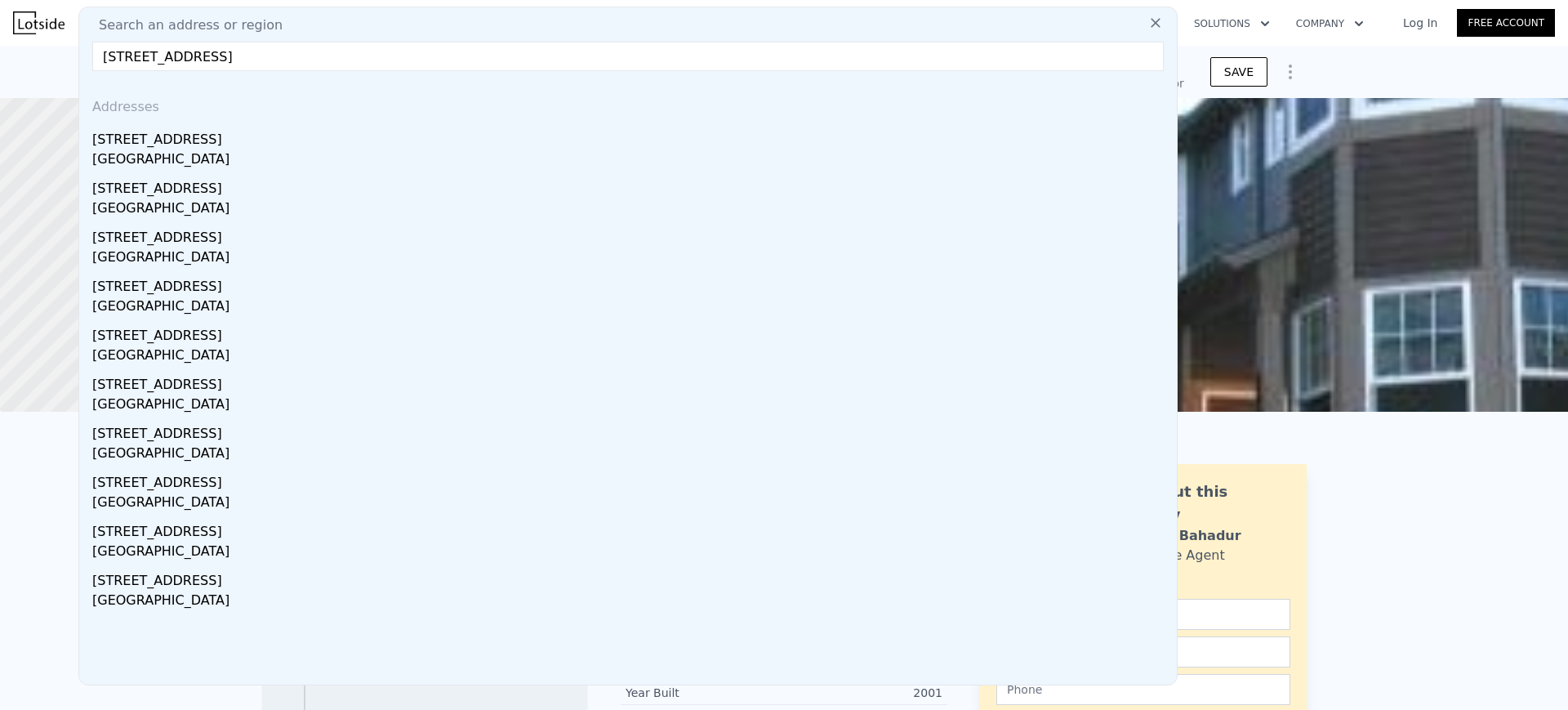
type input "1305 NW 103rd St, Seattle, WA 98177"
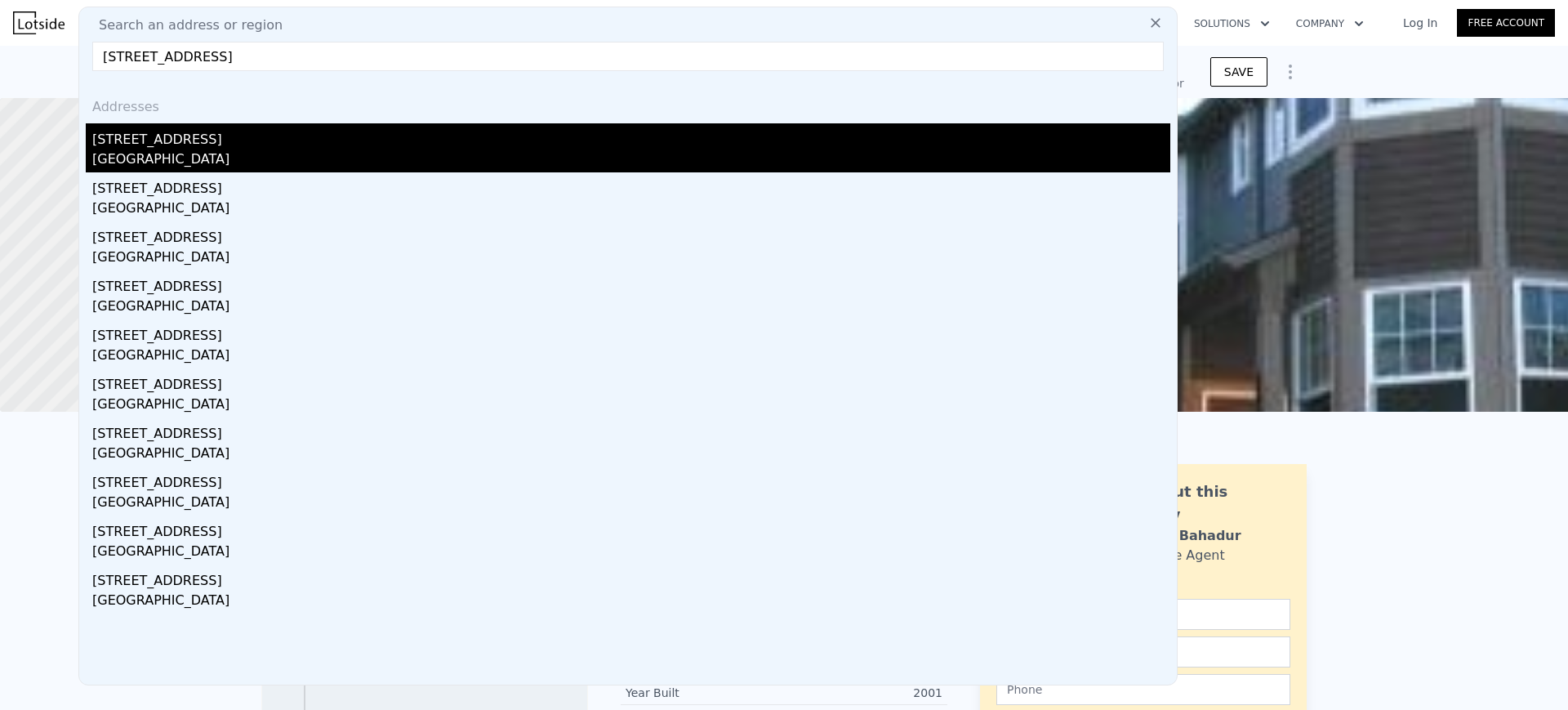
click at [483, 151] on div "Seattle, WA 98177" at bounding box center [631, 161] width 1078 height 22
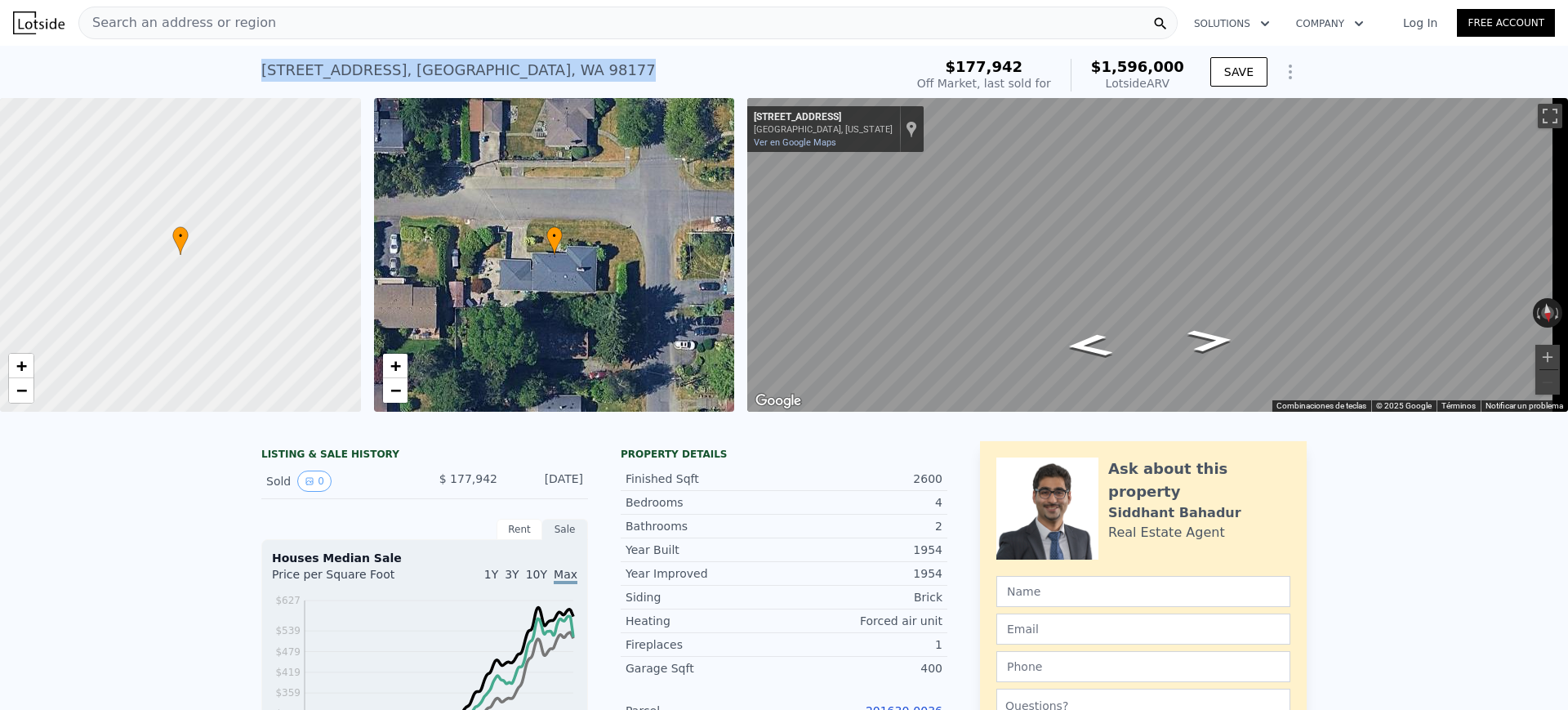
drag, startPoint x: 543, startPoint y: 67, endPoint x: 239, endPoint y: 63, distance: 304.0
click at [239, 63] on div "1305 NW 103rd St , Seattle , WA 98177 Sold Jun 1994 for $177,942 (~ARV $1.596m …" at bounding box center [784, 72] width 1568 height 52
copy div "1305 NW 103rd St , Seattle , WA 98177"
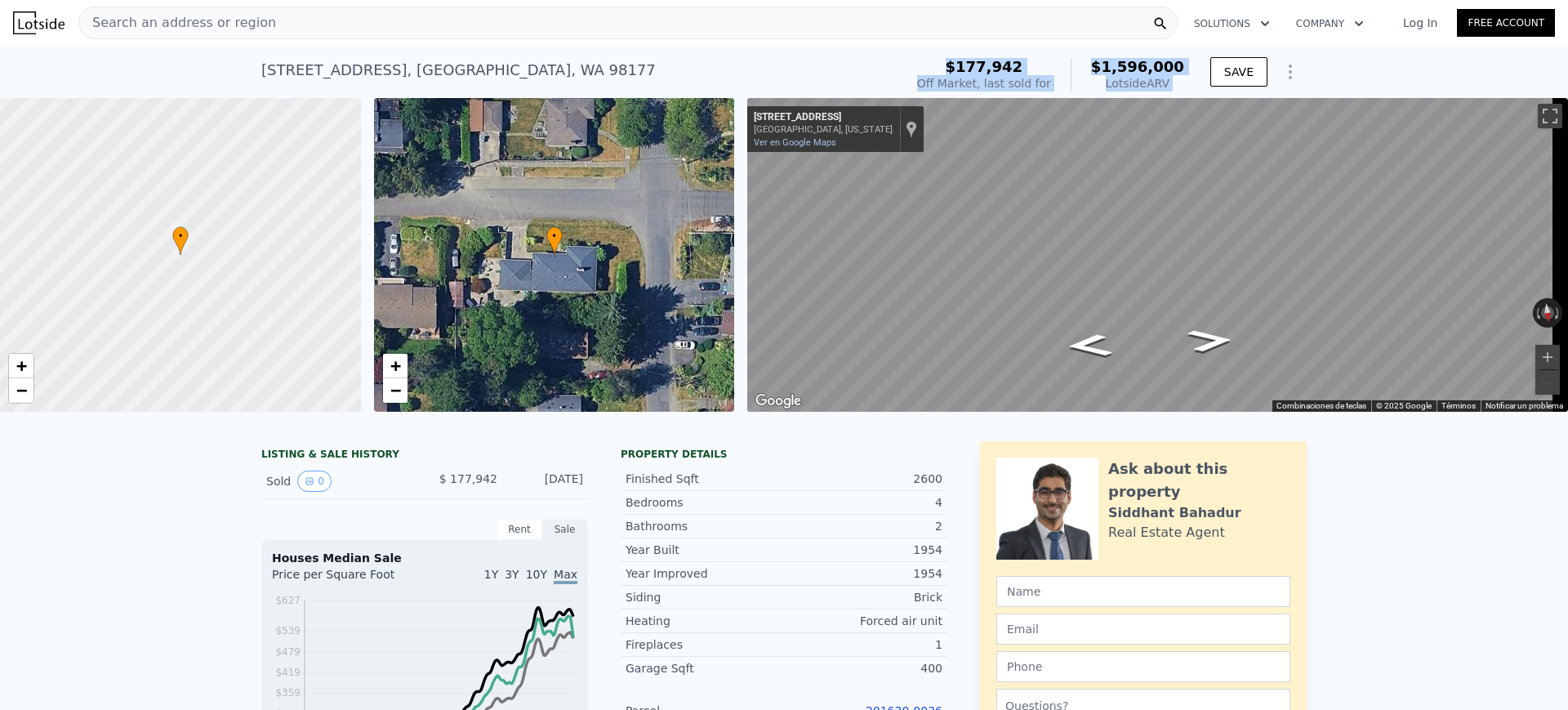
drag, startPoint x: 979, startPoint y: 58, endPoint x: 1199, endPoint y: 83, distance: 221.4
click at [1199, 83] on div "$177,942 Off Market, last sold for $1,596,000 Lotside ARV SAVE" at bounding box center [1108, 74] width 396 height 46
copy div "$177,942 Off Market, last sold for $1,596,000 Lotside ARV"
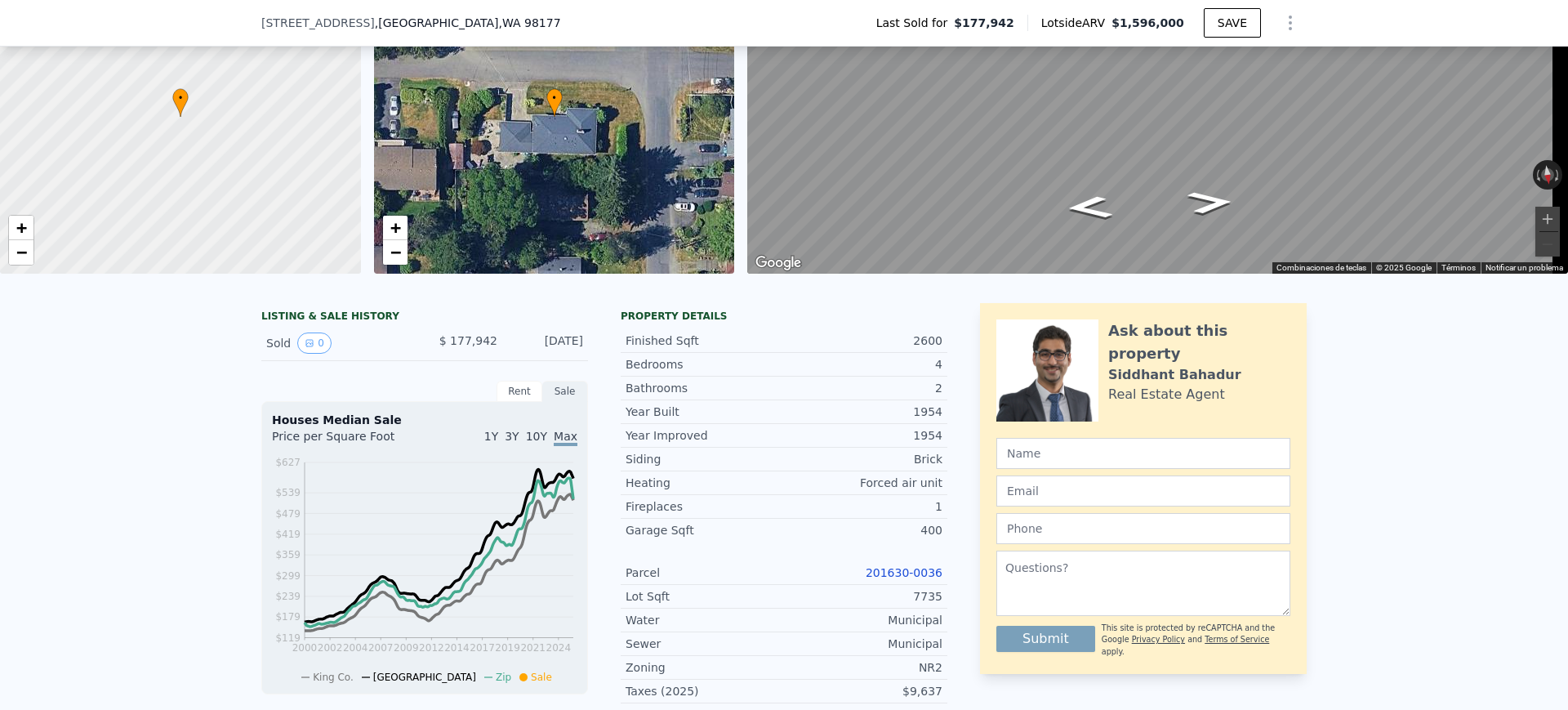
scroll to position [403, 0]
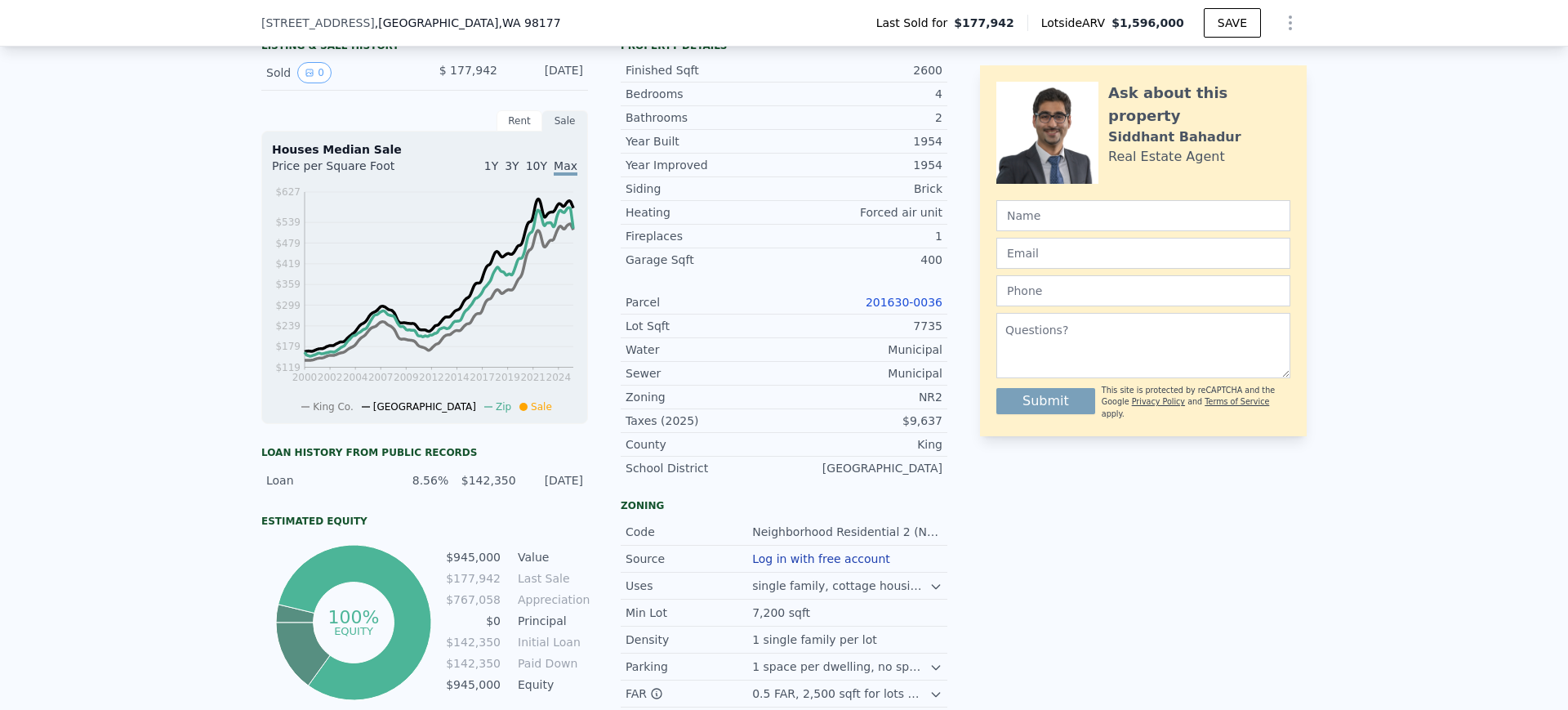
click at [893, 309] on link "201630-0036" at bounding box center [903, 302] width 77 height 13
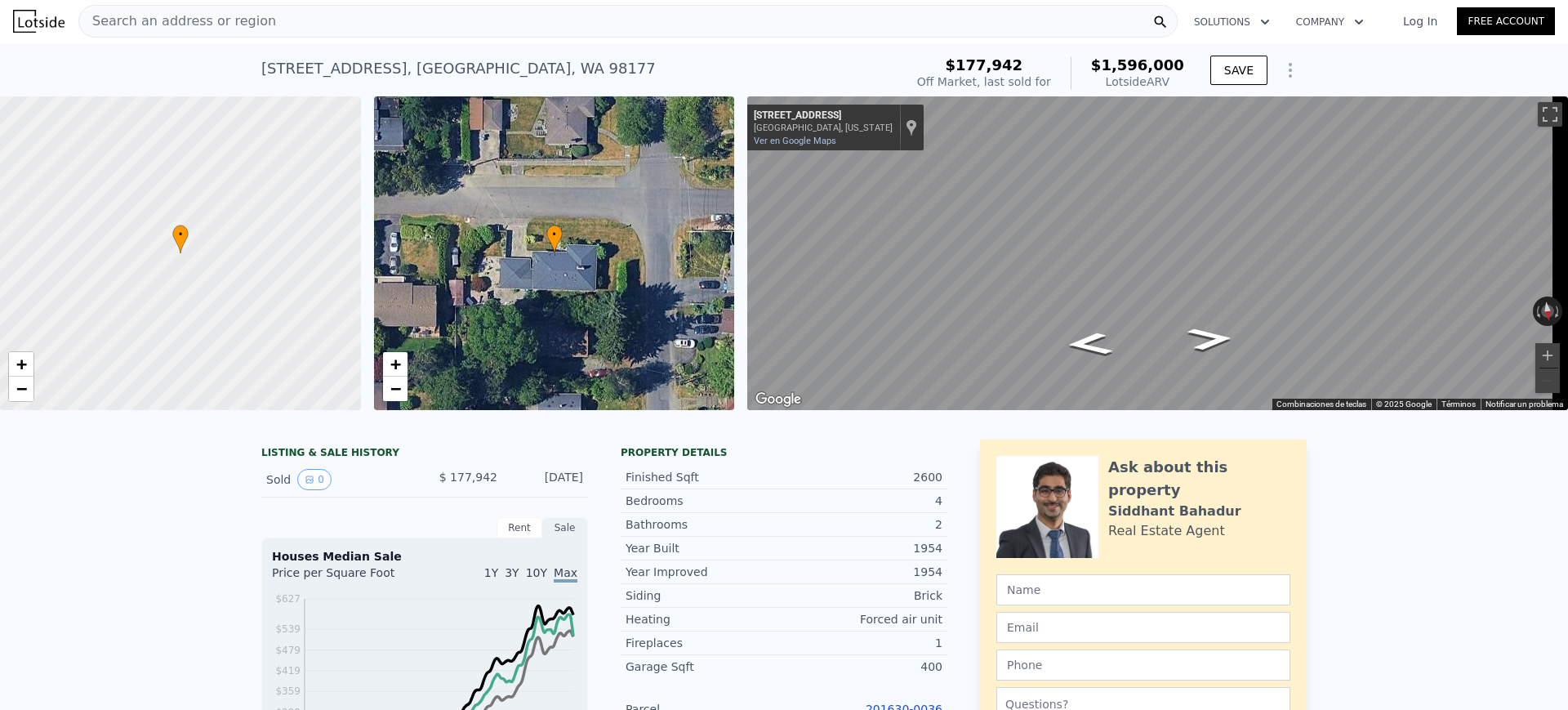
scroll to position [0, 0]
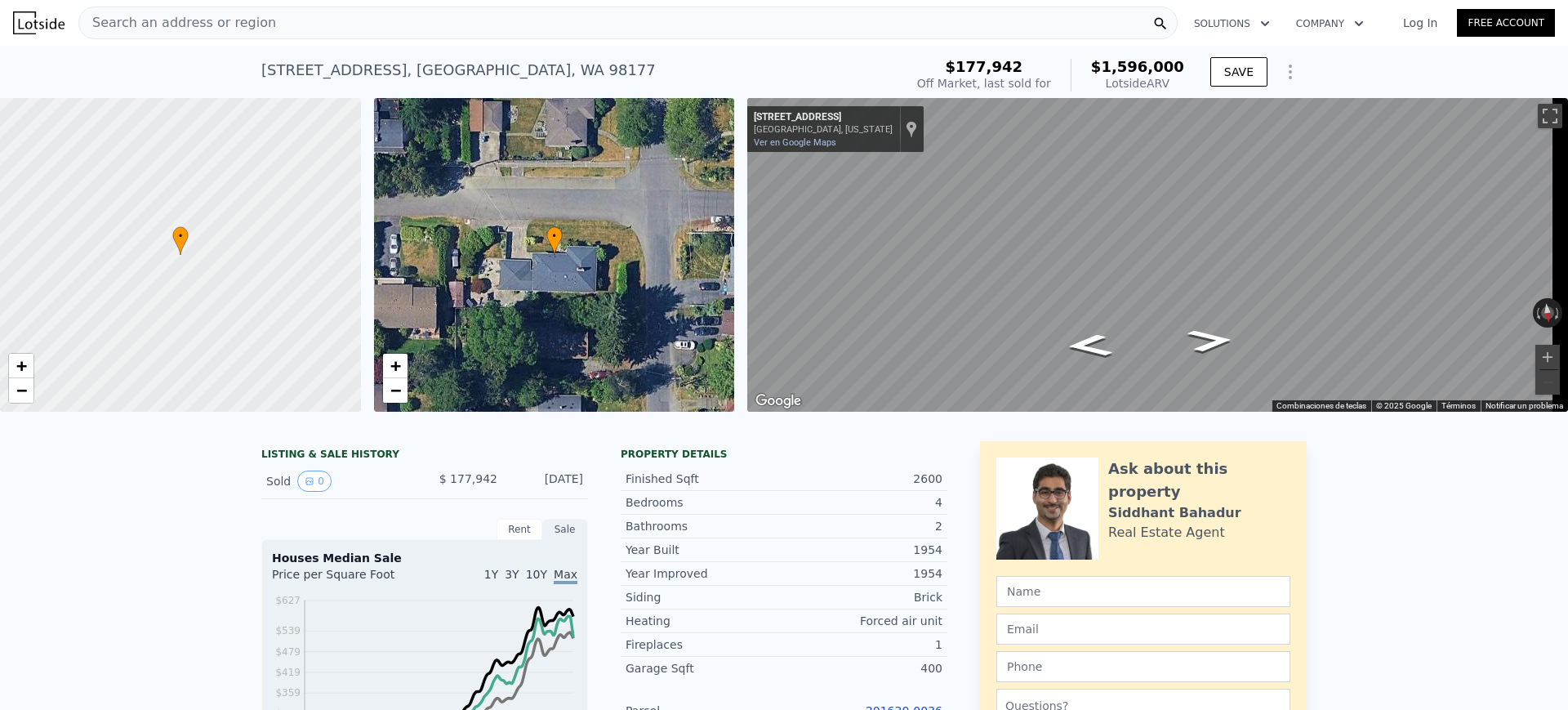
click at [422, 62] on div "1305 NW 103rd St , Seattle , WA 98177" at bounding box center [458, 70] width 394 height 22
drag, startPoint x: 423, startPoint y: 67, endPoint x: 245, endPoint y: 74, distance: 178.1
click at [245, 74] on div "1305 NW 103rd St , Seattle , WA 98177 Sold Jun 1994 for $177,942 (~ARV $1.596m …" at bounding box center [784, 72] width 1568 height 52
copy div "1305 NW 103rd St , Seattle"
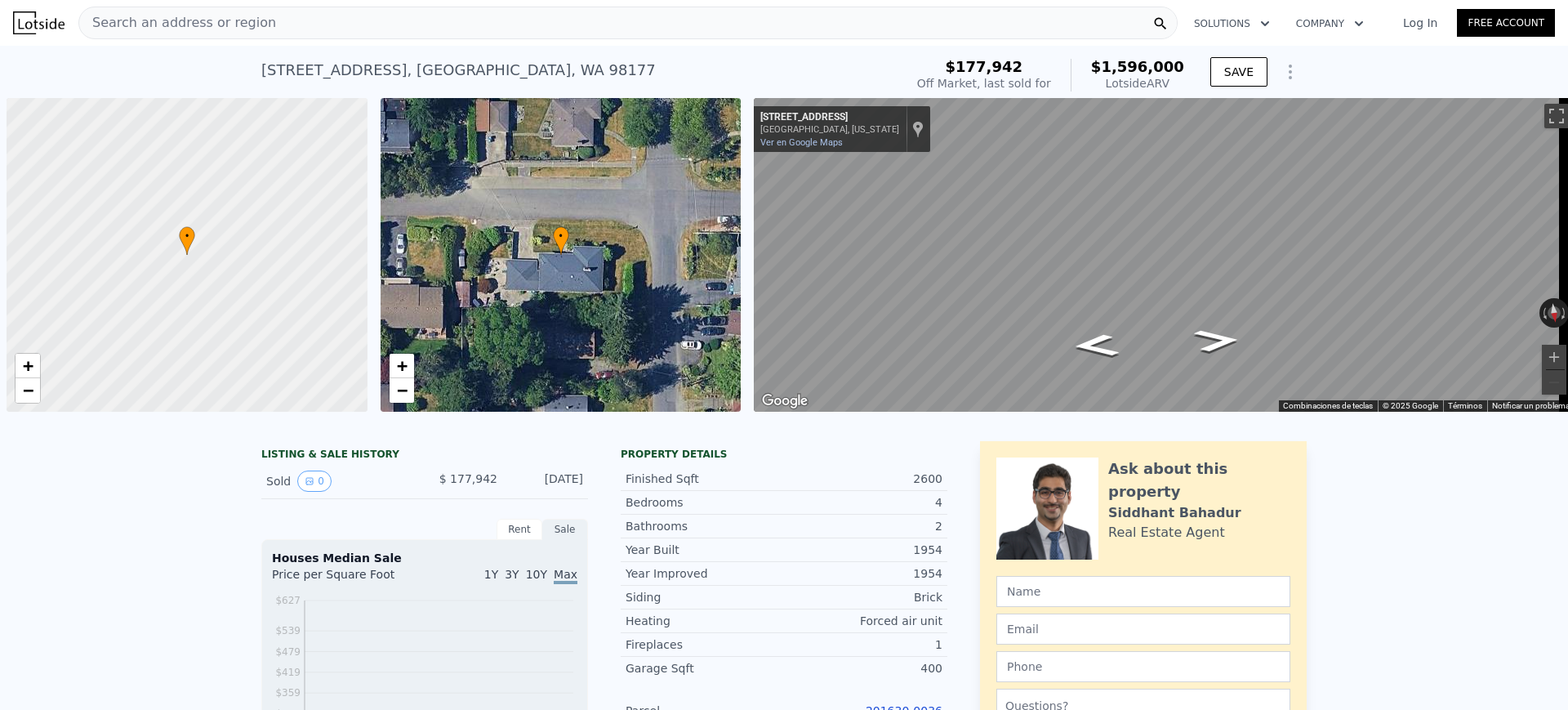
scroll to position [0, 7]
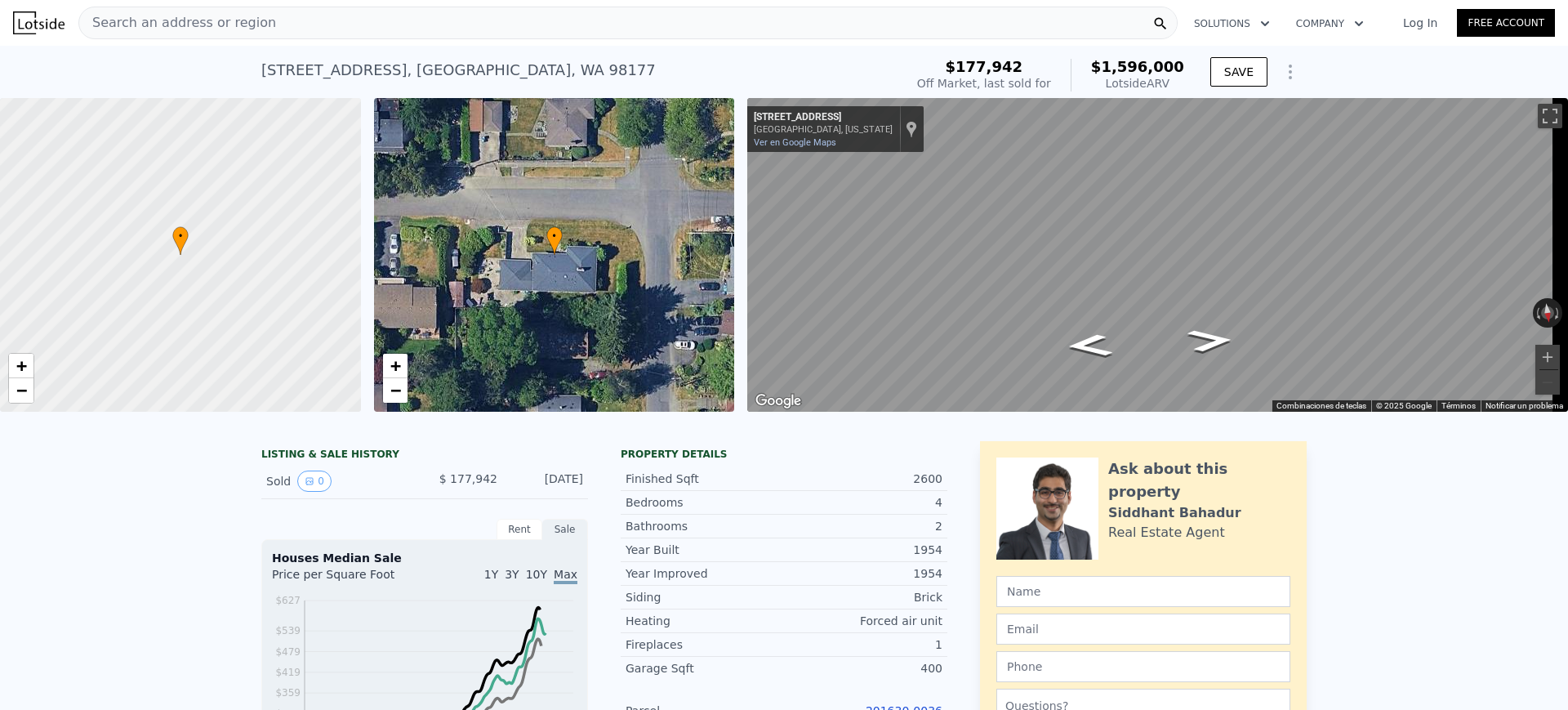
click at [299, 10] on div "Search an address or region" at bounding box center [628, 23] width 1100 height 33
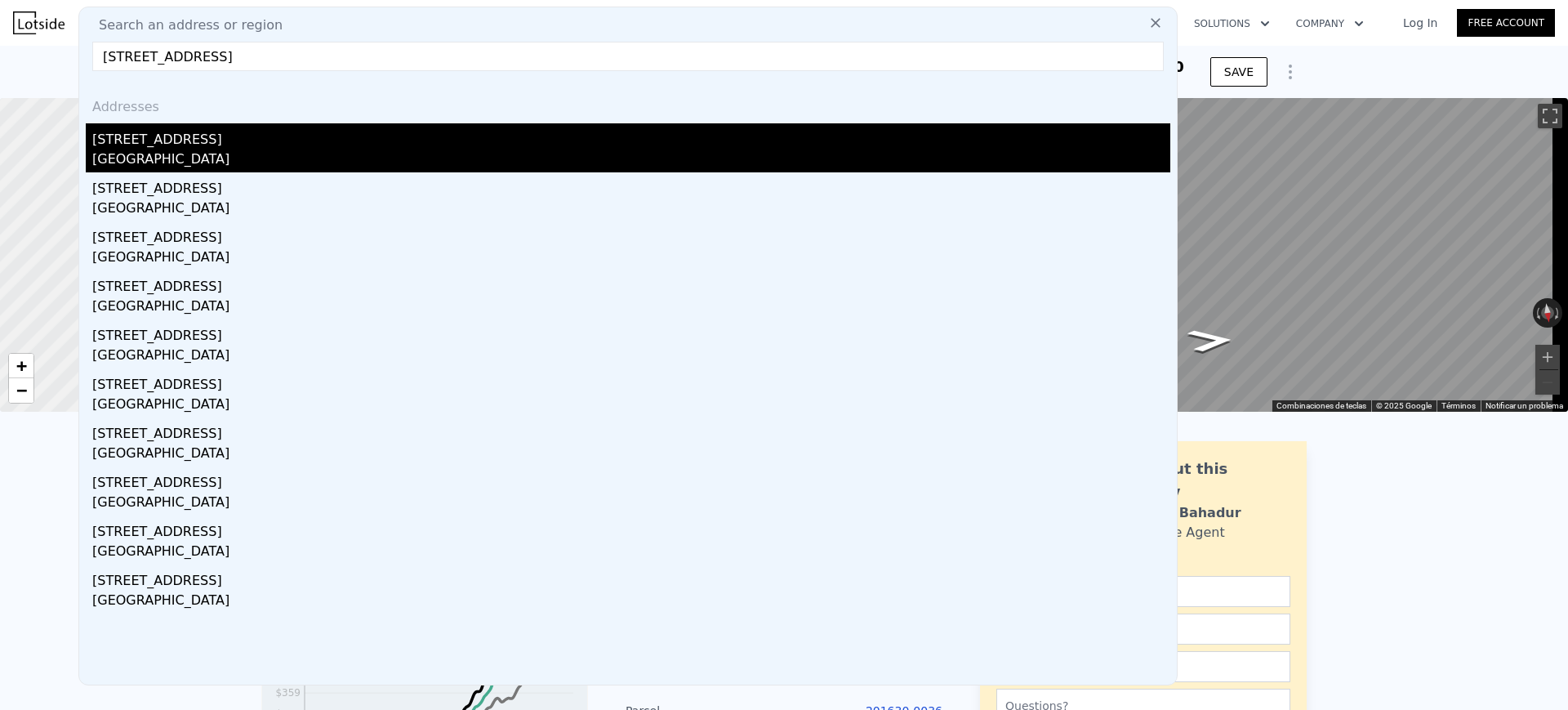
type input "10713 15th Ave NE, Seattle, WA 98125"
click at [289, 133] on div "[STREET_ADDRESS]" at bounding box center [631, 137] width 1078 height 26
type input "2"
type input "1"
type input "2.5"
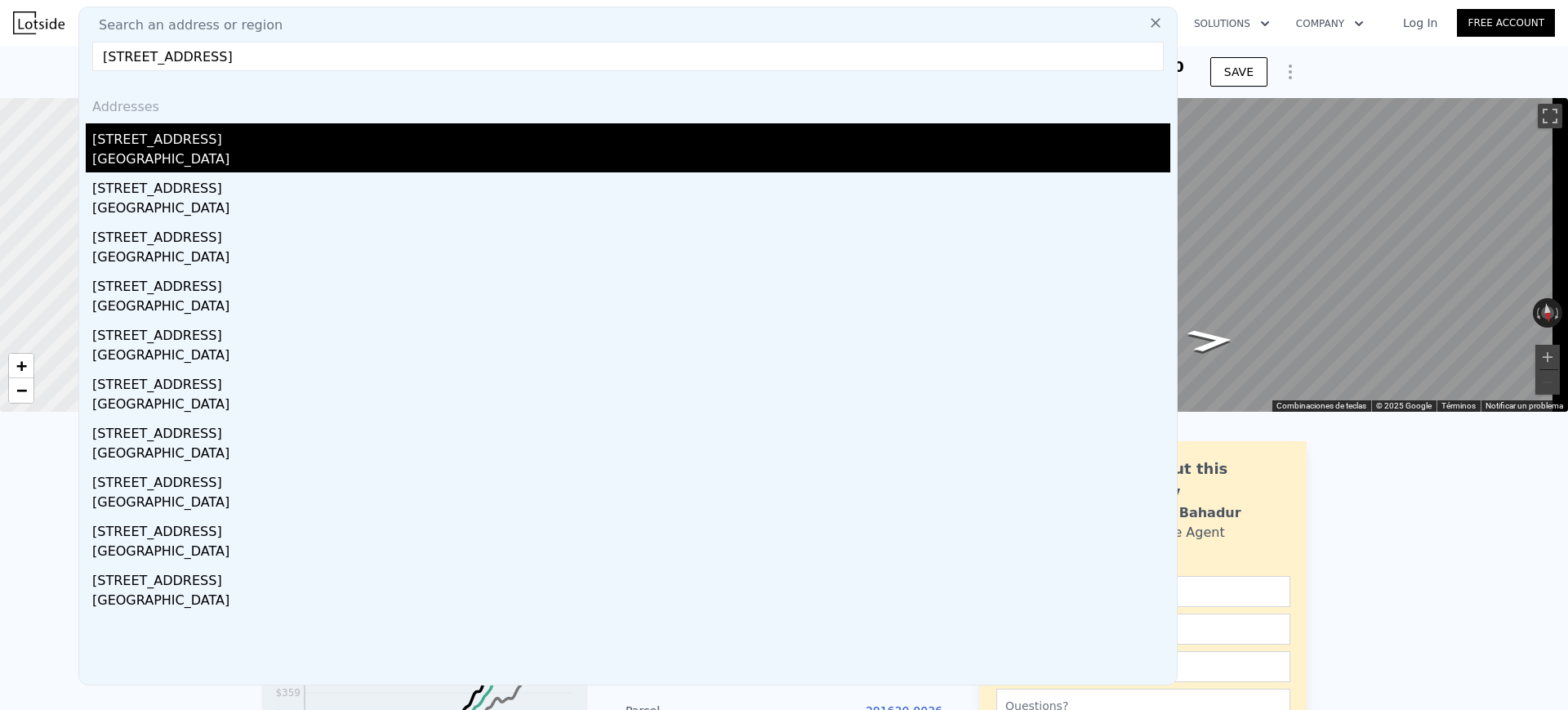
type input "920"
type input "1710"
type input "5111"
type input "9120"
type input "$ 832,000"
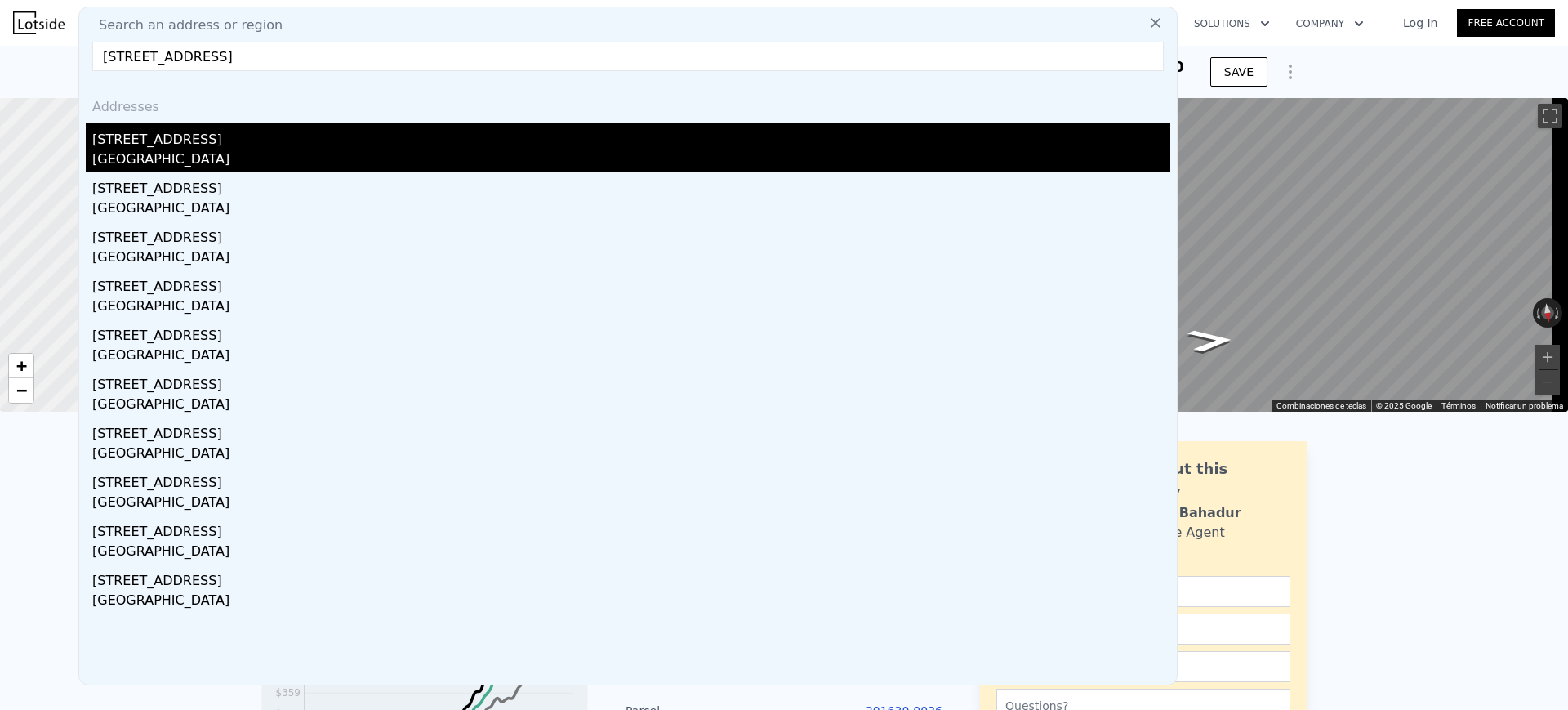
type input "6"
type input "$ 621,133"
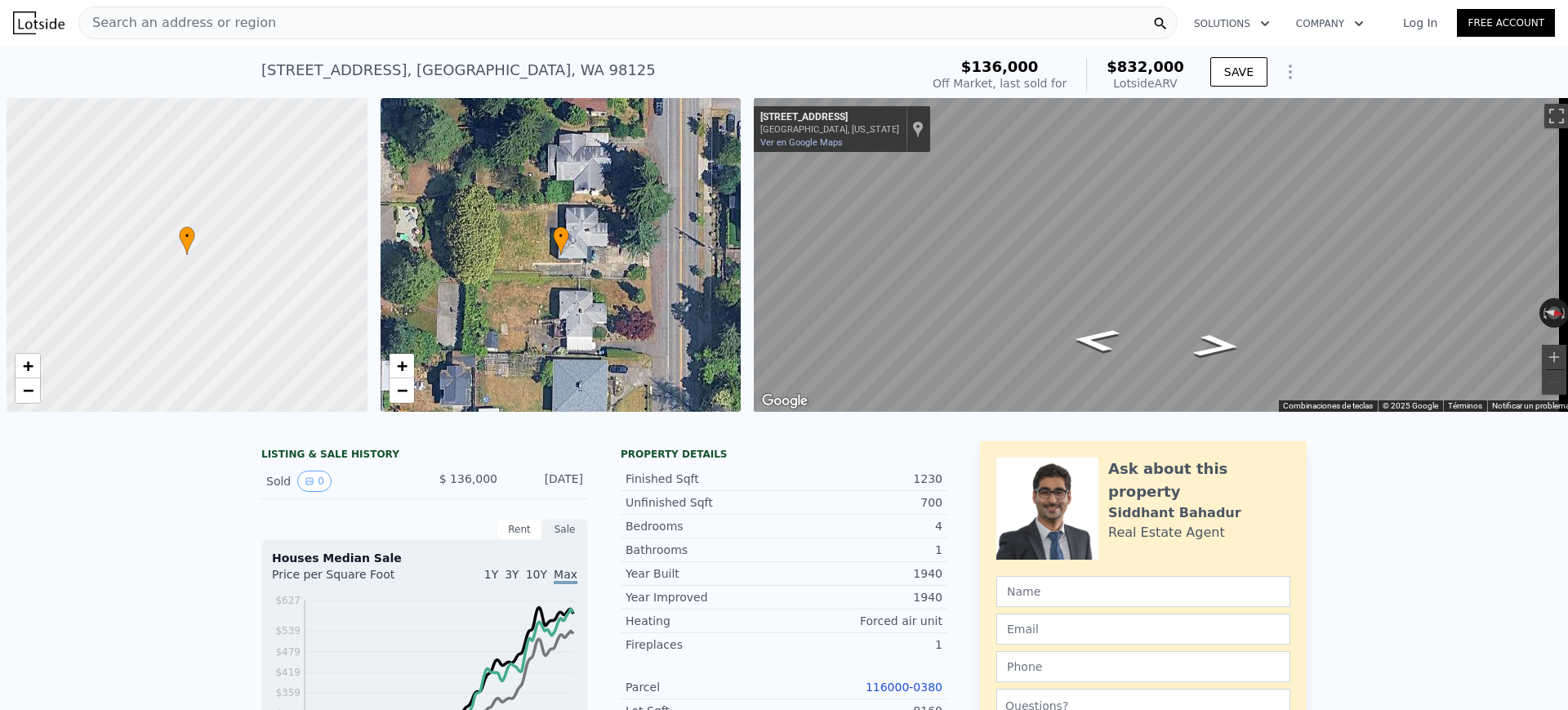
scroll to position [0, 7]
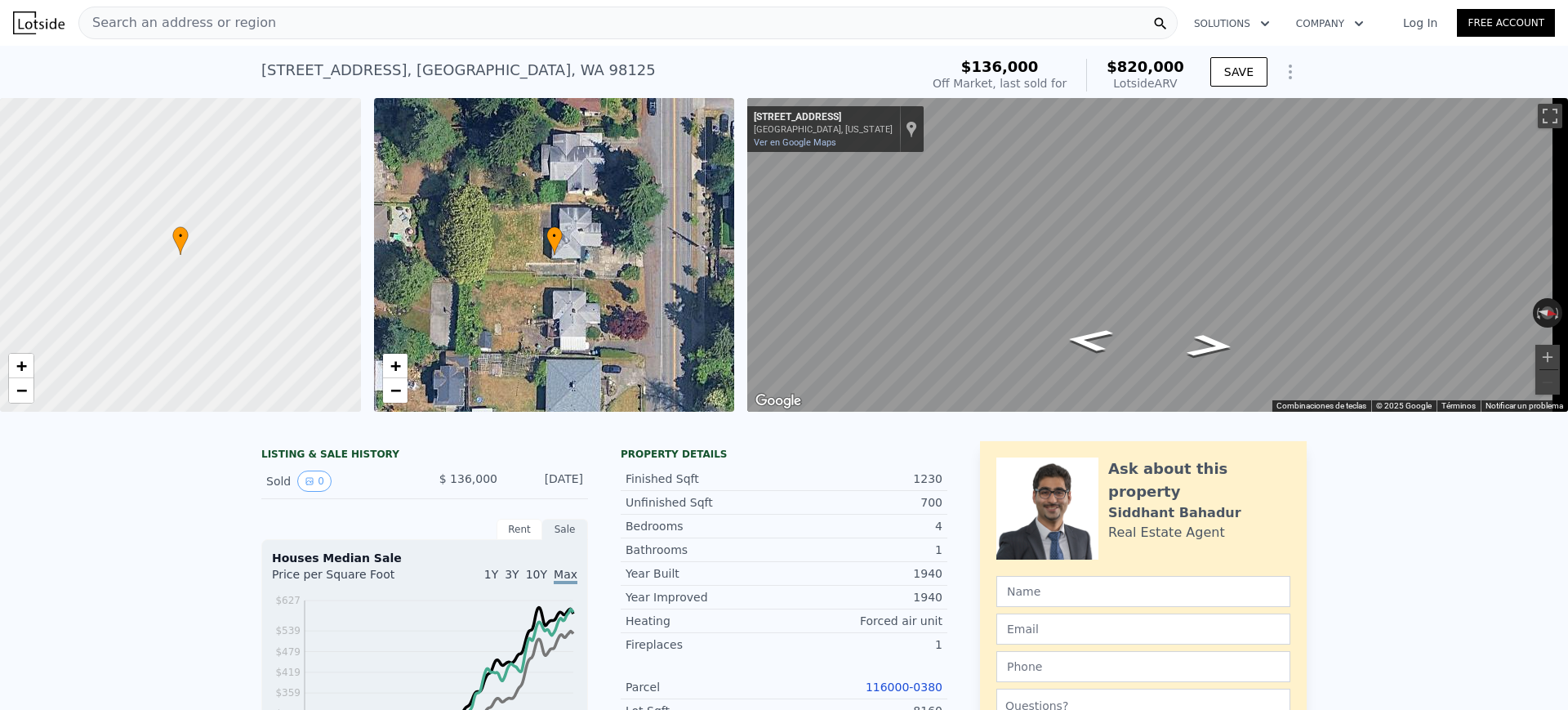
type input "$ 820,000"
type input "$ 610,011"
drag, startPoint x: 980, startPoint y: 65, endPoint x: 1180, endPoint y: 81, distance: 200.6
click at [1180, 81] on div "$136,000 Off Market, last sold for $820,000 Lotside ARV" at bounding box center [1058, 75] width 252 height 33
copy div "$136,000 Off Market, last sold for $820,000 Lotside ARV"
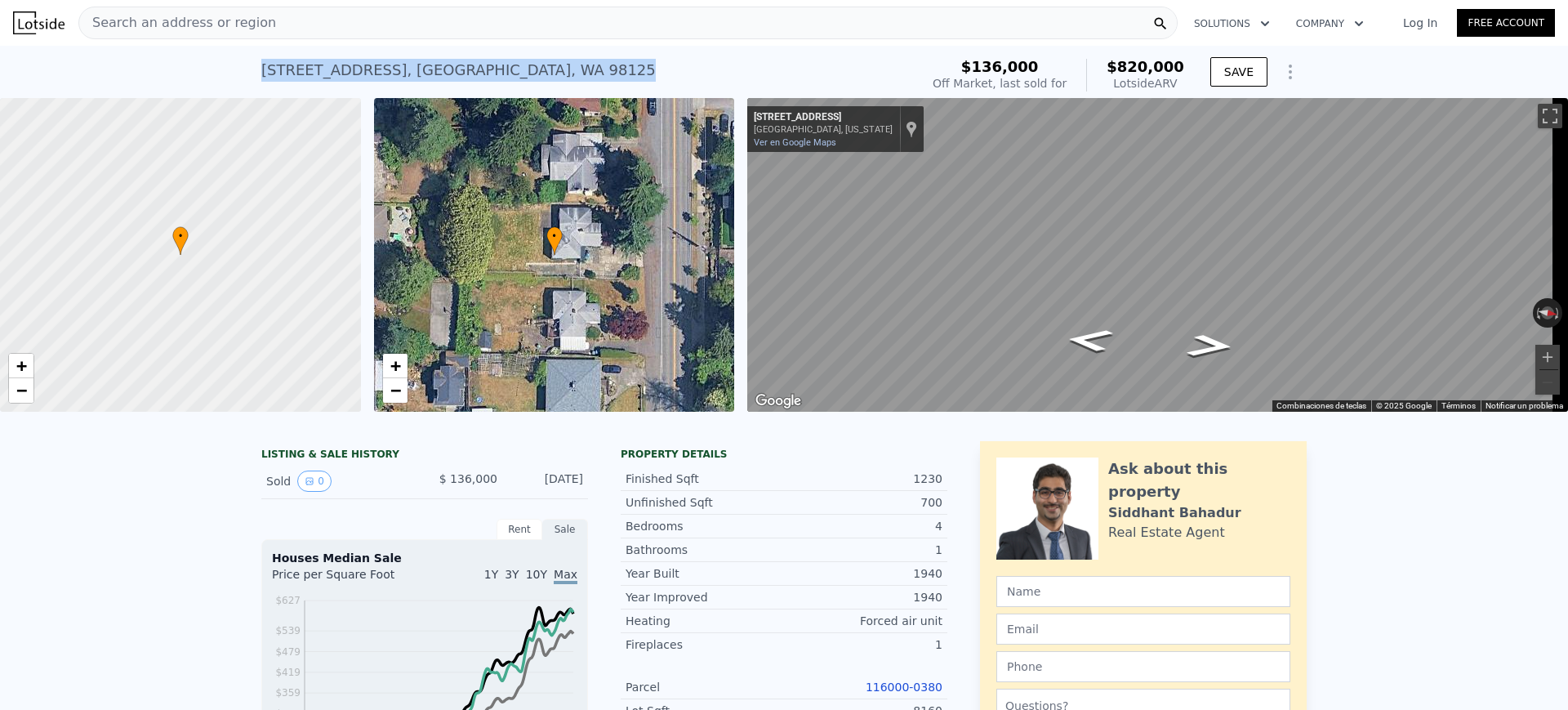
drag, startPoint x: 548, startPoint y: 92, endPoint x: 254, endPoint y: 74, distance: 294.6
click at [261, 74] on div "[STREET_ADDRESS] Sold [DATE] for $136k (~ARV $820k )" at bounding box center [587, 74] width 652 height 46
copy div "[STREET_ADDRESS]"
drag, startPoint x: 977, startPoint y: 45, endPoint x: 1023, endPoint y: 60, distance: 48.4
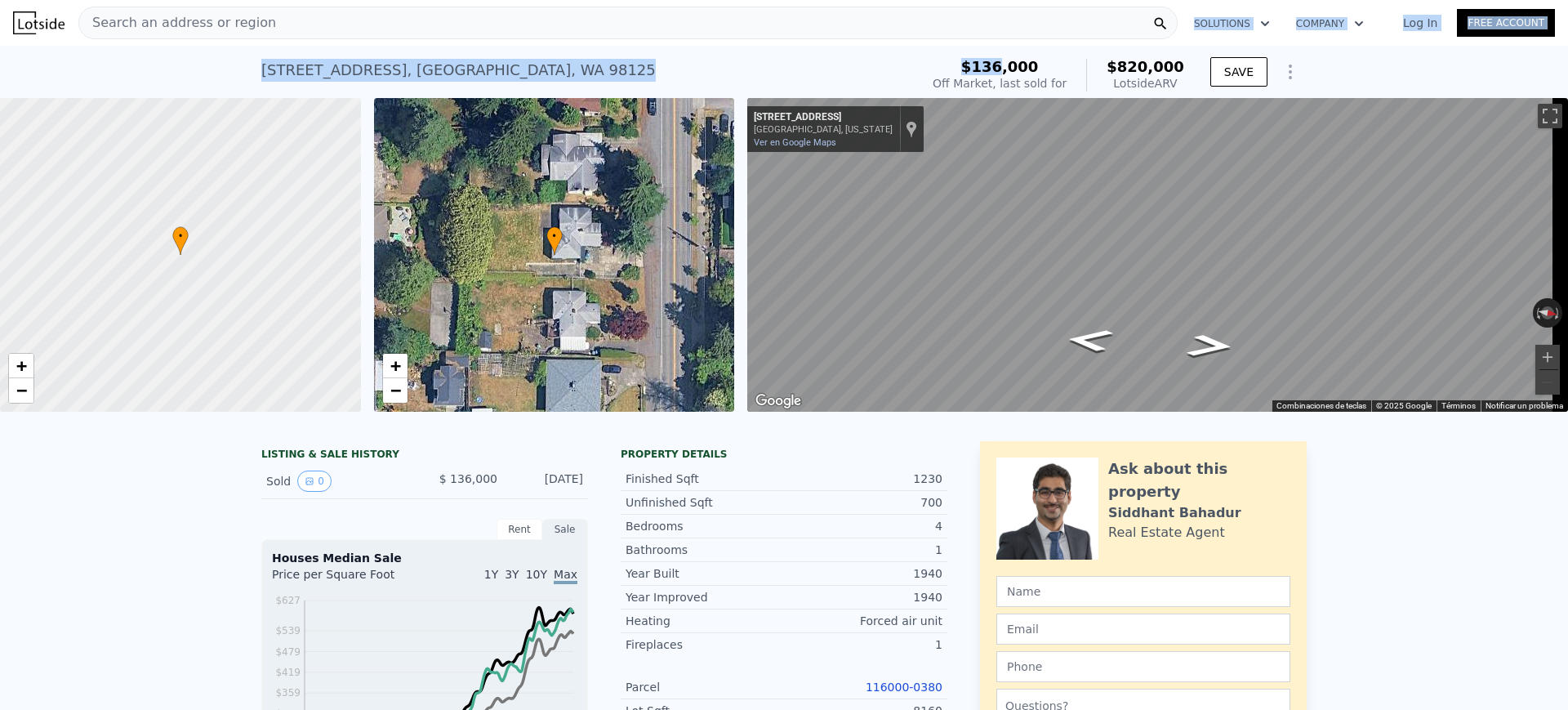
click at [853, 71] on div "[STREET_ADDRESS] Sold [DATE] for $136k (~ARV $820k )" at bounding box center [587, 74] width 652 height 46
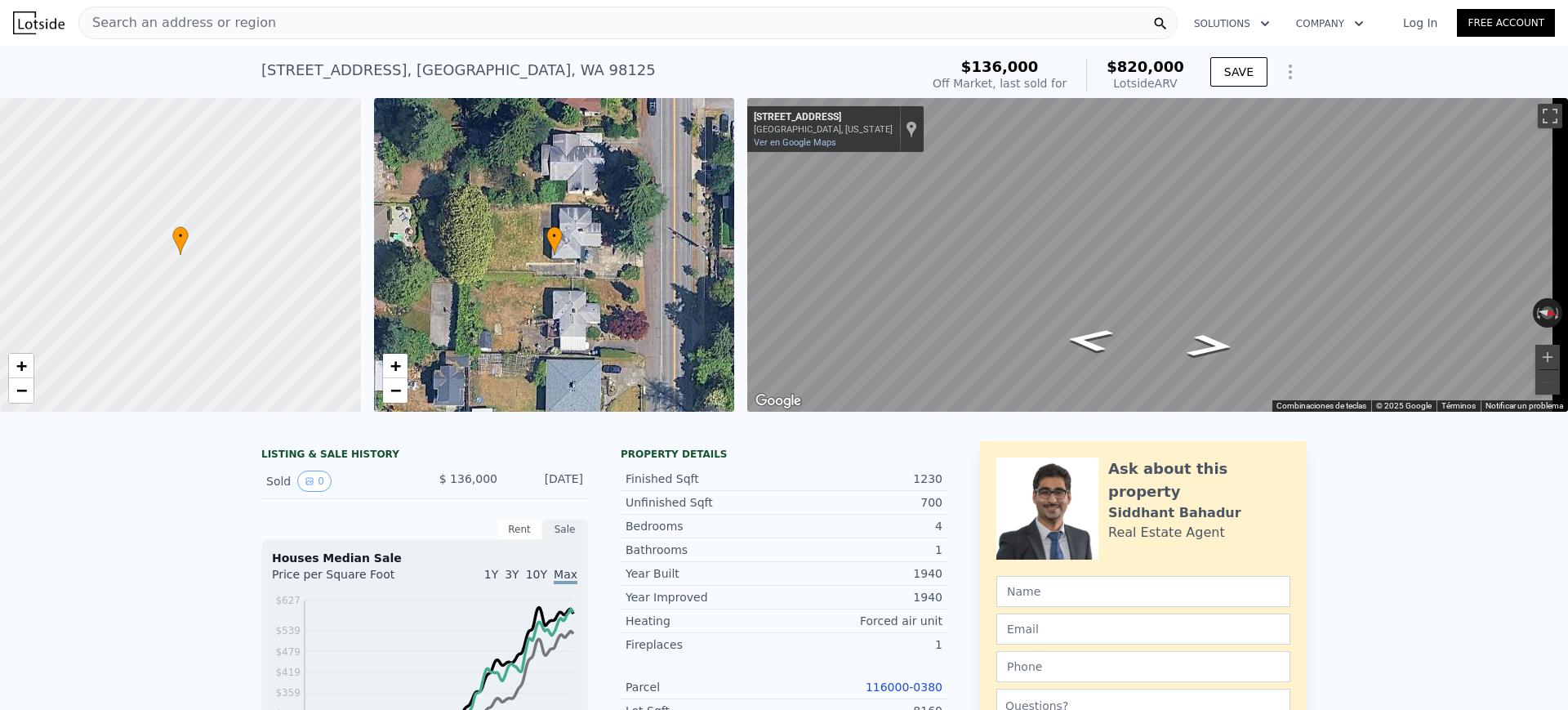
drag, startPoint x: 987, startPoint y: 63, endPoint x: 1192, endPoint y: 83, distance: 206.0
click at [1192, 83] on div "$136,000 Off Market, last sold for $820,000 Lotside ARV SAVE" at bounding box center [1116, 74] width 380 height 46
copy div "$136,000 Off Market, last sold for $820,000 Lotside ARV"
drag, startPoint x: 541, startPoint y: 86, endPoint x: 227, endPoint y: 74, distance: 314.2
click at [227, 74] on div "[STREET_ADDRESS] Sold [DATE] for $136k (~ARV $820k ) $136,000 Off Market, last …" at bounding box center [784, 72] width 1568 height 52
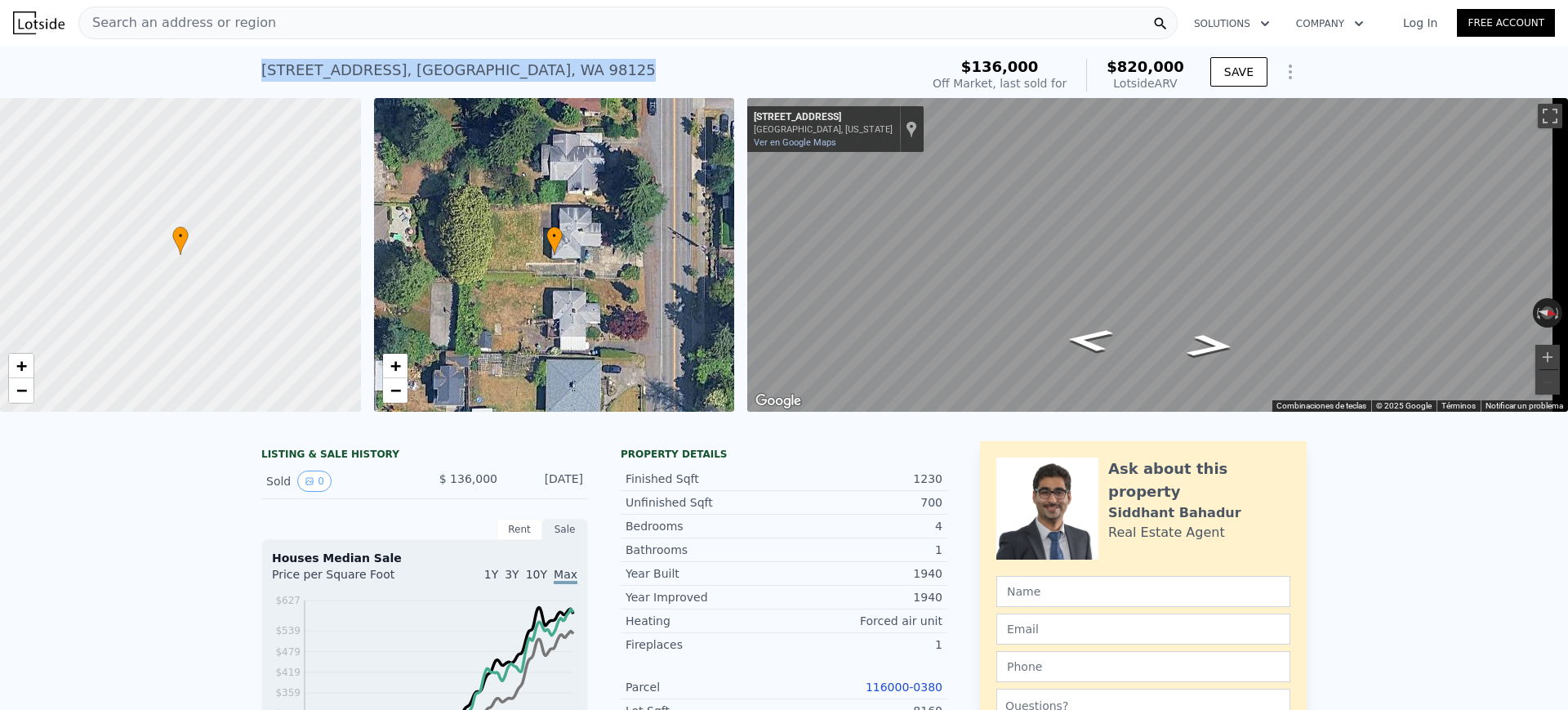
copy div "[STREET_ADDRESS]"
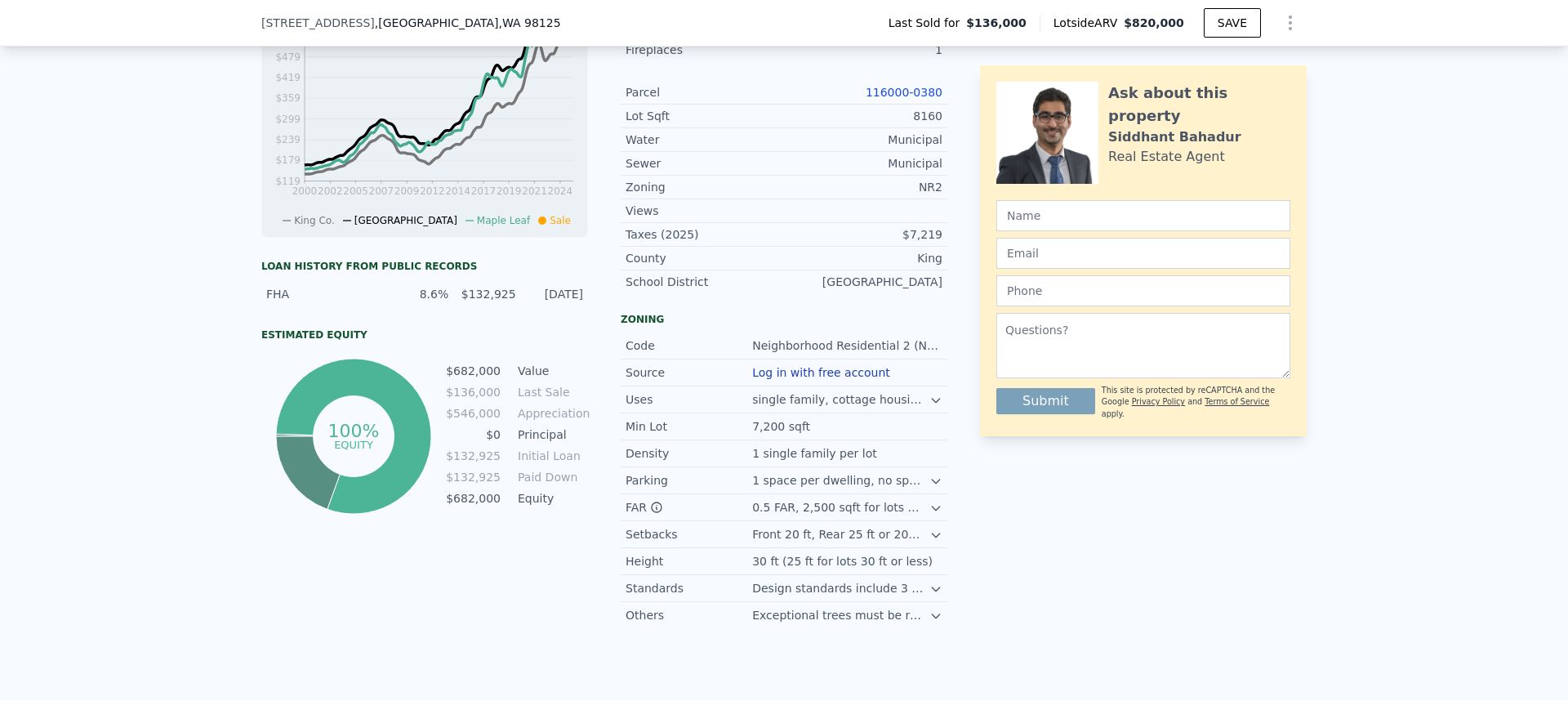
scroll to position [607, 0]
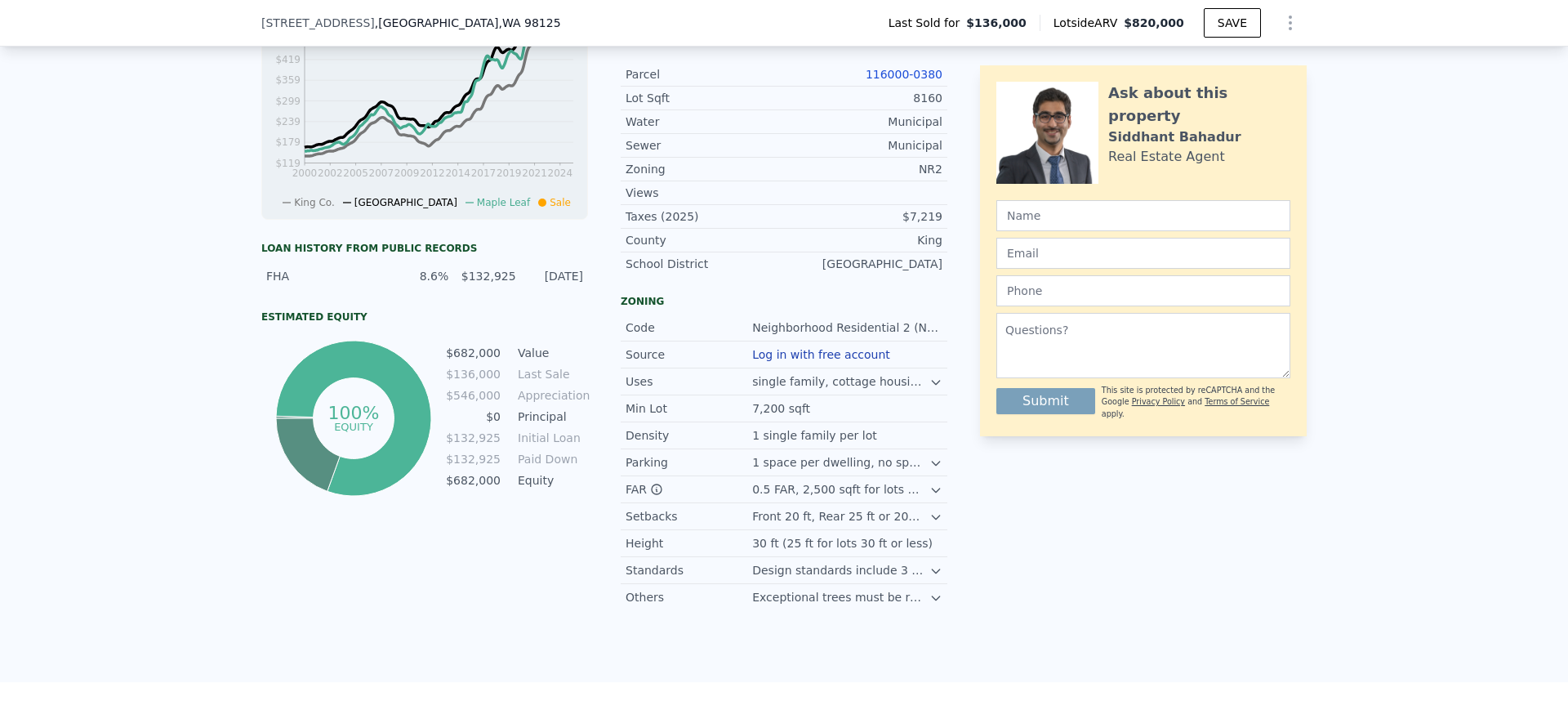
click at [892, 81] on link "116000-0380" at bounding box center [903, 74] width 77 height 13
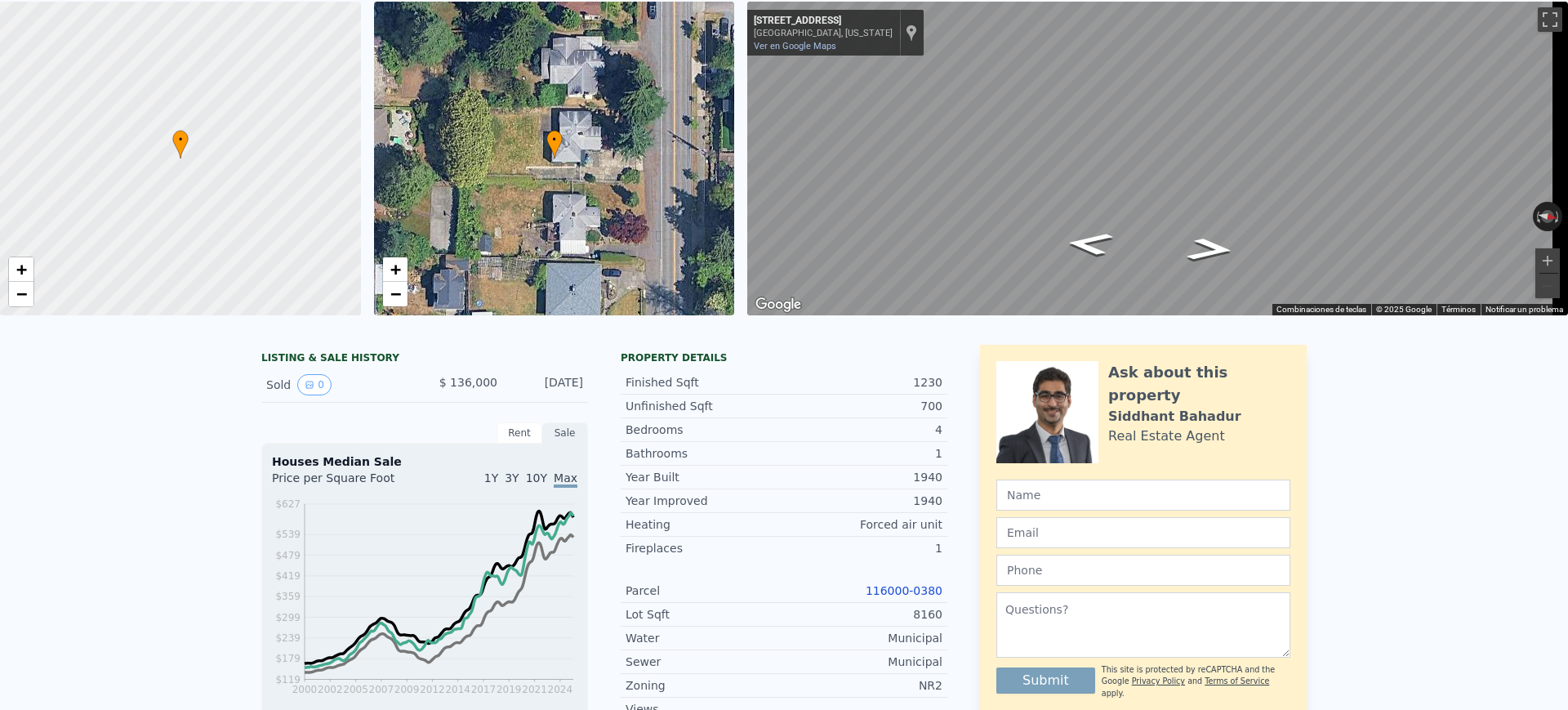
scroll to position [6, 0]
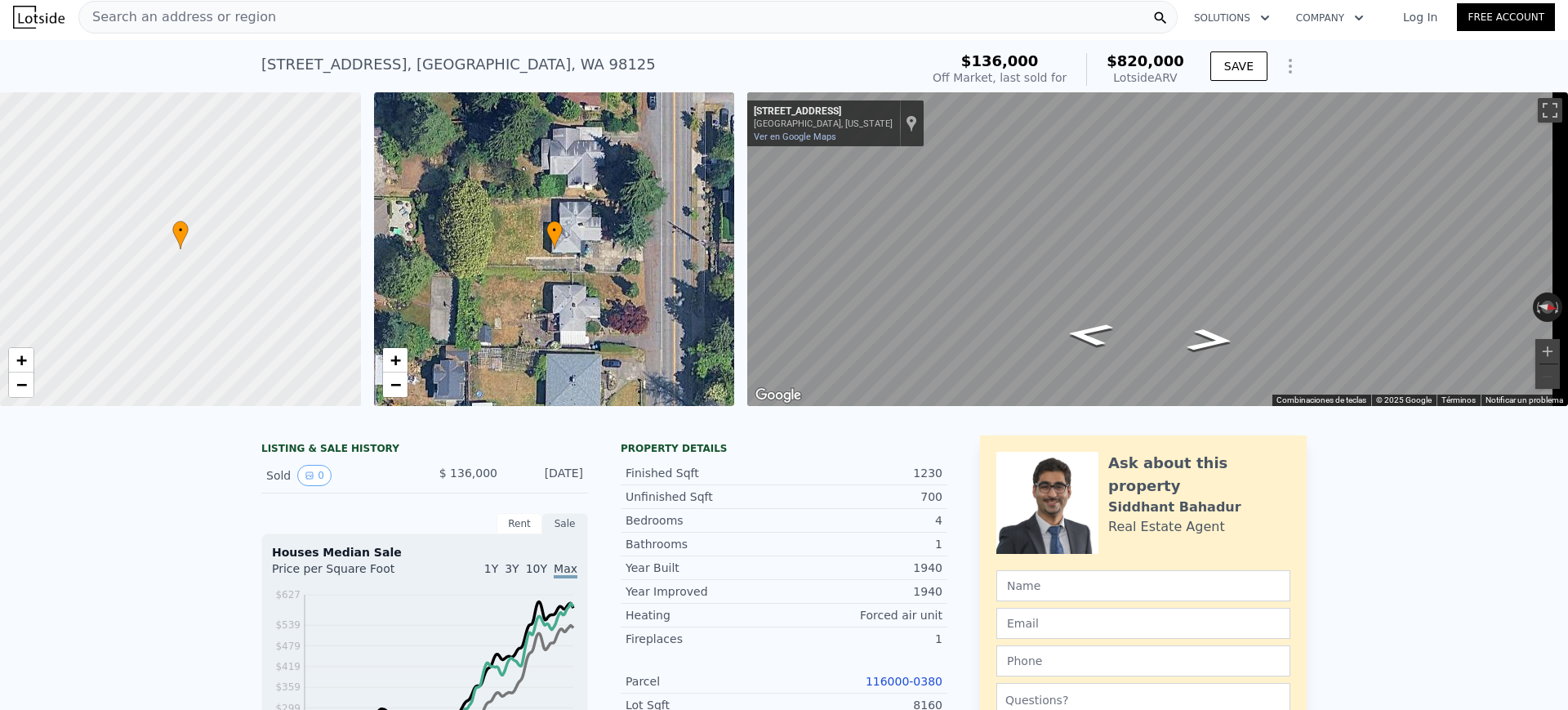
click at [493, 53] on div "[STREET_ADDRESS]" at bounding box center [458, 64] width 394 height 22
copy div "98125"
click at [352, 1] on div "Search an address or region" at bounding box center [628, 17] width 1100 height 33
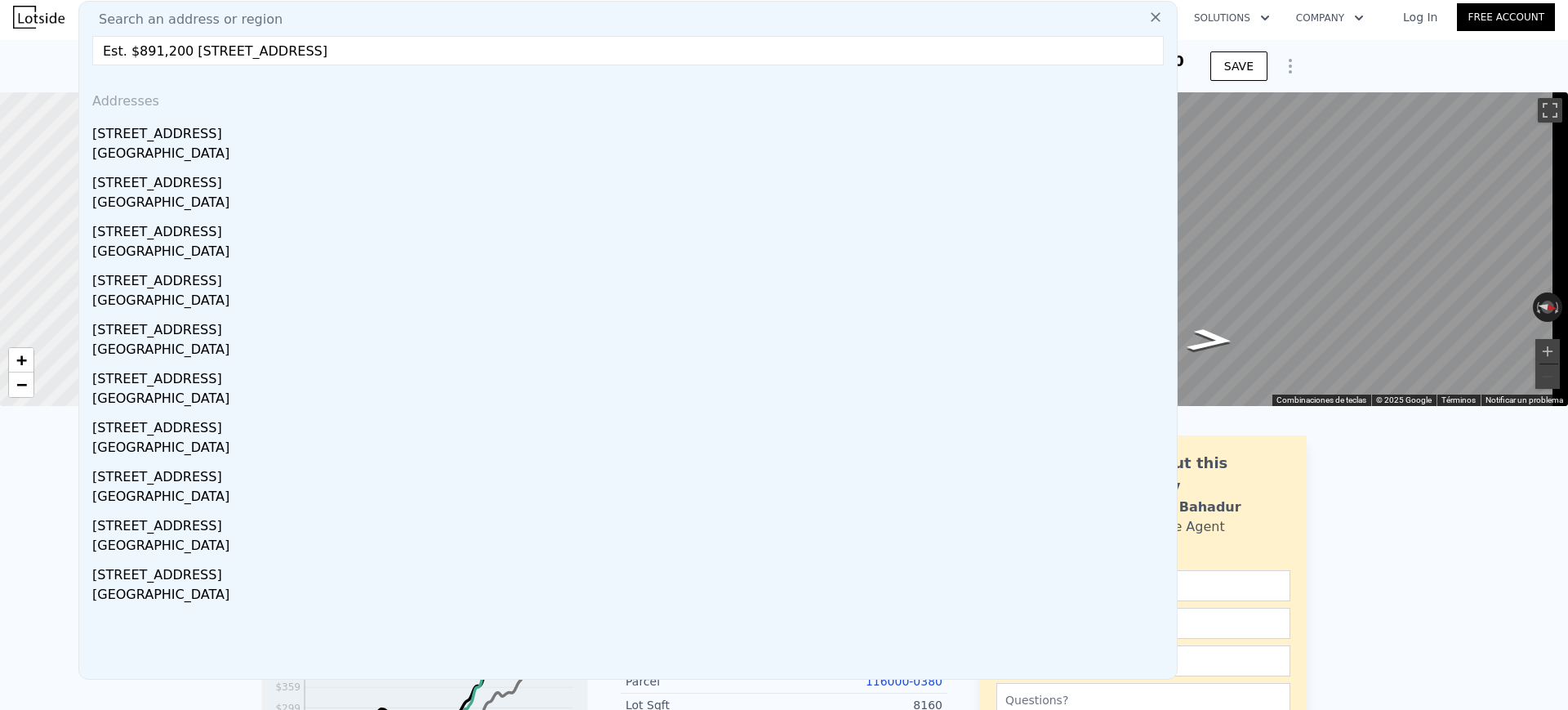
drag, startPoint x: 184, startPoint y: 52, endPoint x: 69, endPoint y: 54, distance: 115.0
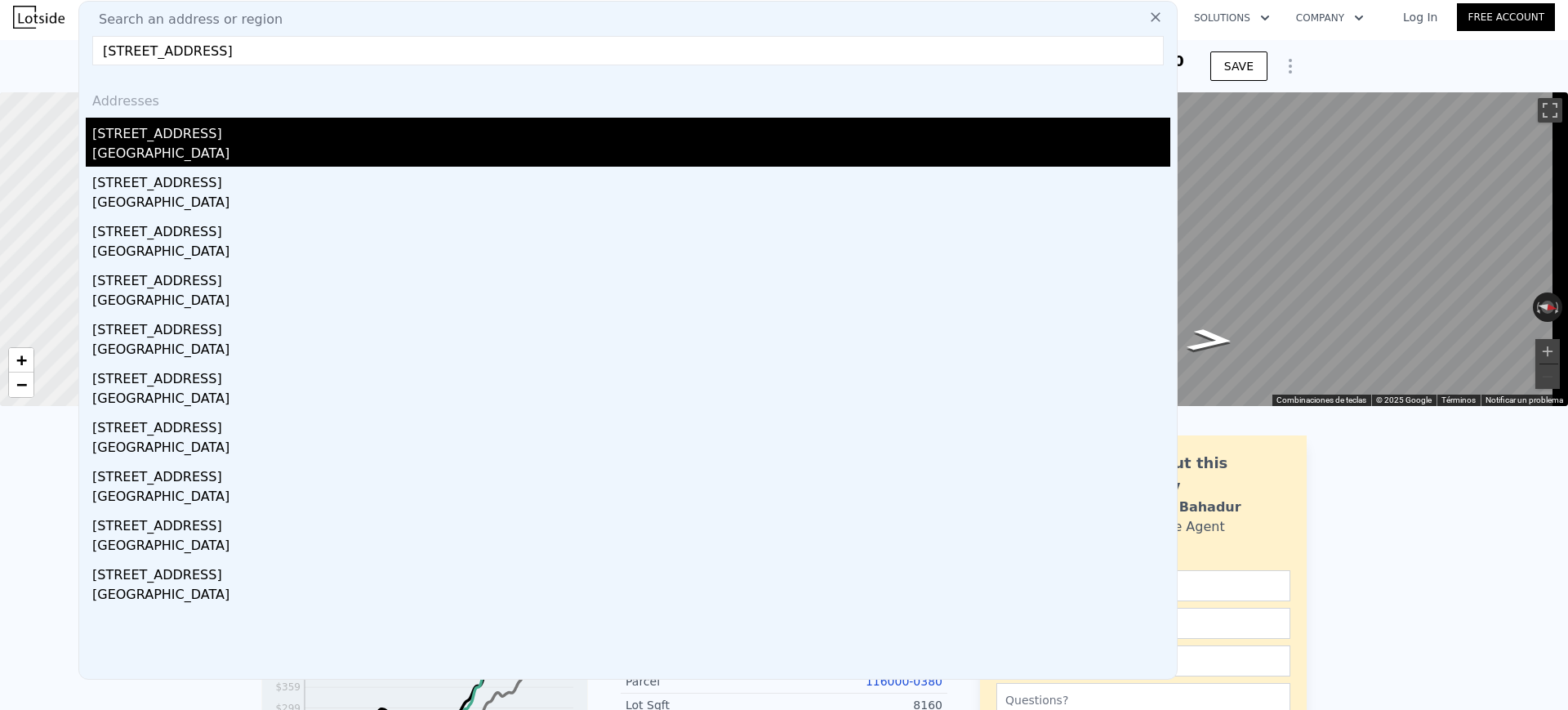
type input "[STREET_ADDRESS]"
click at [667, 157] on div "[GEOGRAPHIC_DATA]" at bounding box center [631, 155] width 1078 height 22
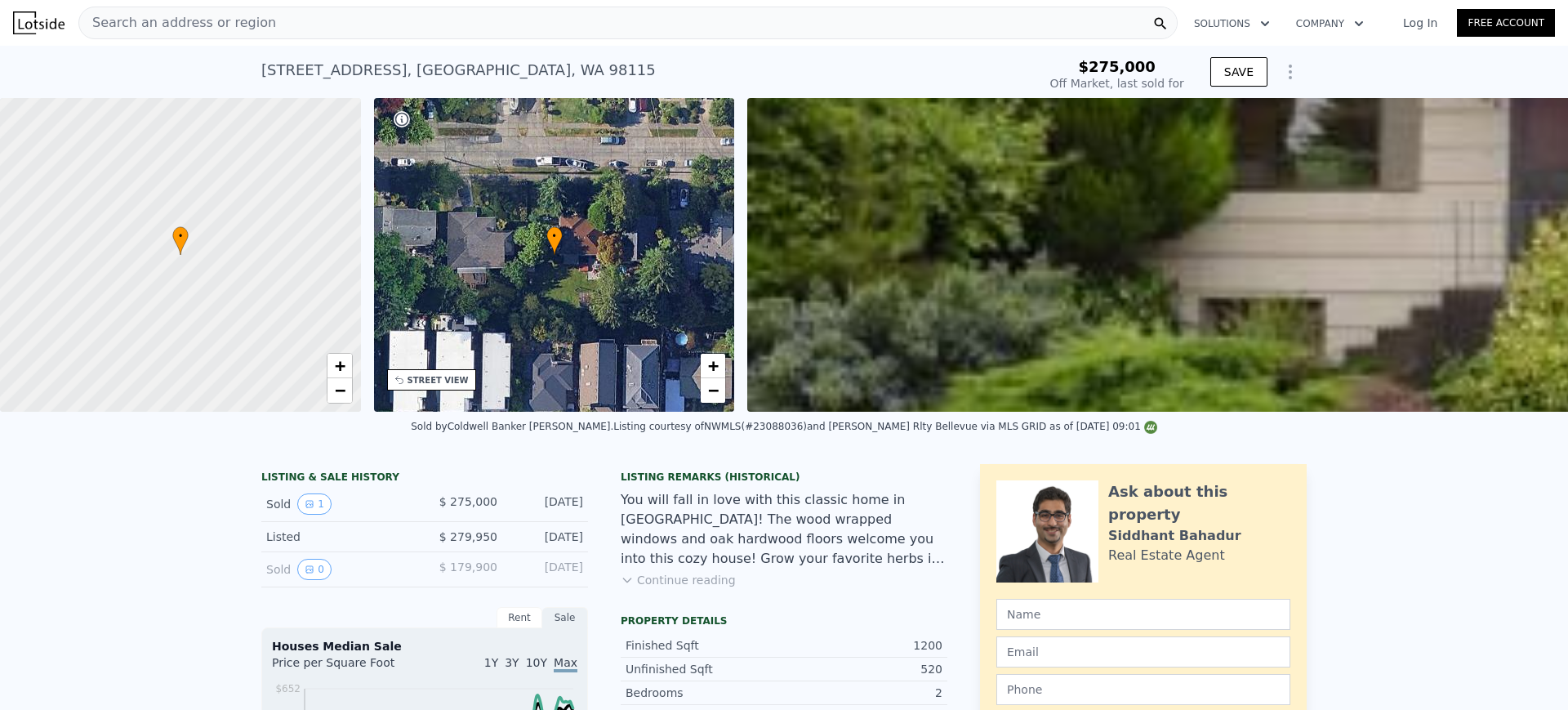
type input "$ 1,025,000"
type input "$ 648,707"
drag, startPoint x: 1092, startPoint y: 61, endPoint x: 1182, endPoint y: 81, distance: 92.2
click at [1182, 81] on div "$275,000 Off Market, last sold for" at bounding box center [1117, 74] width 147 height 46
copy div "$275,000 Off Market, last sold for"
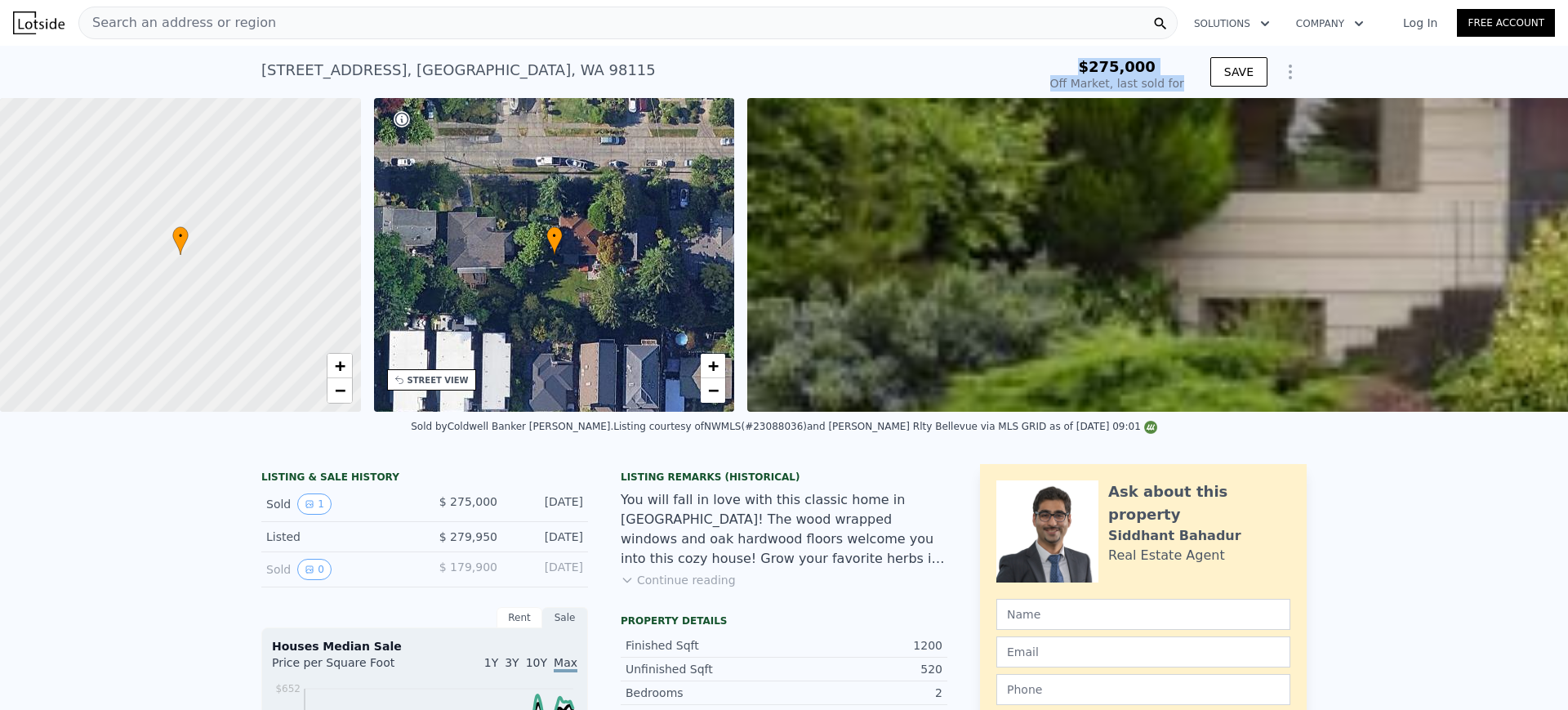
click at [651, 25] on div "Search an address or region" at bounding box center [628, 23] width 1100 height 33
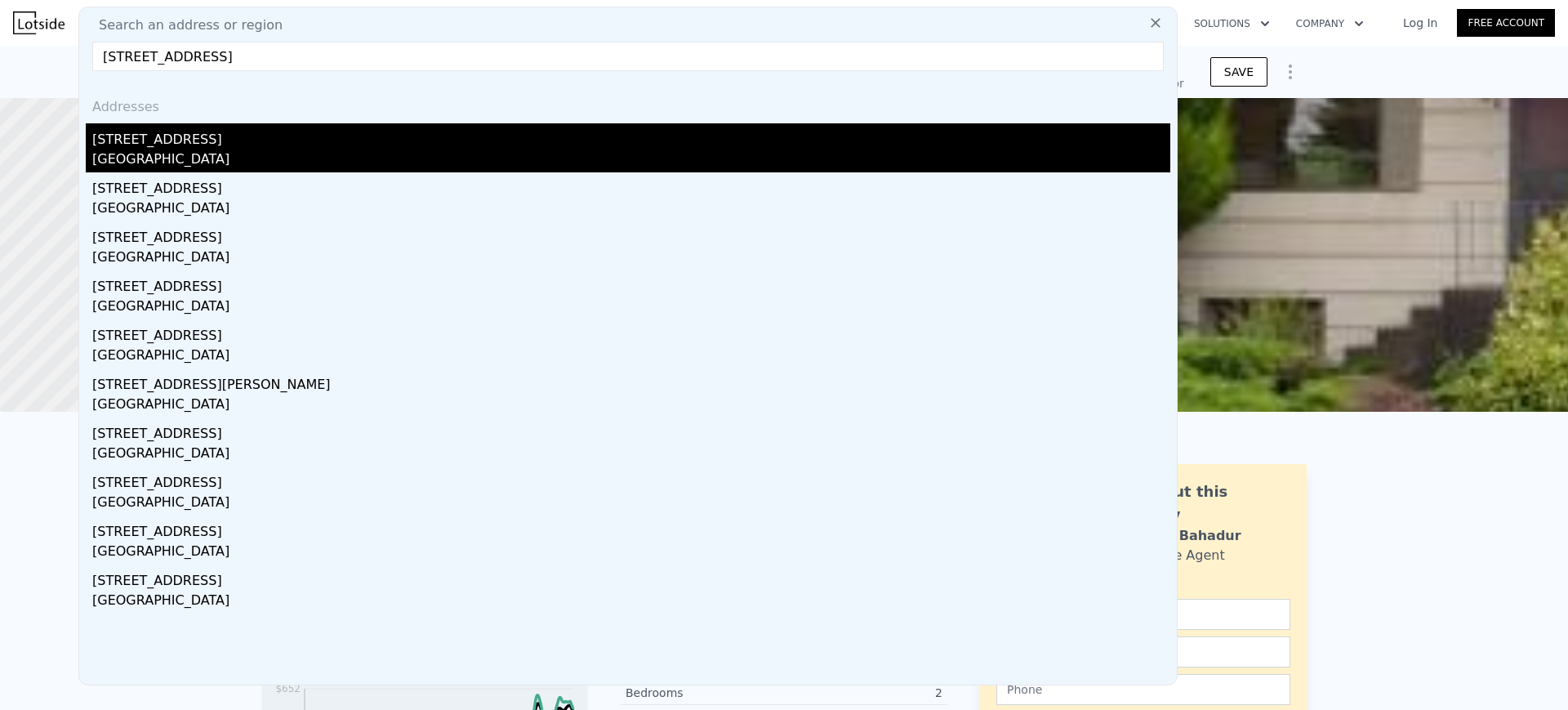
type input "[STREET_ADDRESS]"
click at [546, 159] on div "[GEOGRAPHIC_DATA]" at bounding box center [631, 161] width 1078 height 22
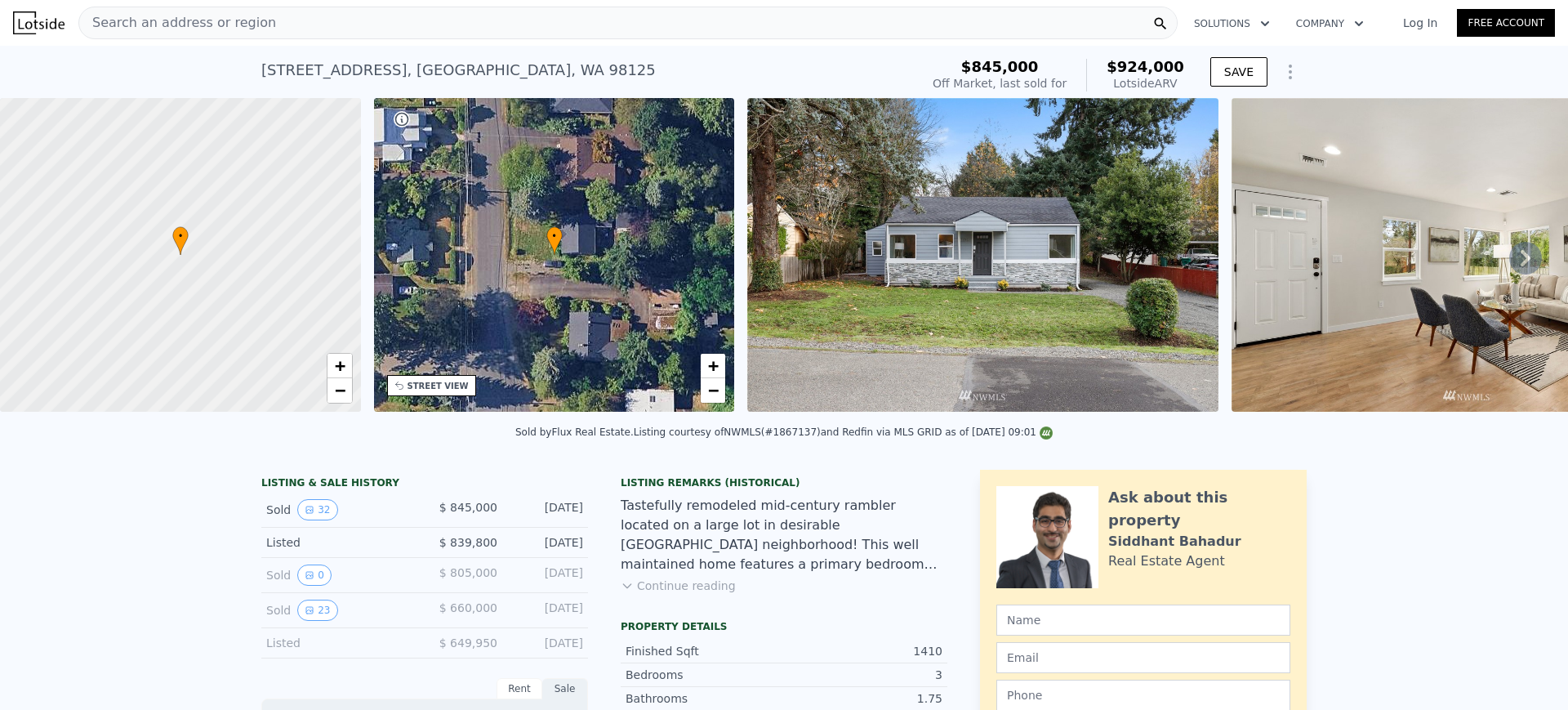
click at [522, 22] on div "Search an address or region" at bounding box center [628, 23] width 1100 height 33
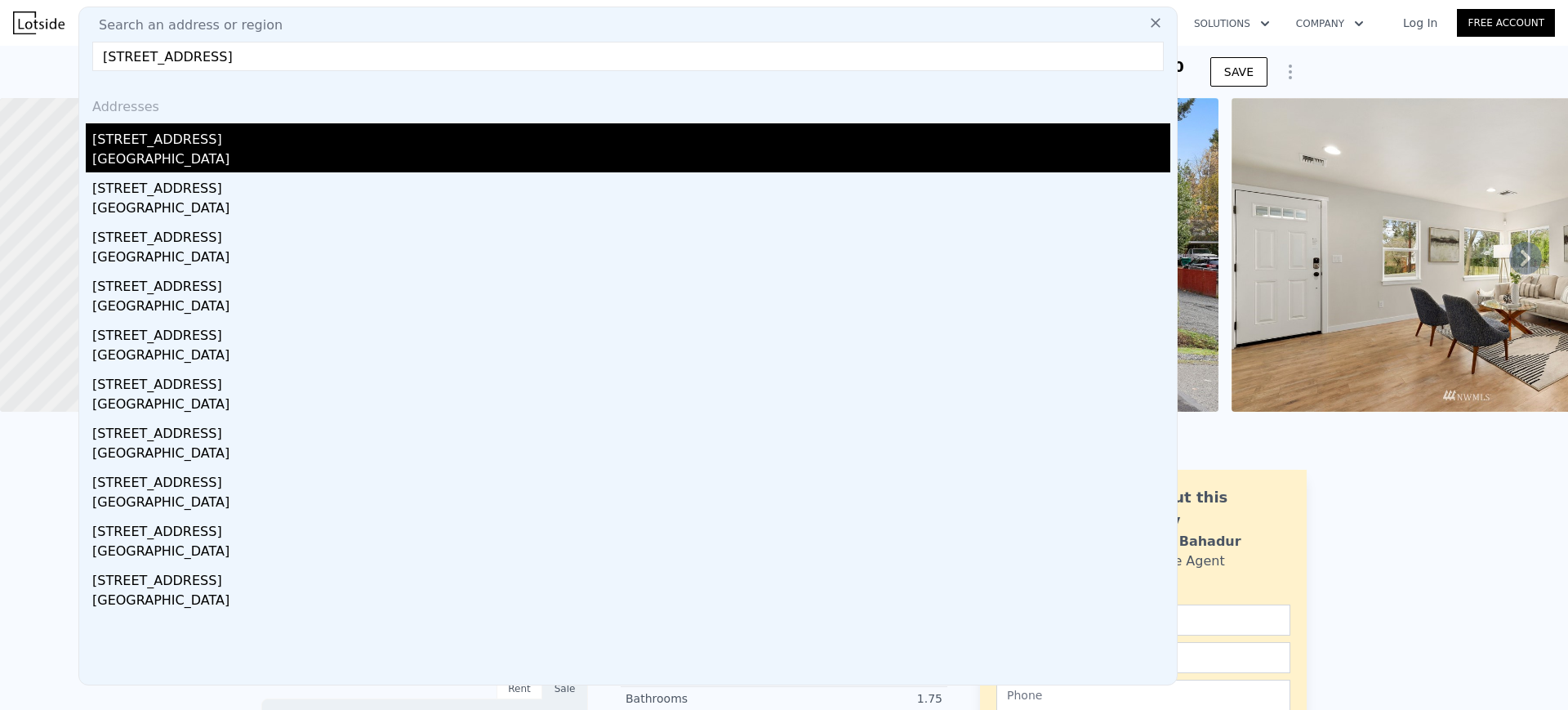
type input "[STREET_ADDRESS]"
click at [475, 156] on div "[GEOGRAPHIC_DATA]" at bounding box center [631, 161] width 1078 height 22
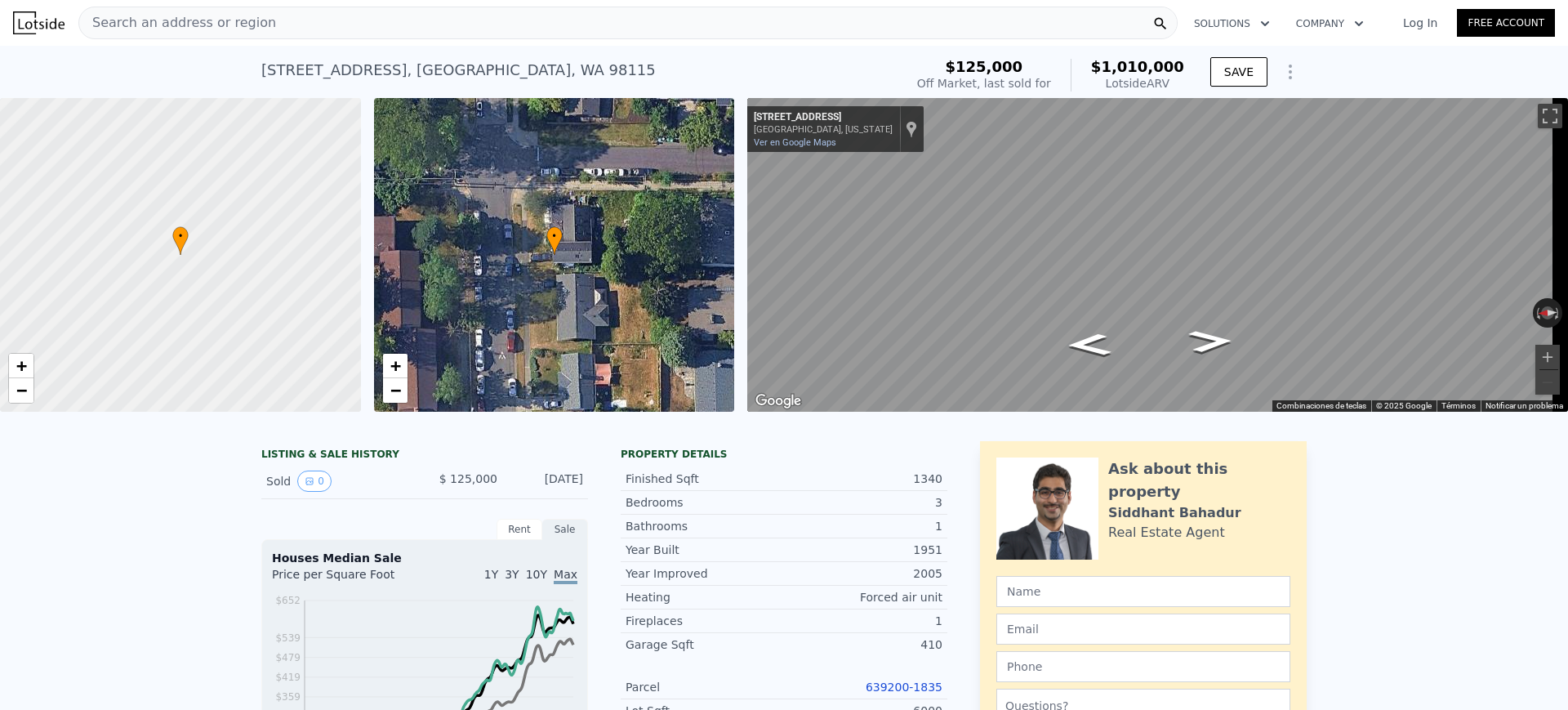
click at [506, 18] on div "Search an address or region" at bounding box center [628, 23] width 1100 height 33
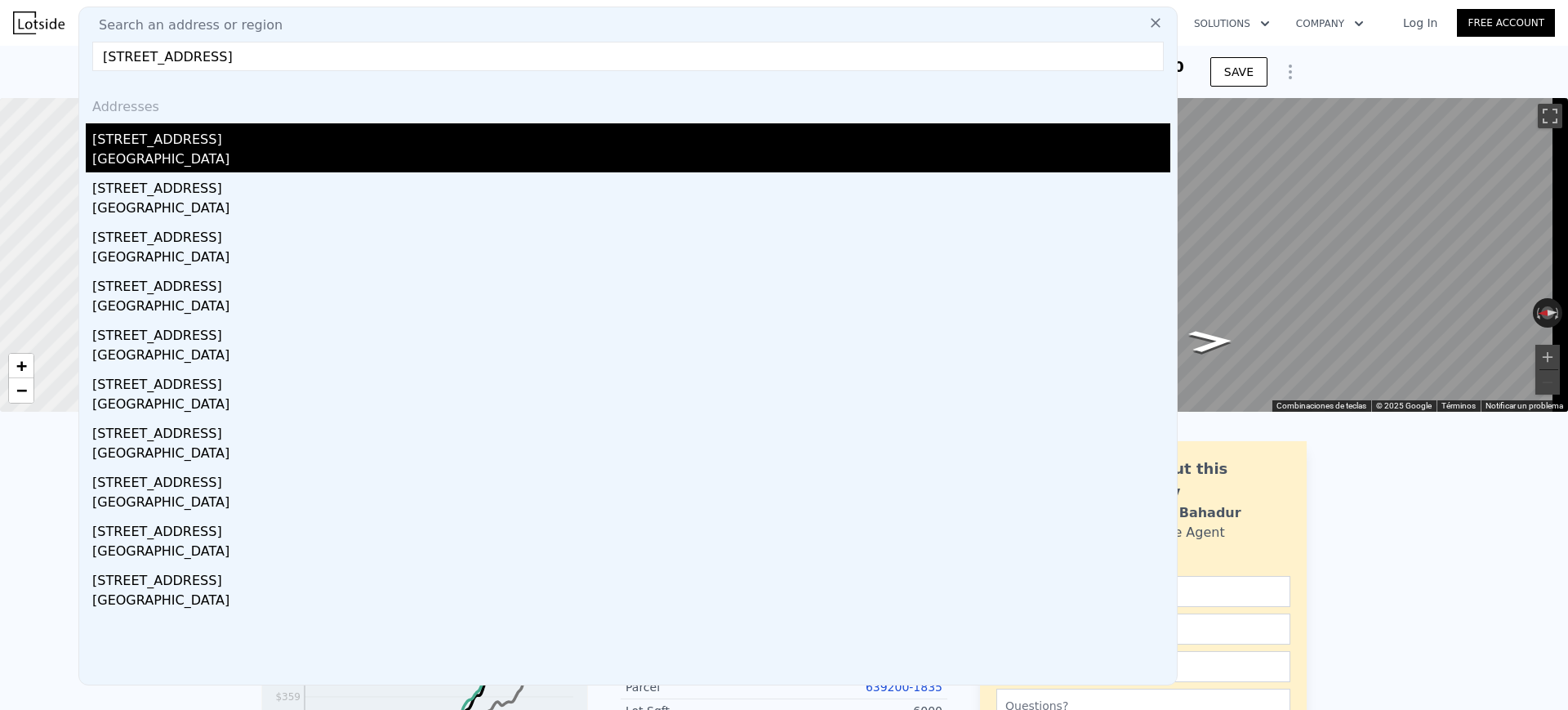
type input "[STREET_ADDRESS]"
click at [400, 146] on div "[STREET_ADDRESS]" at bounding box center [631, 137] width 1078 height 26
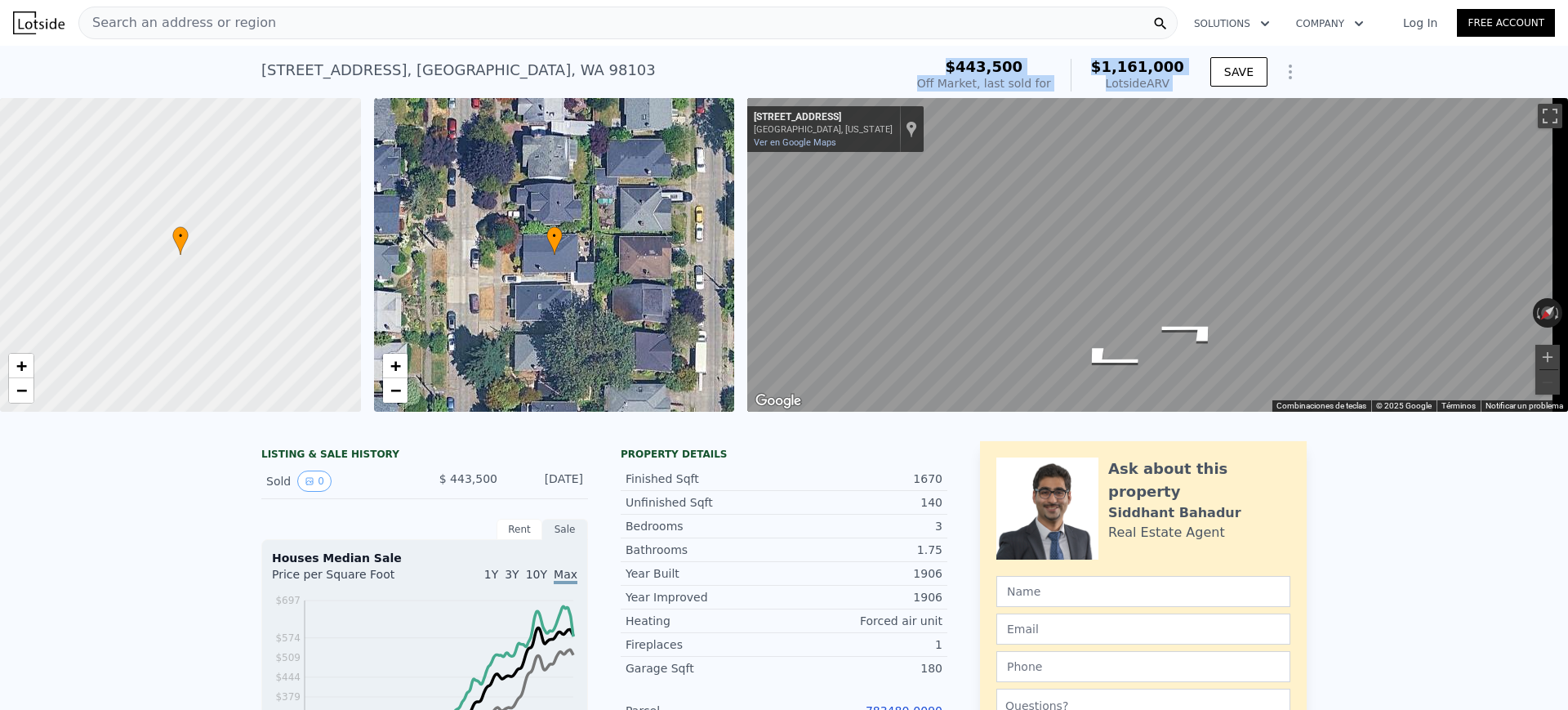
drag, startPoint x: 966, startPoint y: 65, endPoint x: 1201, endPoint y: 75, distance: 235.2
click at [1201, 75] on div "$443,500 Off Market, last sold for $1,161,000 Lotside ARV SAVE" at bounding box center [1108, 74] width 396 height 46
copy div "$443,500 Off Market, last sold for $1,161,000 Lotside ARV"
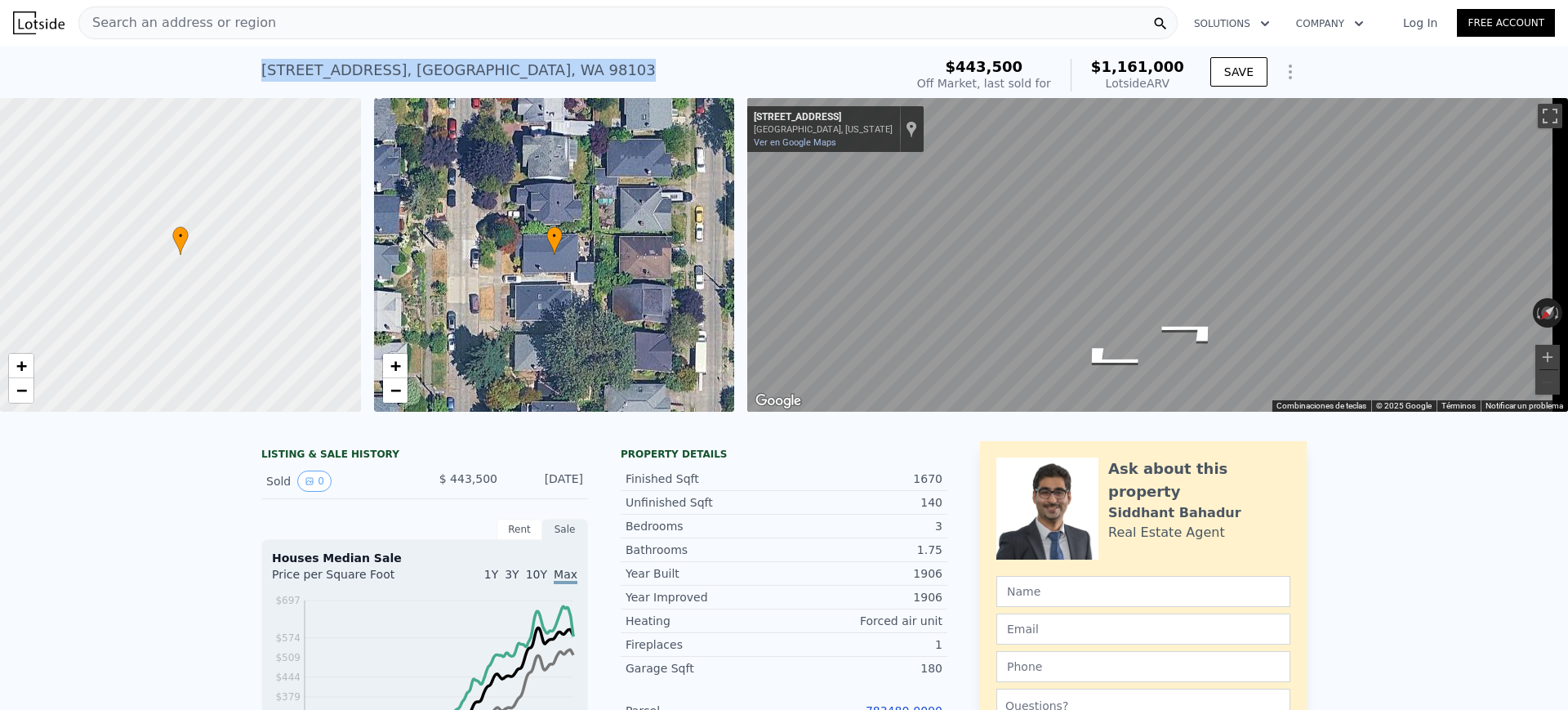
drag, startPoint x: 550, startPoint y: 74, endPoint x: 258, endPoint y: 80, distance: 292.1
click at [261, 80] on div "[STREET_ADDRESS] Sold [DATE] for $443,500 (~ARV $1.161m )" at bounding box center [579, 74] width 636 height 46
copy div "[STREET_ADDRESS]"
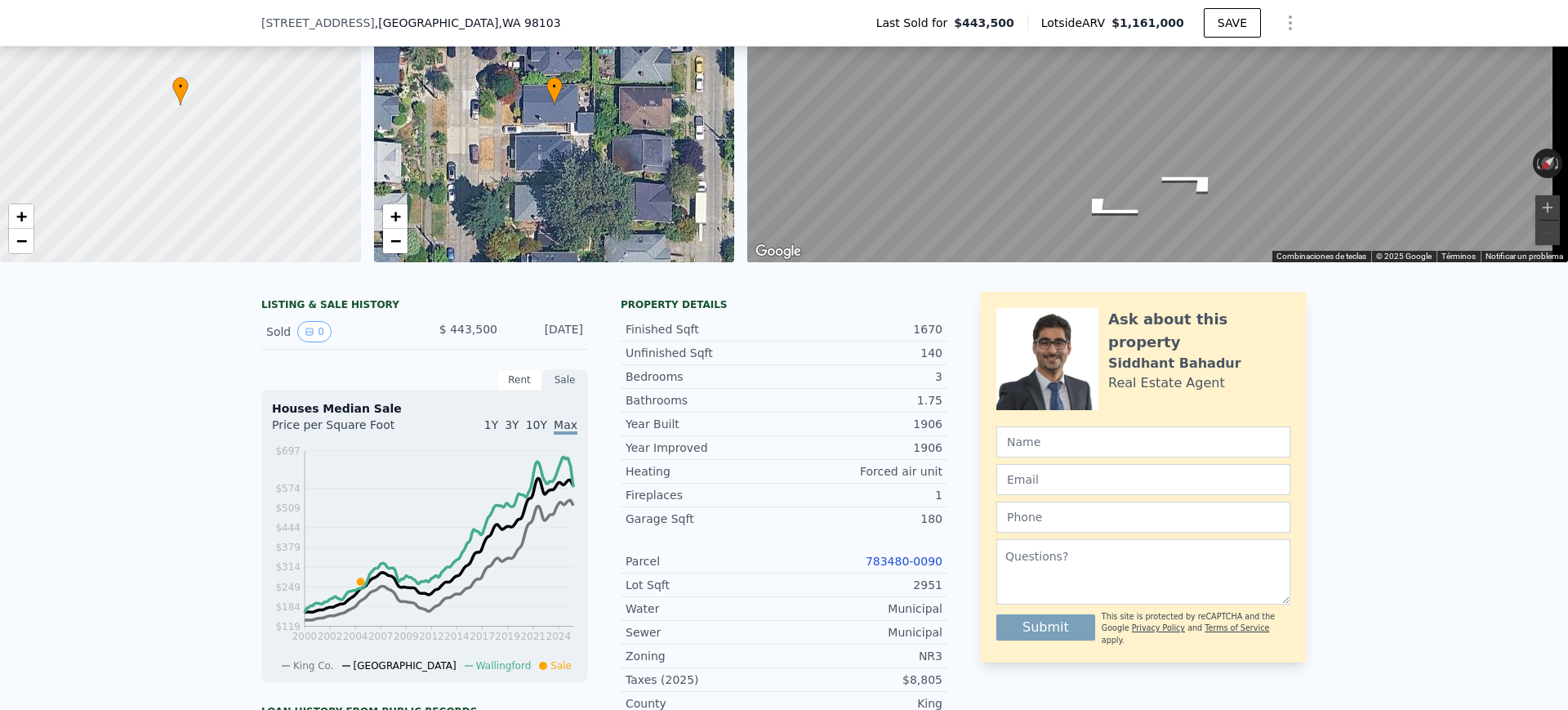
scroll to position [199, 0]
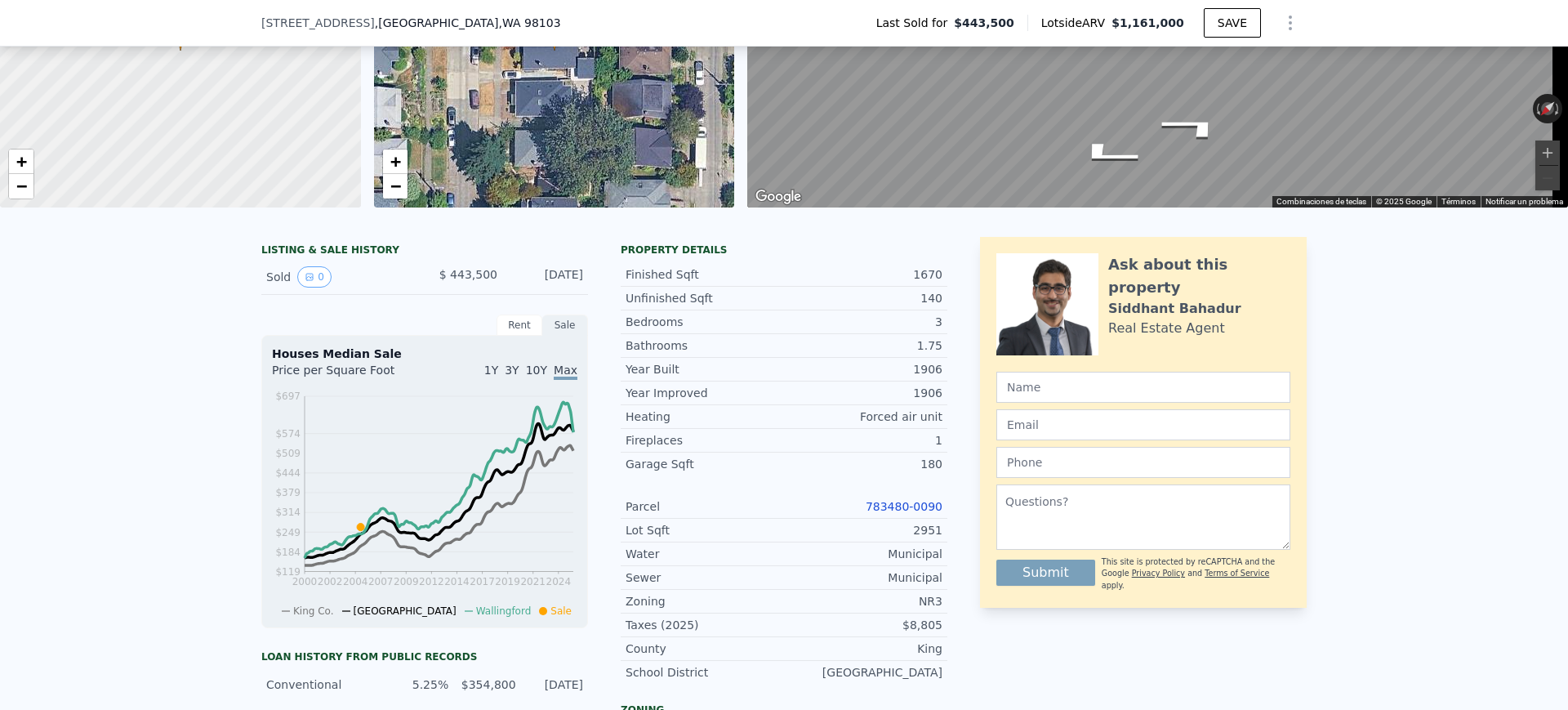
click at [902, 513] on link "783480-0090" at bounding box center [903, 506] width 77 height 13
